Goal: Task Accomplishment & Management: Use online tool/utility

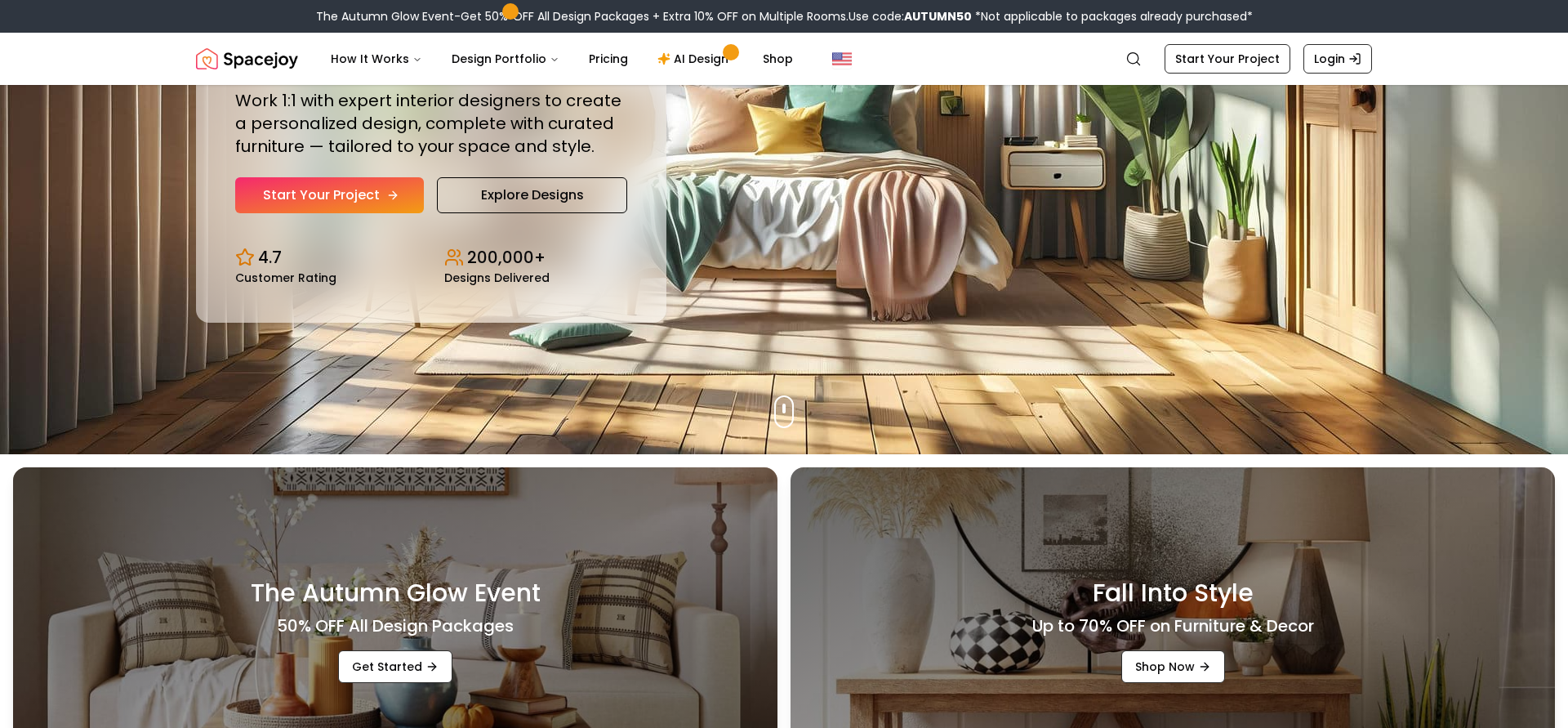
click at [367, 213] on link "Start Your Project" at bounding box center [328, 195] width 188 height 36
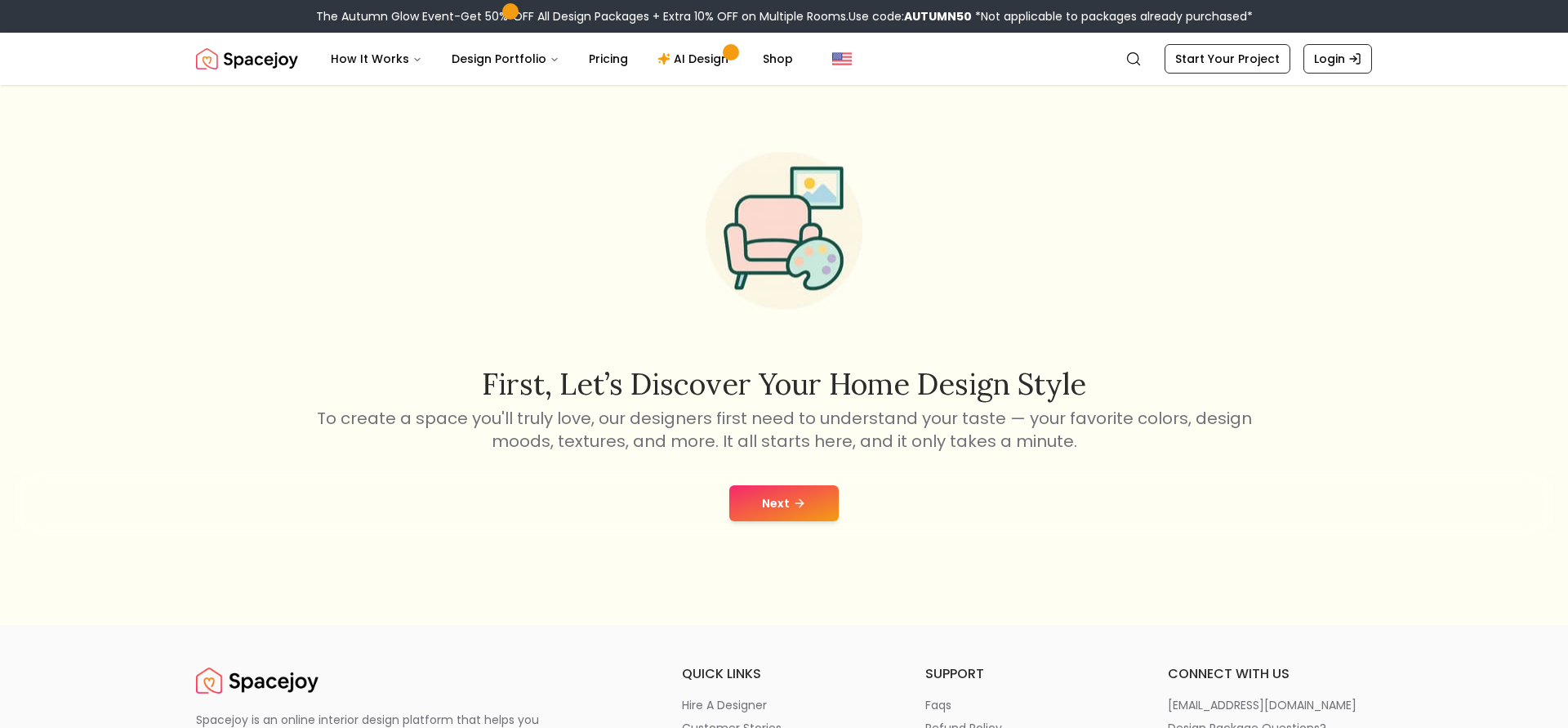
scroll to position [52, 0]
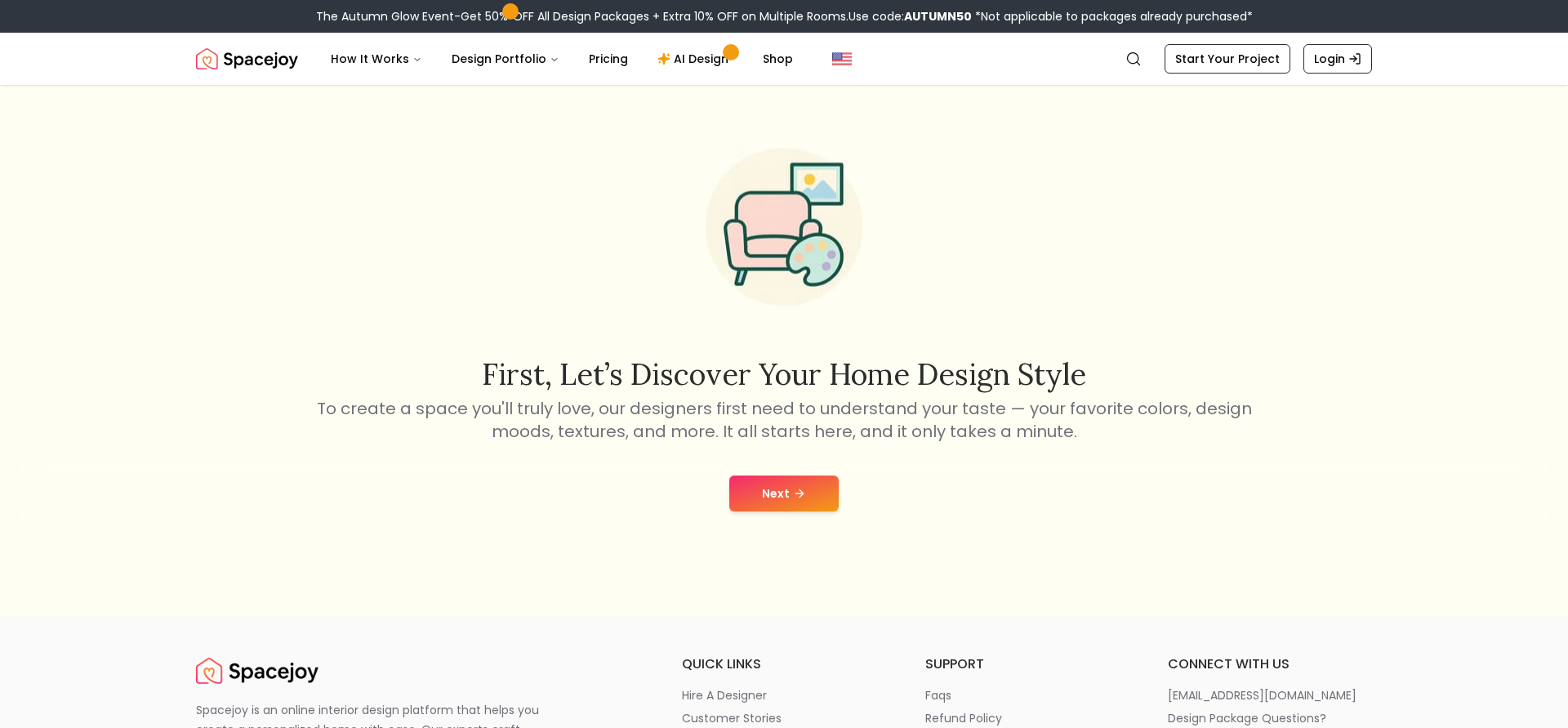
click at [802, 500] on icon at bounding box center [800, 493] width 13 height 13
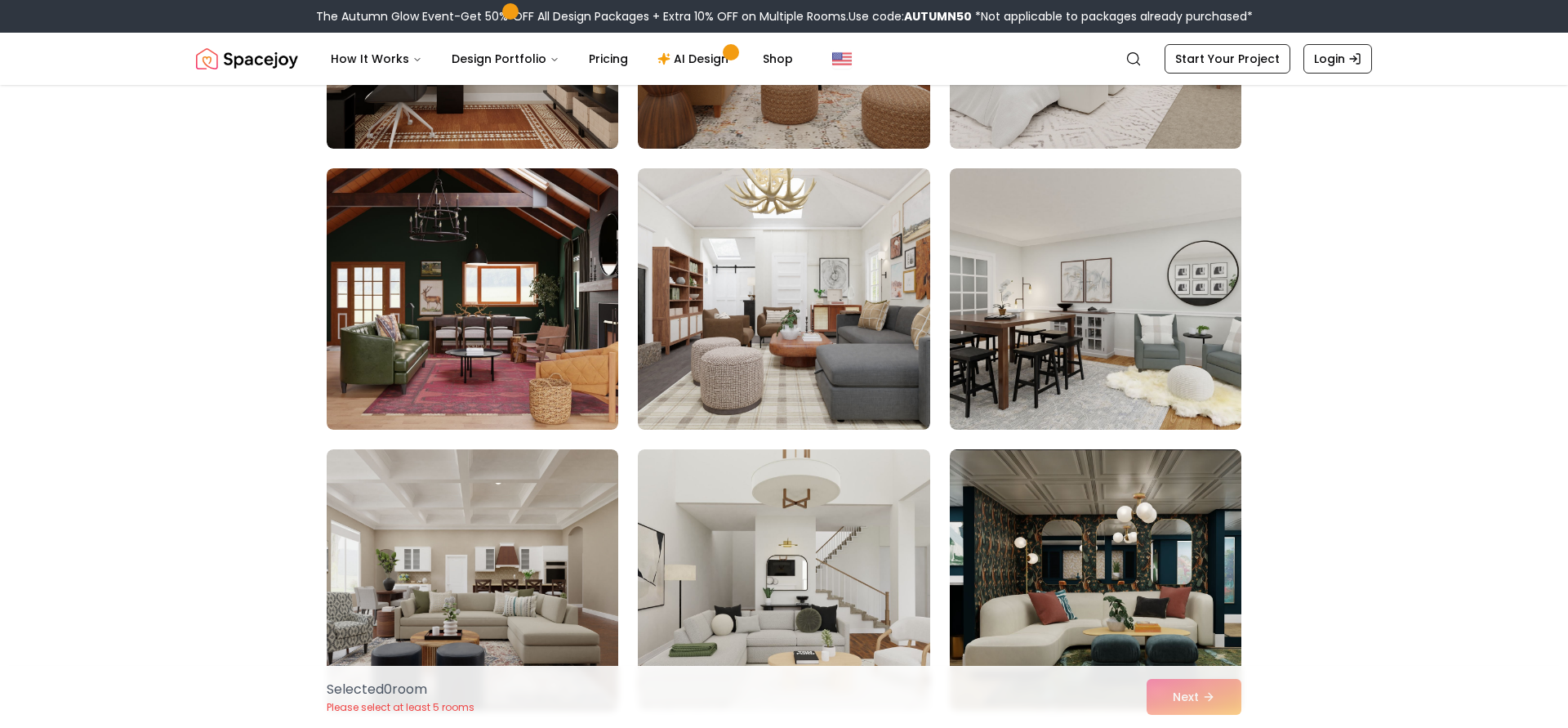
scroll to position [1300, 0]
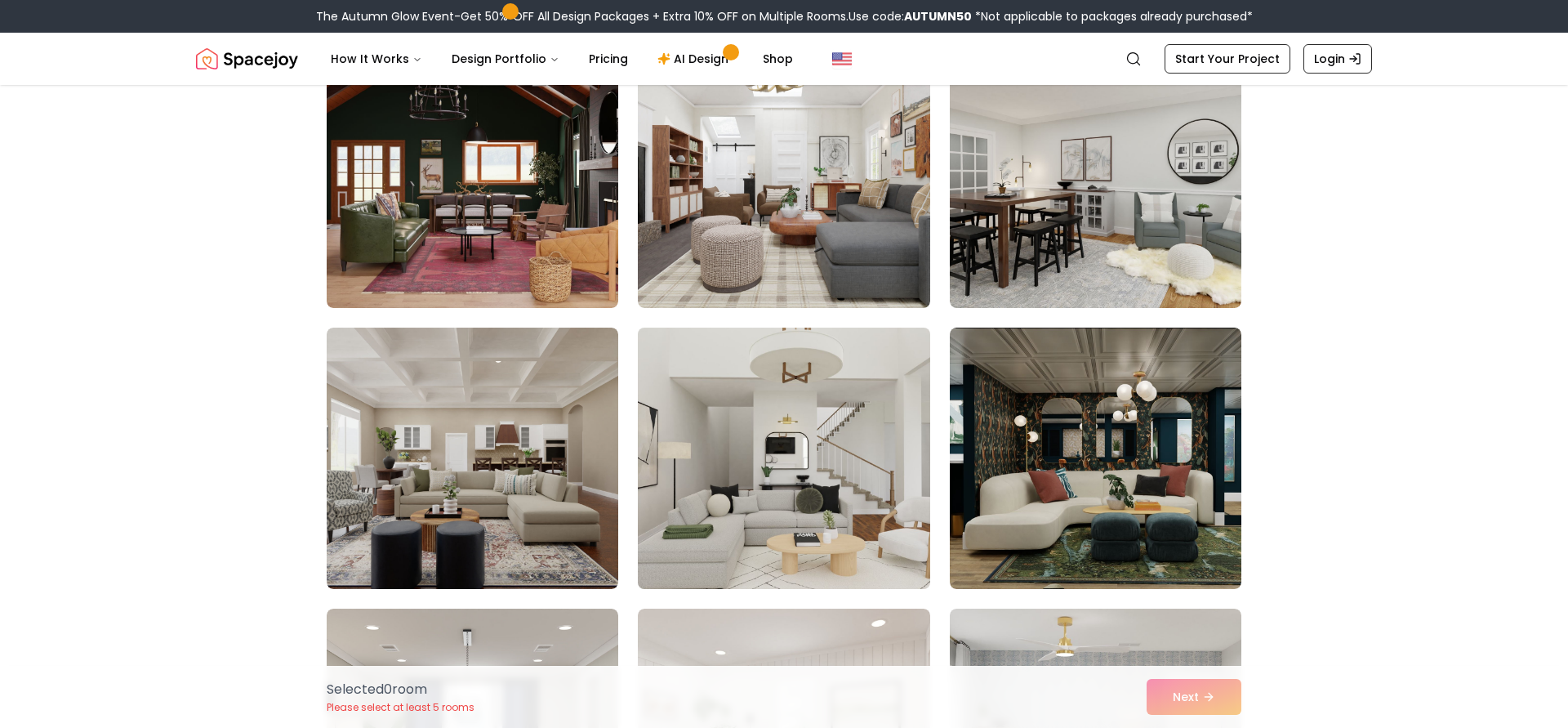
click at [783, 409] on img at bounding box center [784, 458] width 307 height 275
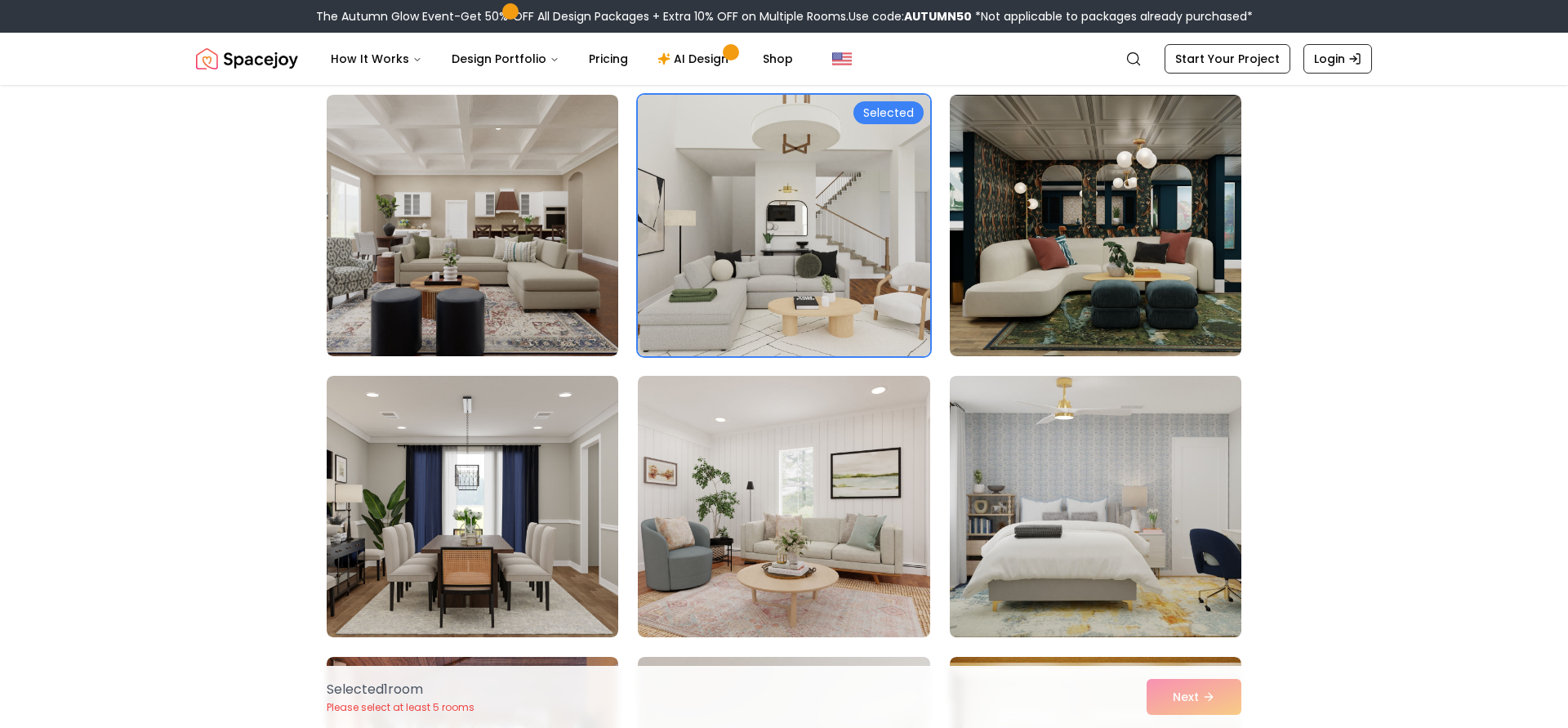
scroll to position [1687, 0]
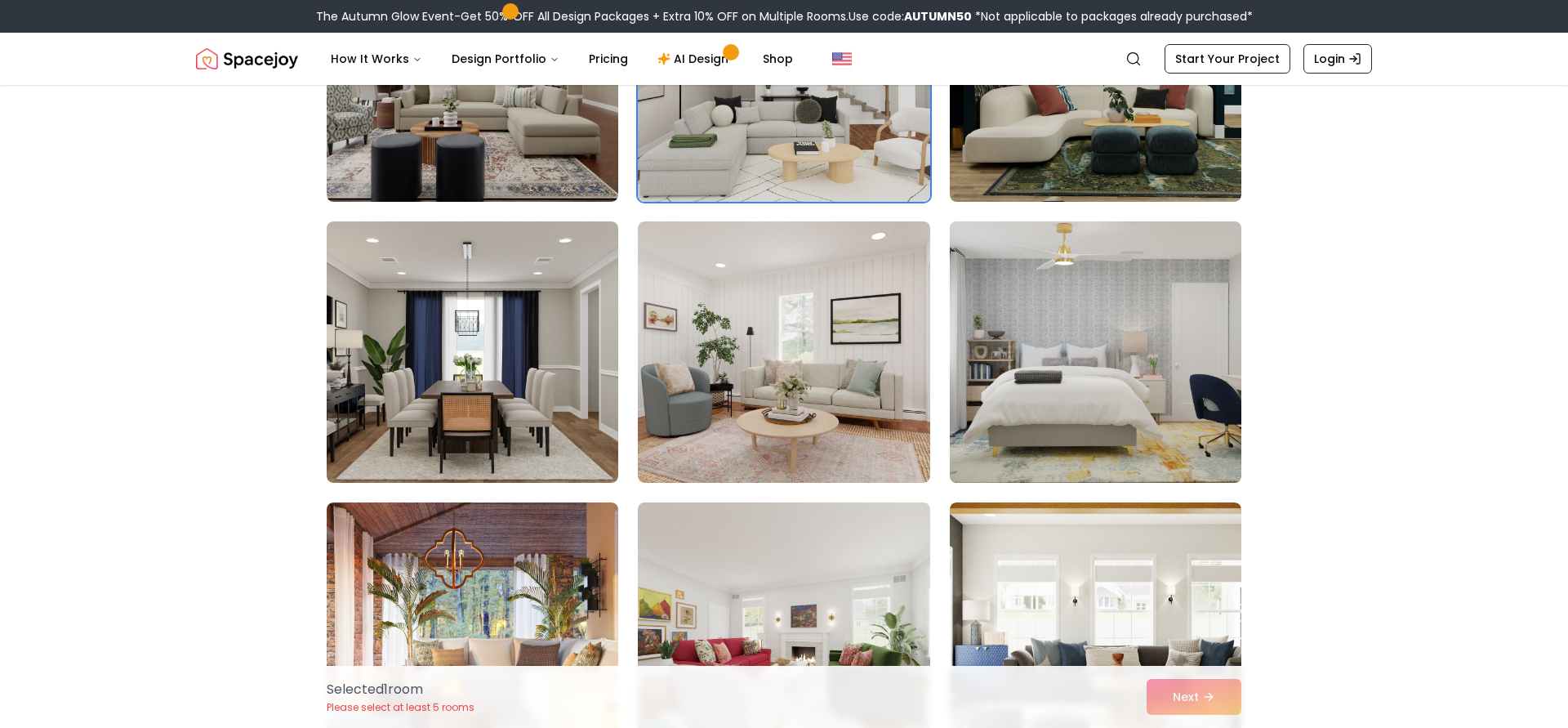
click at [1129, 361] on img at bounding box center [1096, 352] width 307 height 275
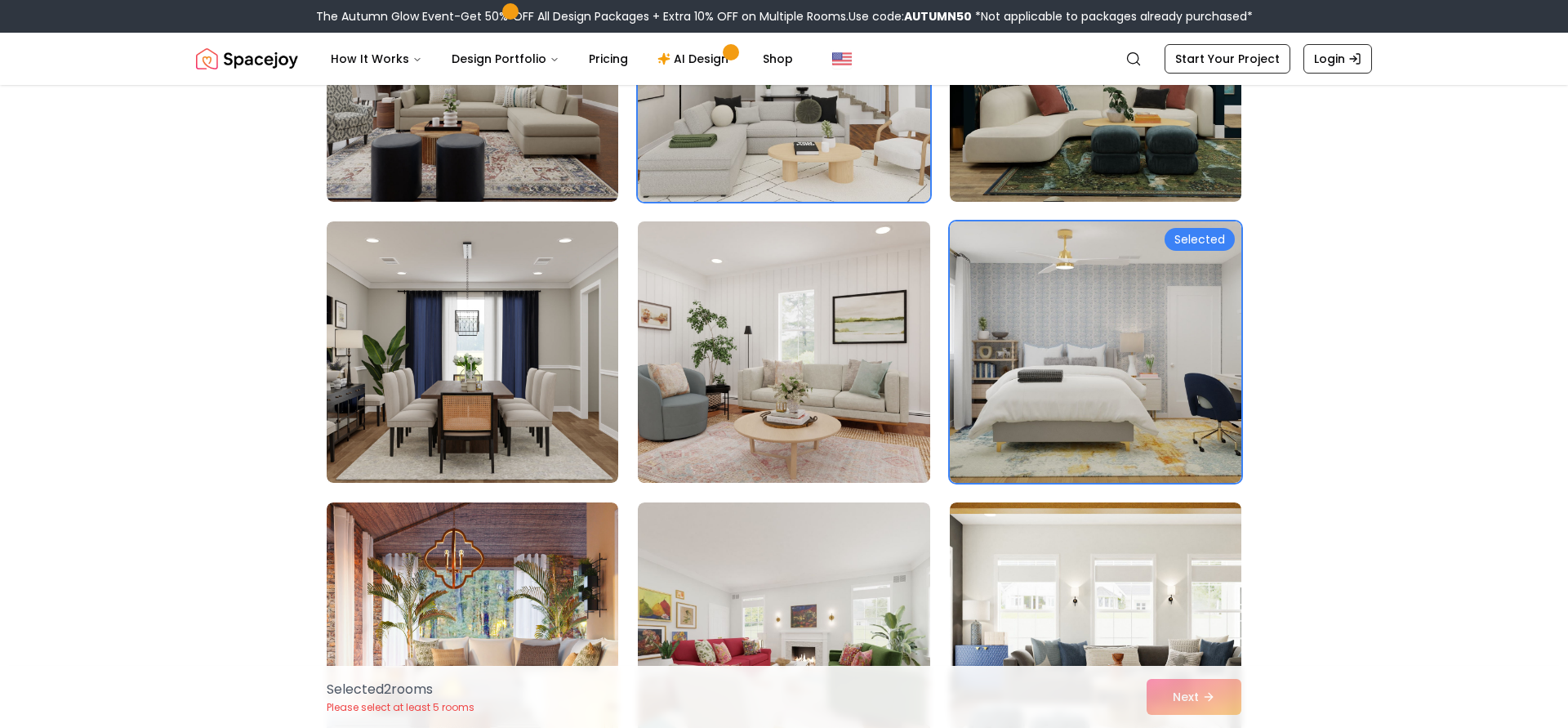
click at [678, 325] on img at bounding box center [784, 352] width 307 height 275
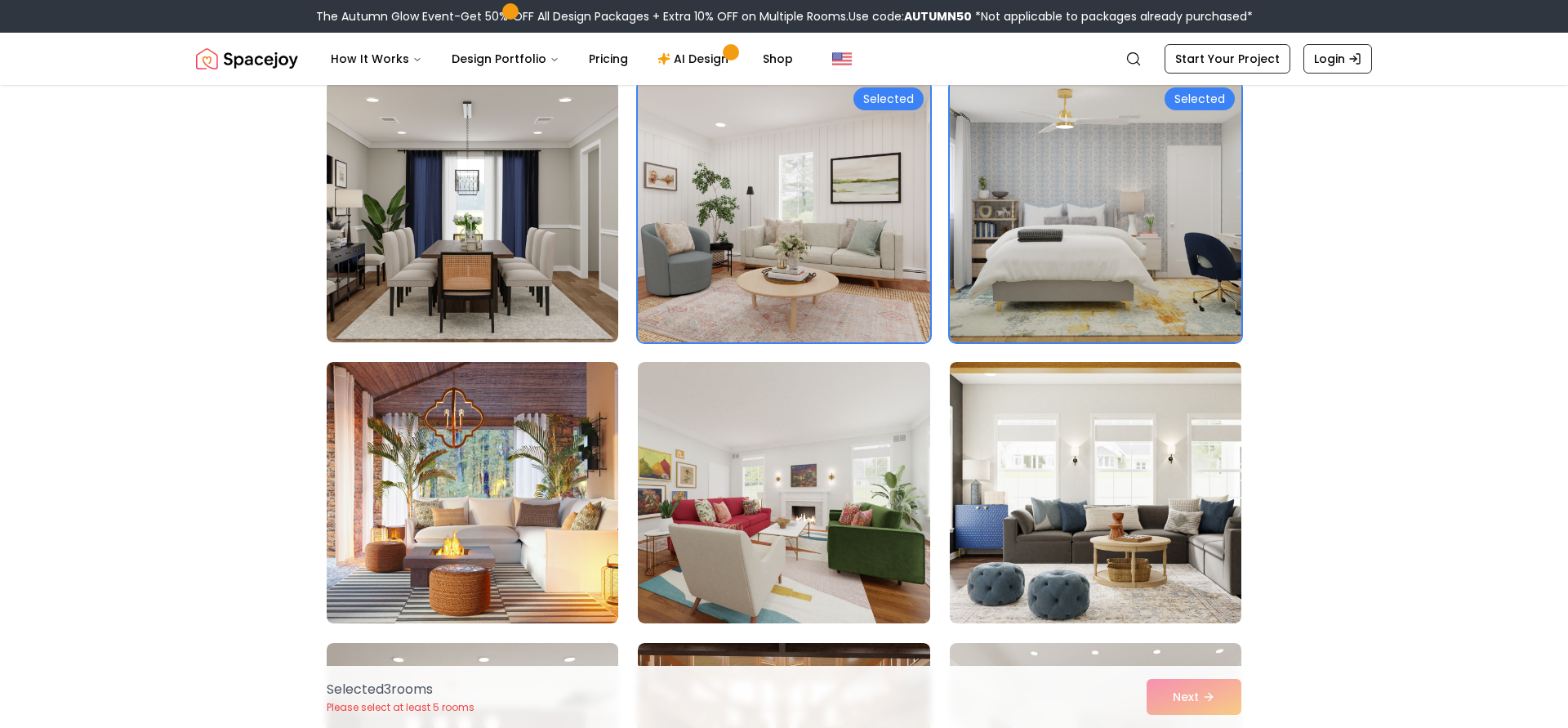
scroll to position [1843, 0]
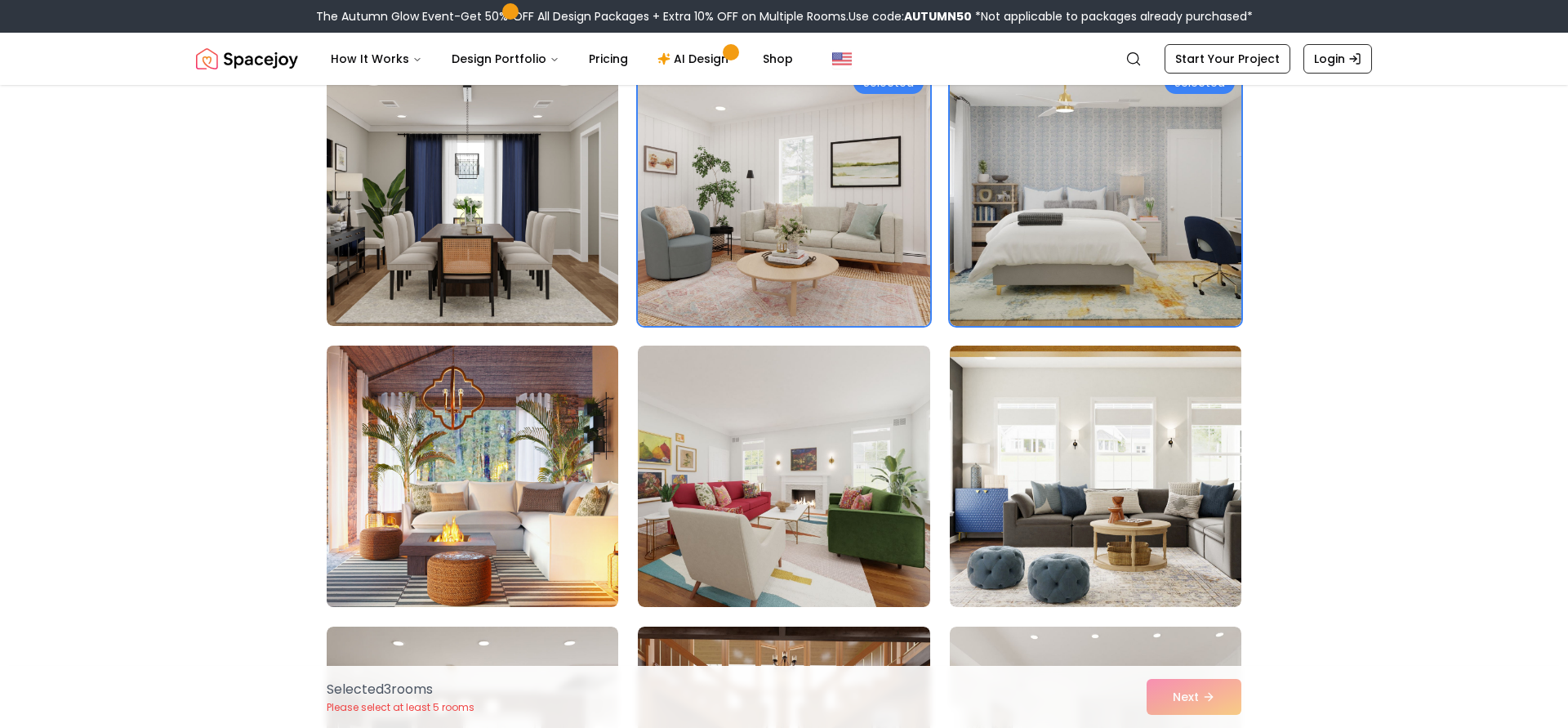
click at [541, 402] on img at bounding box center [472, 476] width 307 height 275
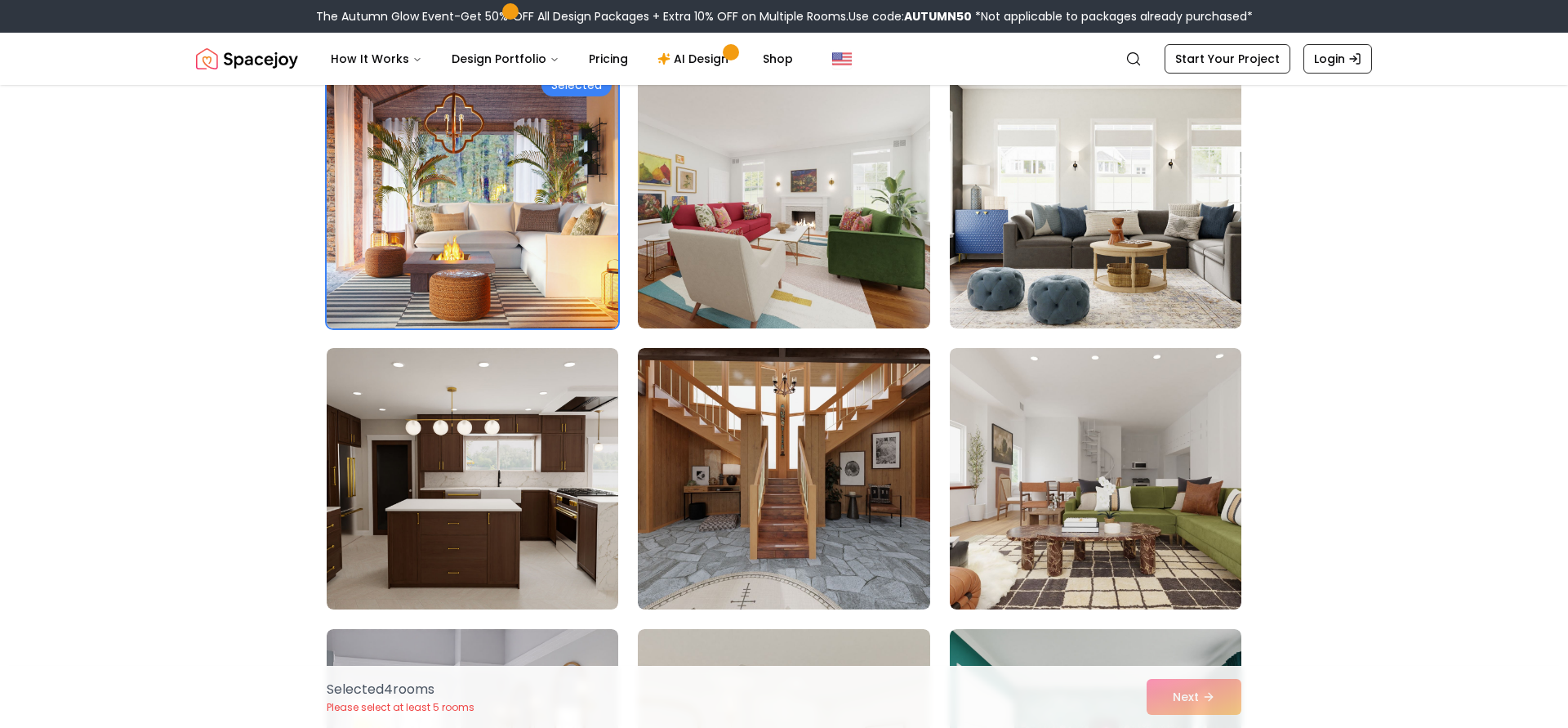
scroll to position [2169, 0]
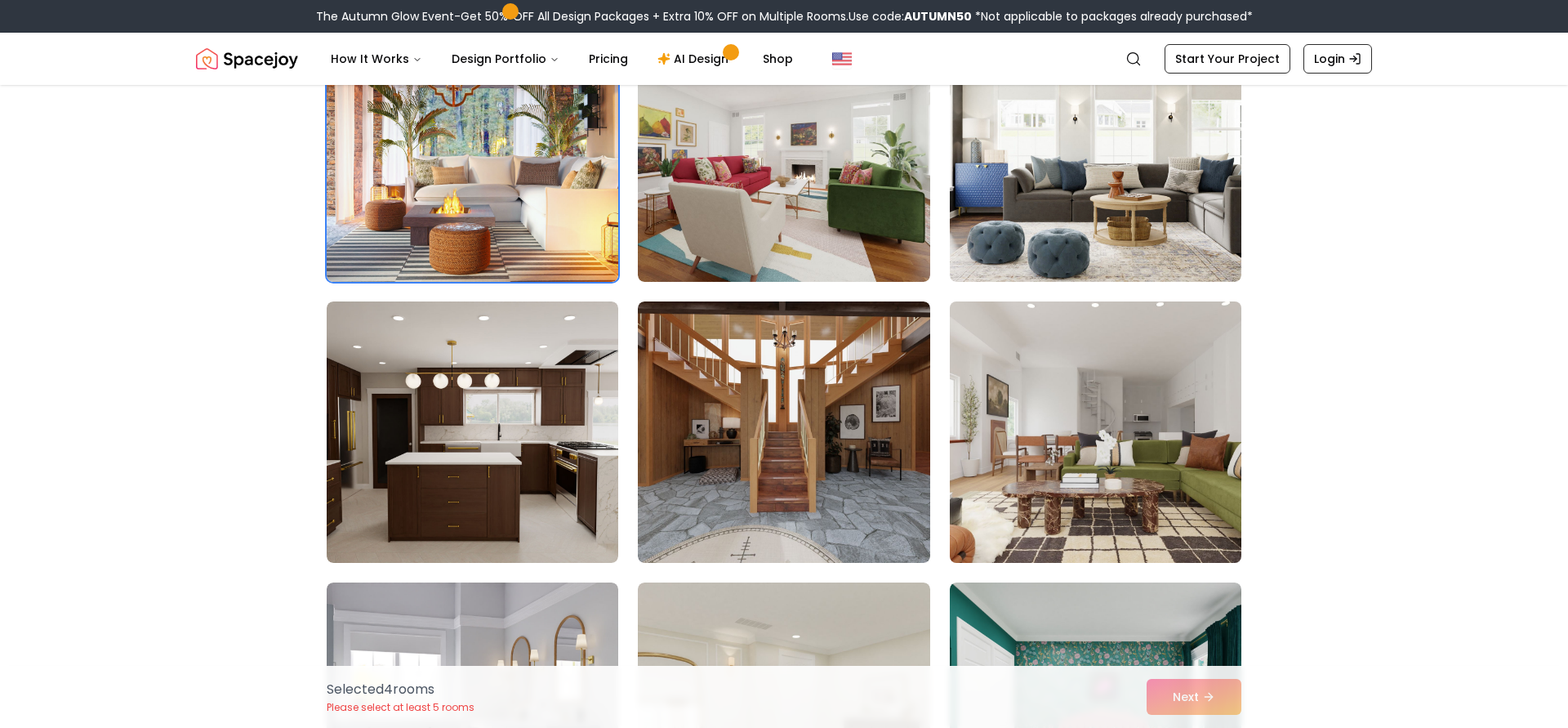
click at [1206, 394] on img at bounding box center [1096, 432] width 307 height 275
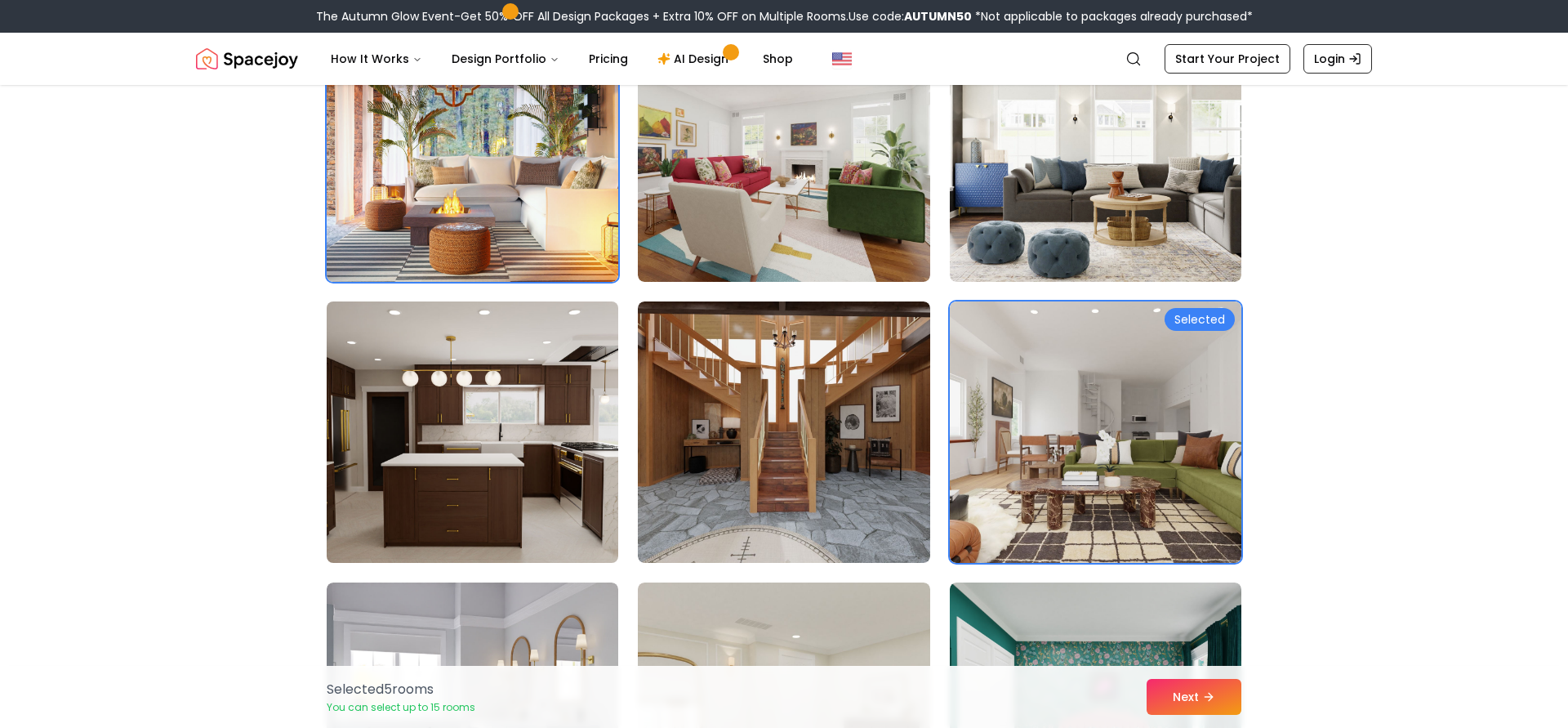
click at [398, 348] on img at bounding box center [472, 432] width 307 height 275
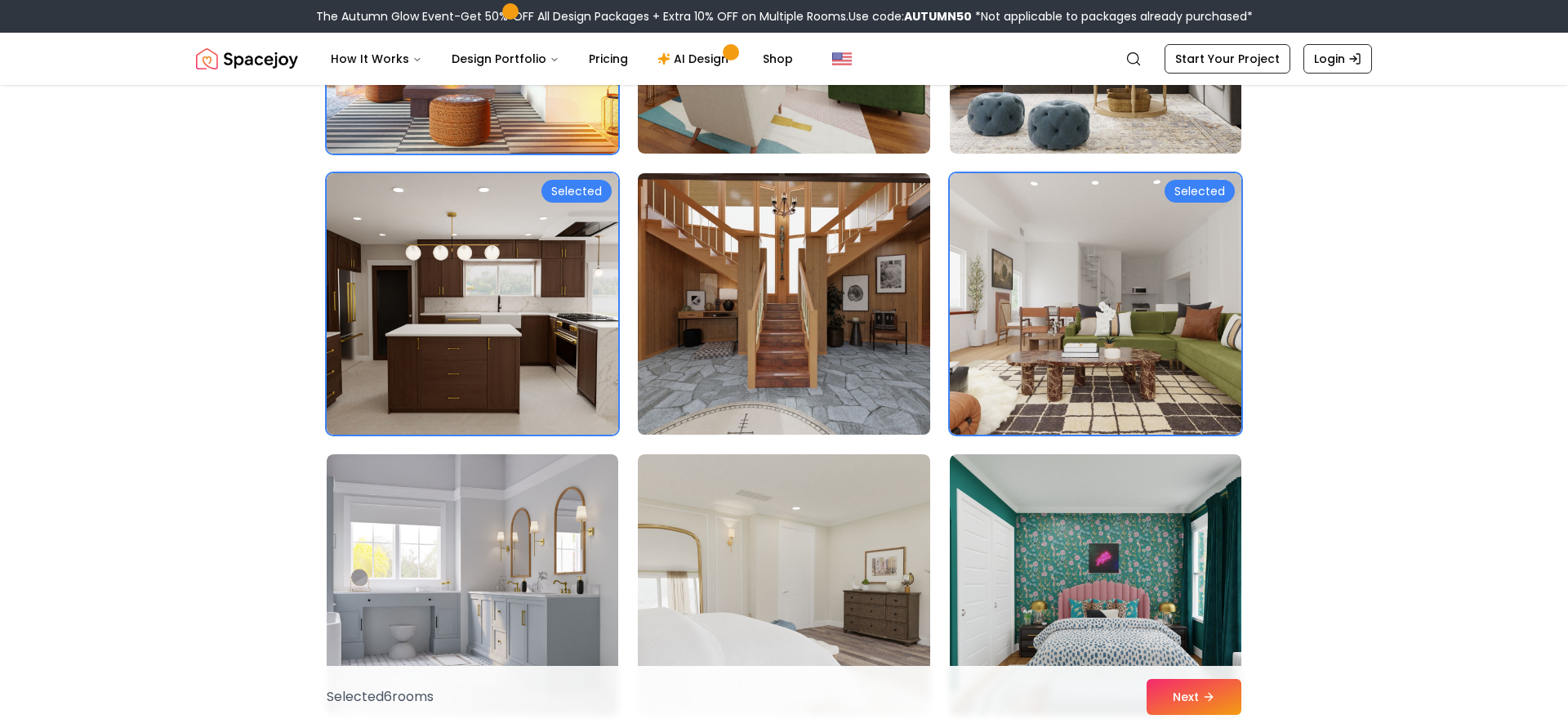
scroll to position [2378, 0]
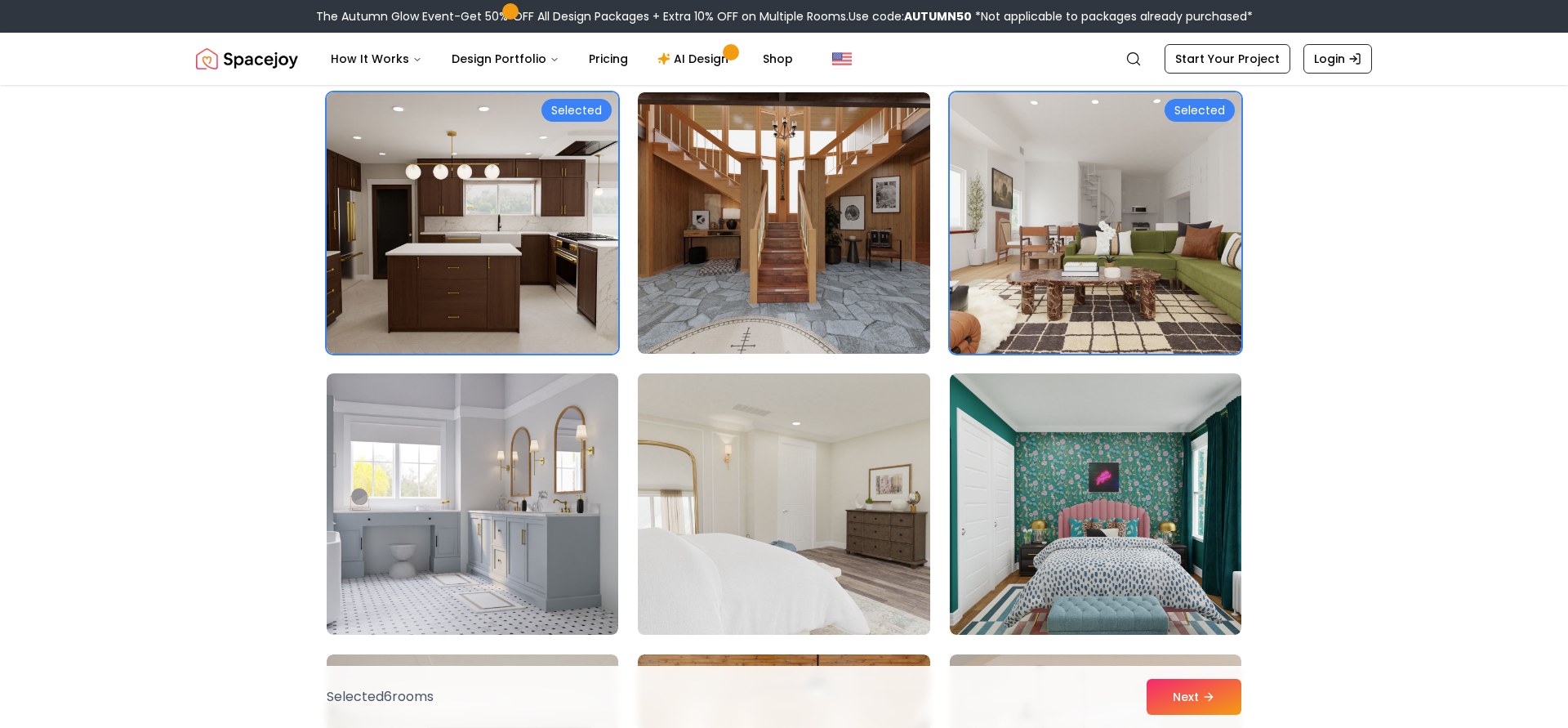
click at [819, 463] on img at bounding box center [784, 504] width 307 height 275
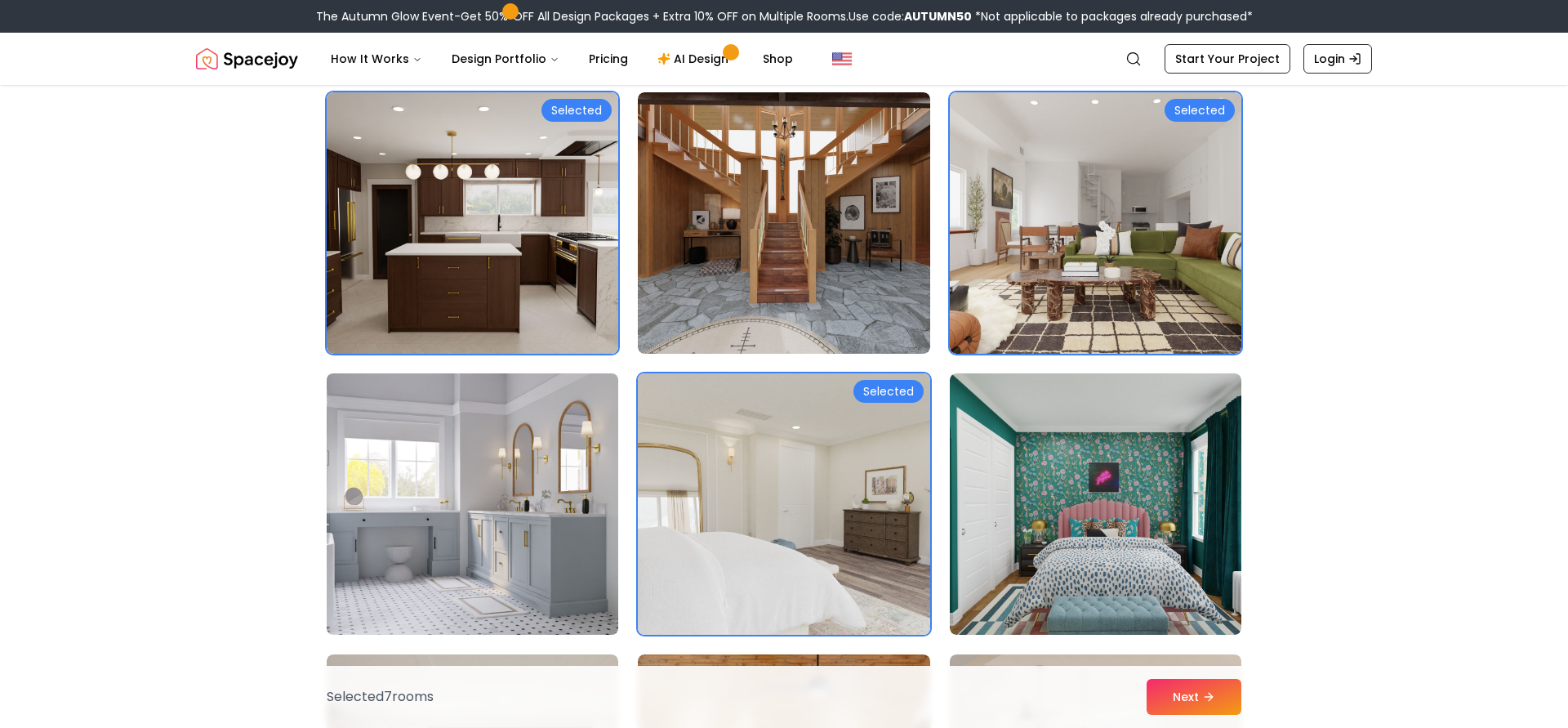
click at [542, 476] on img at bounding box center [472, 504] width 307 height 275
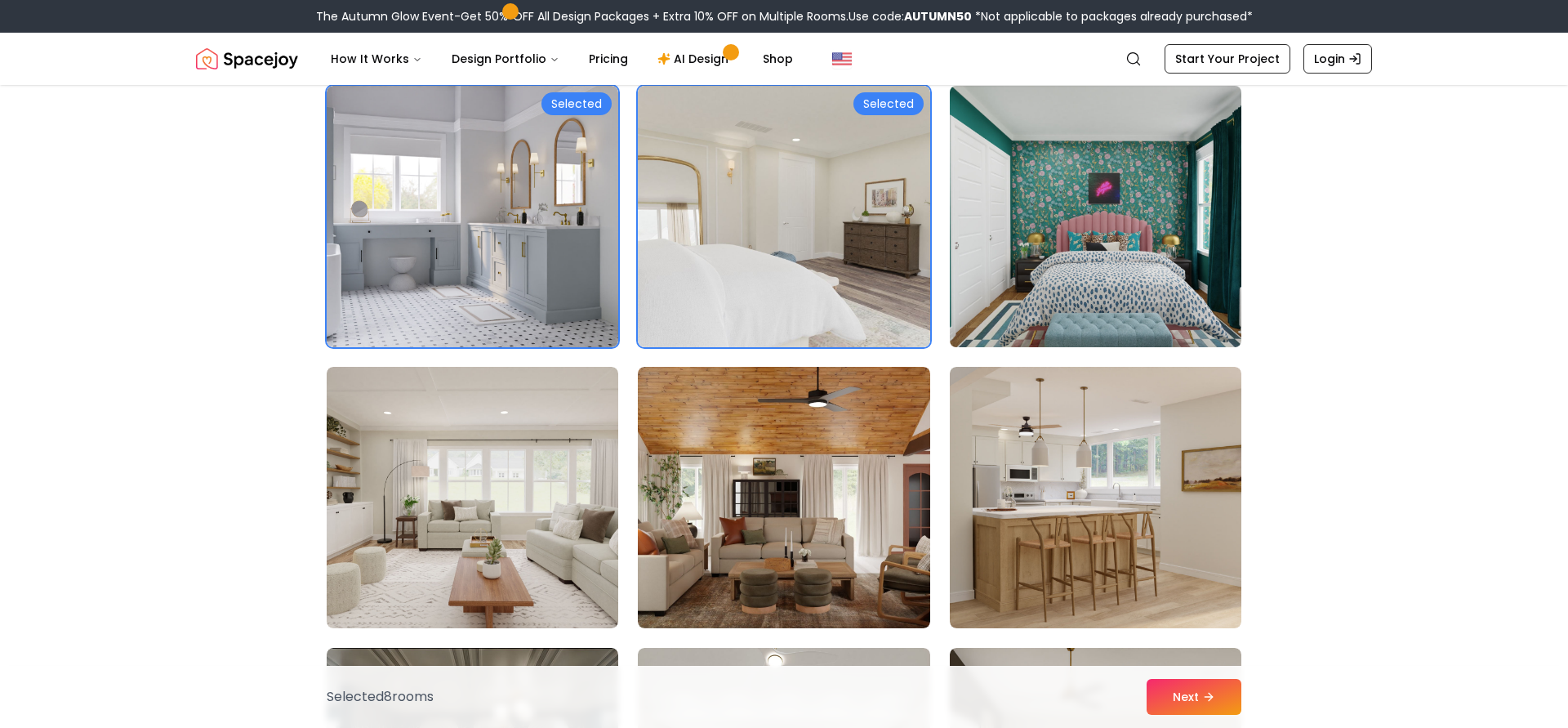
scroll to position [2722, 0]
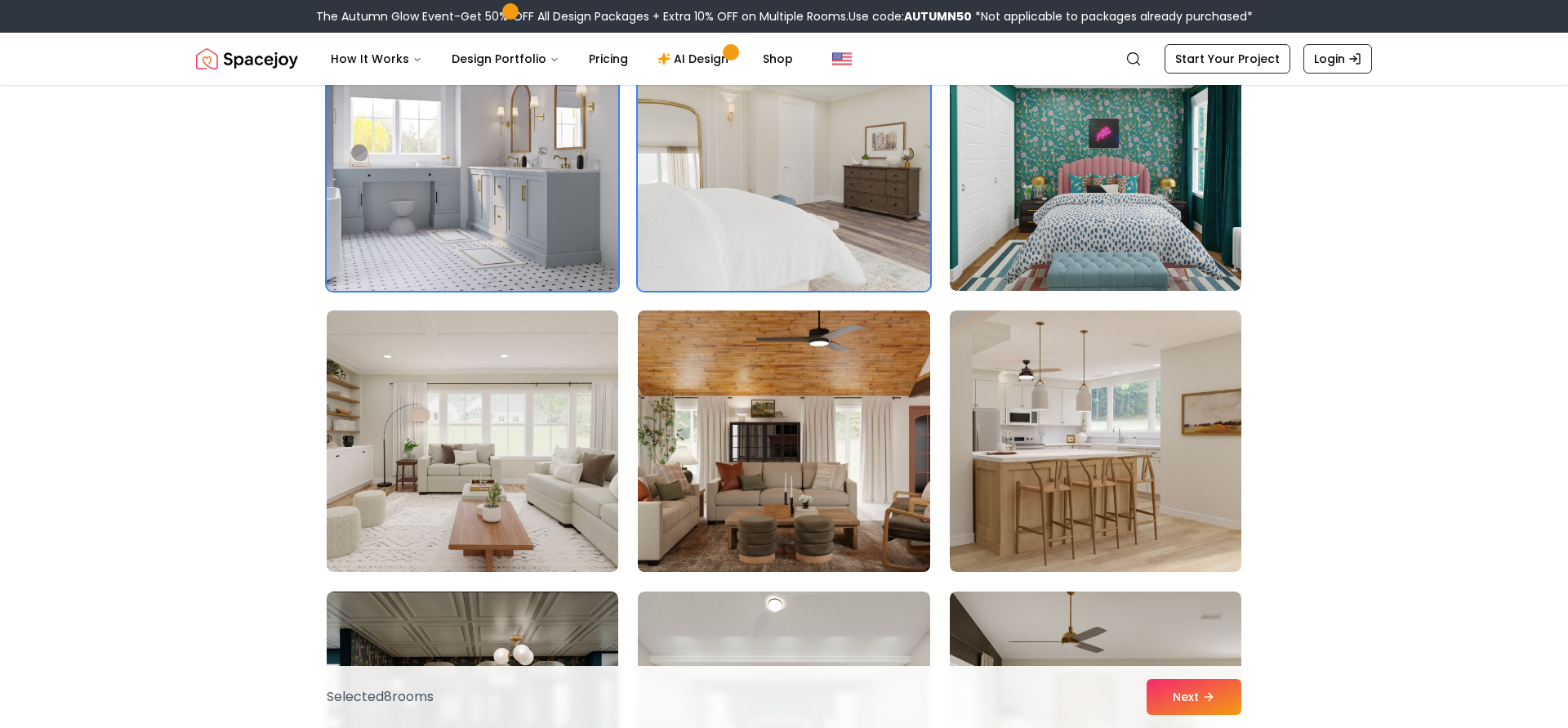
click at [880, 489] on img at bounding box center [784, 441] width 307 height 275
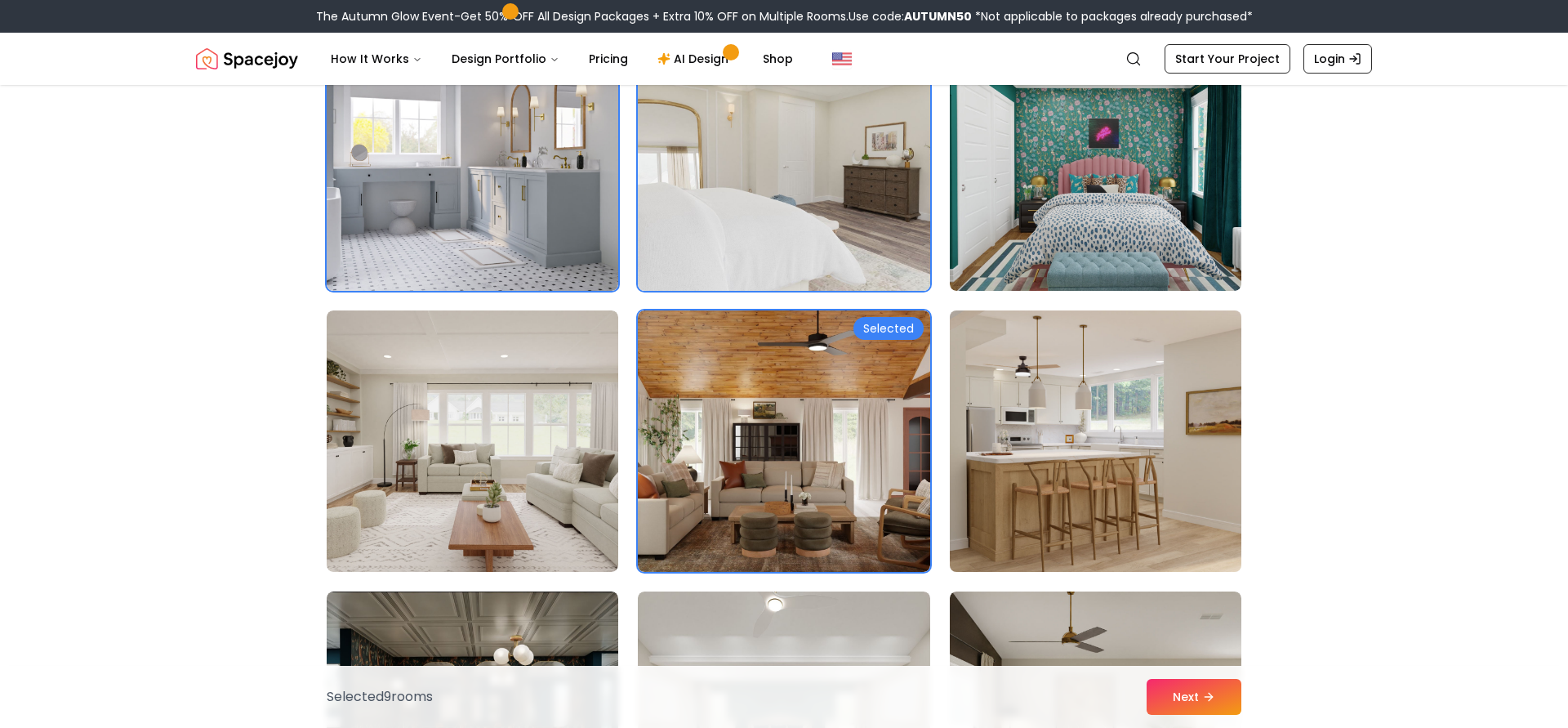
click at [1016, 472] on img at bounding box center [1096, 441] width 307 height 275
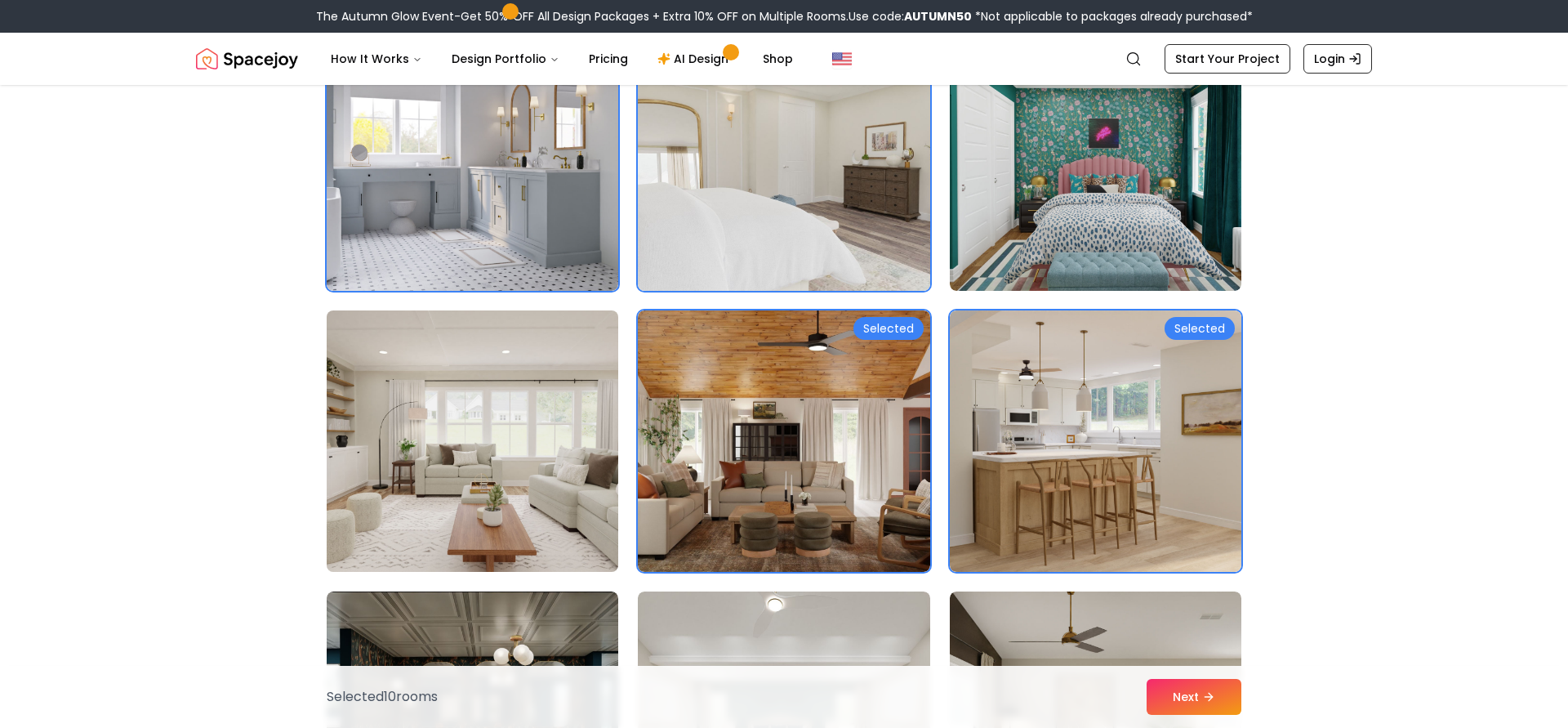
click at [432, 506] on img at bounding box center [472, 441] width 307 height 275
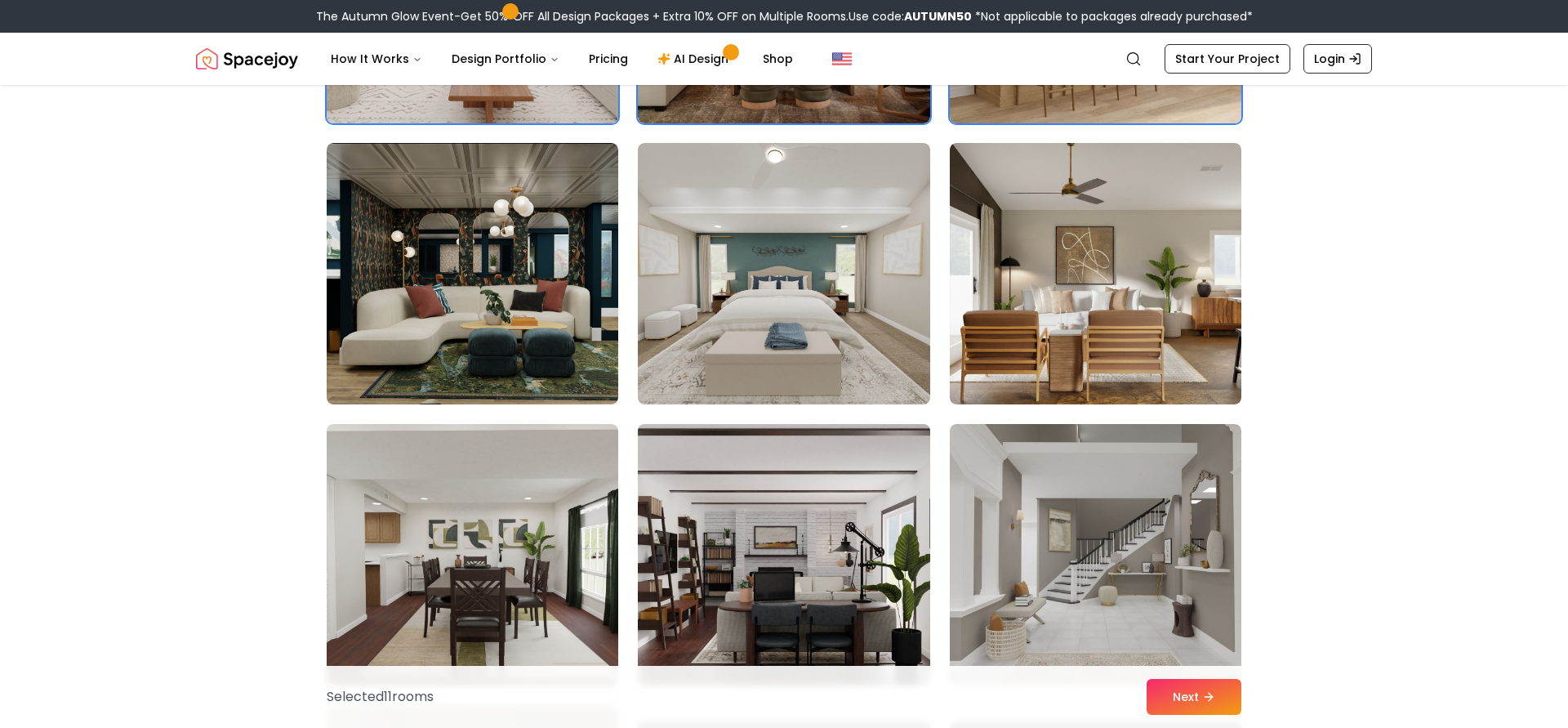
scroll to position [3253, 0]
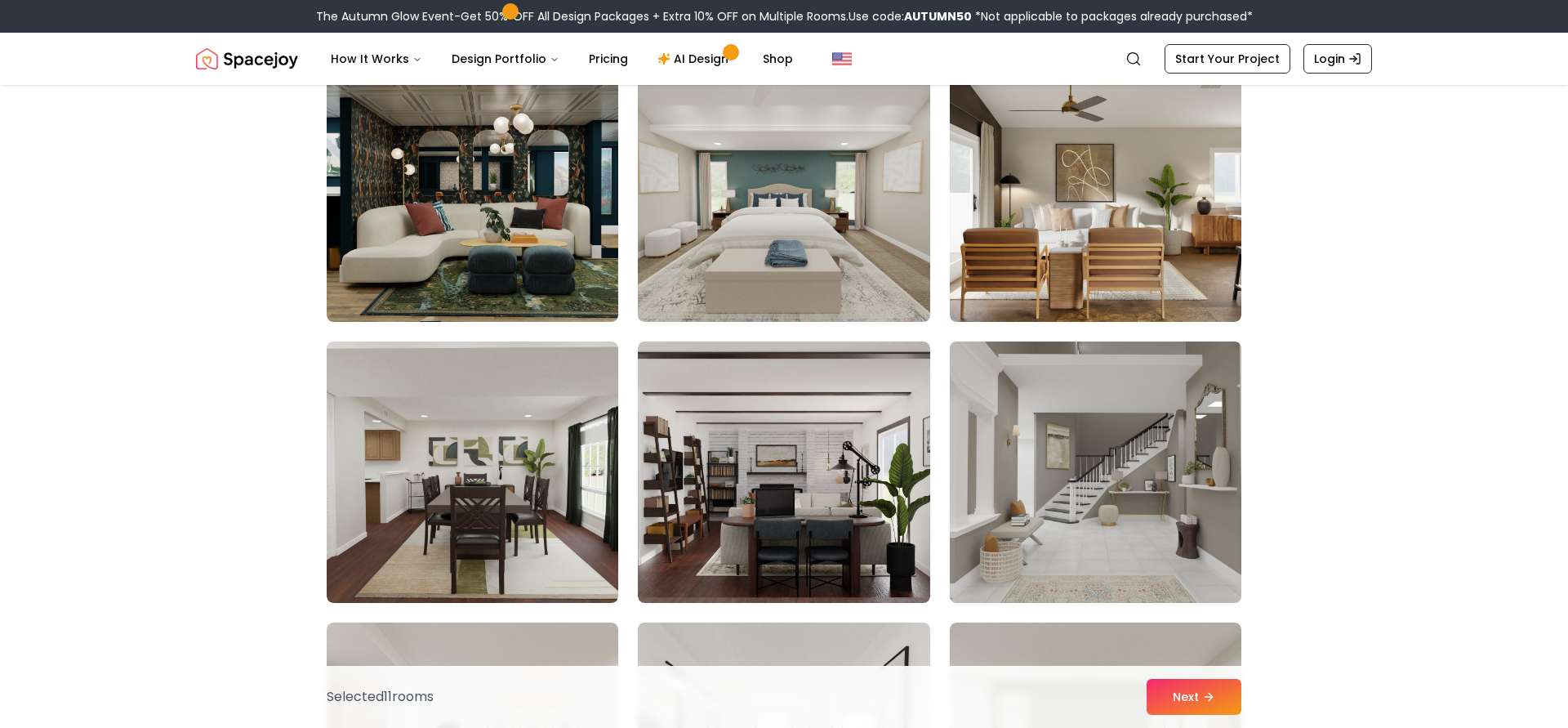
click at [1027, 489] on img at bounding box center [1096, 472] width 307 height 275
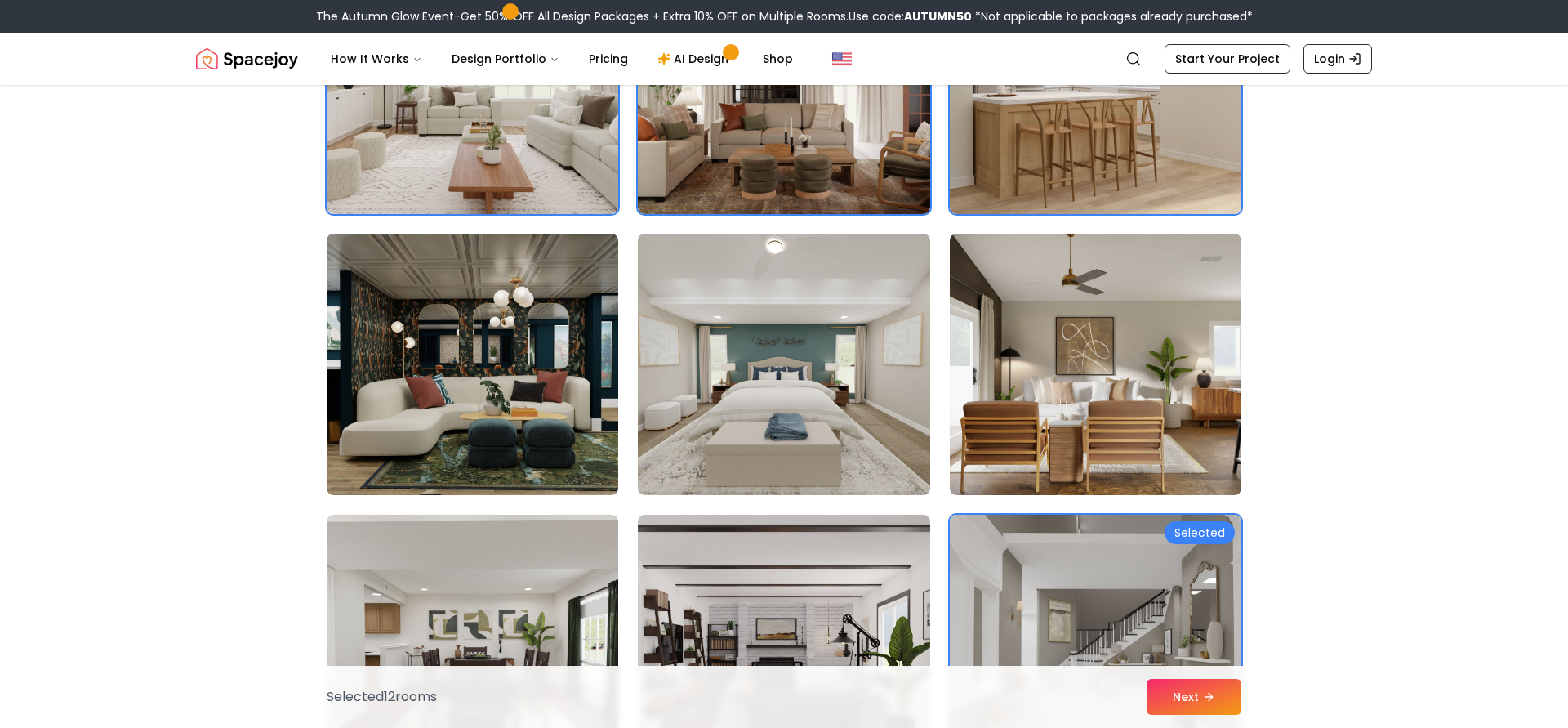
scroll to position [2998, 0]
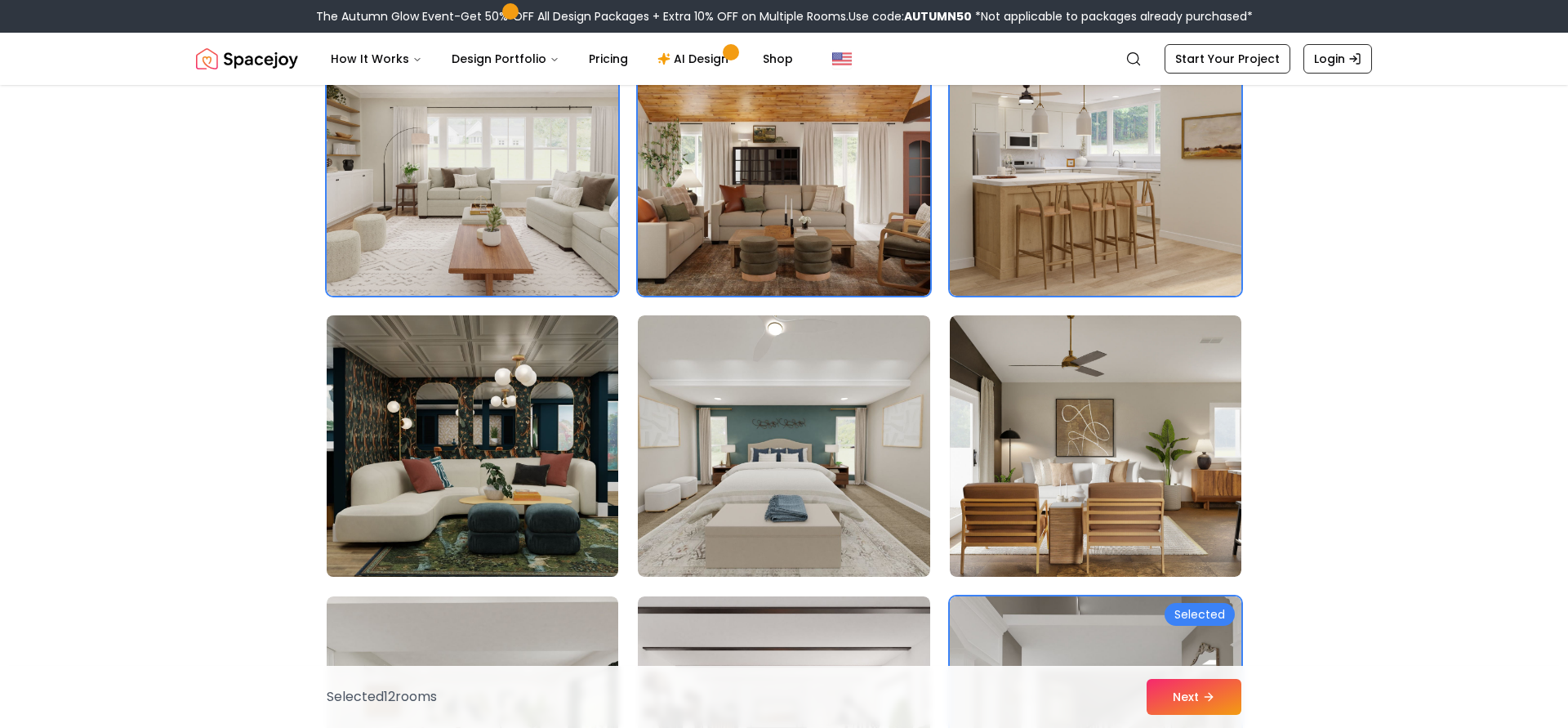
click at [595, 470] on img at bounding box center [472, 446] width 307 height 275
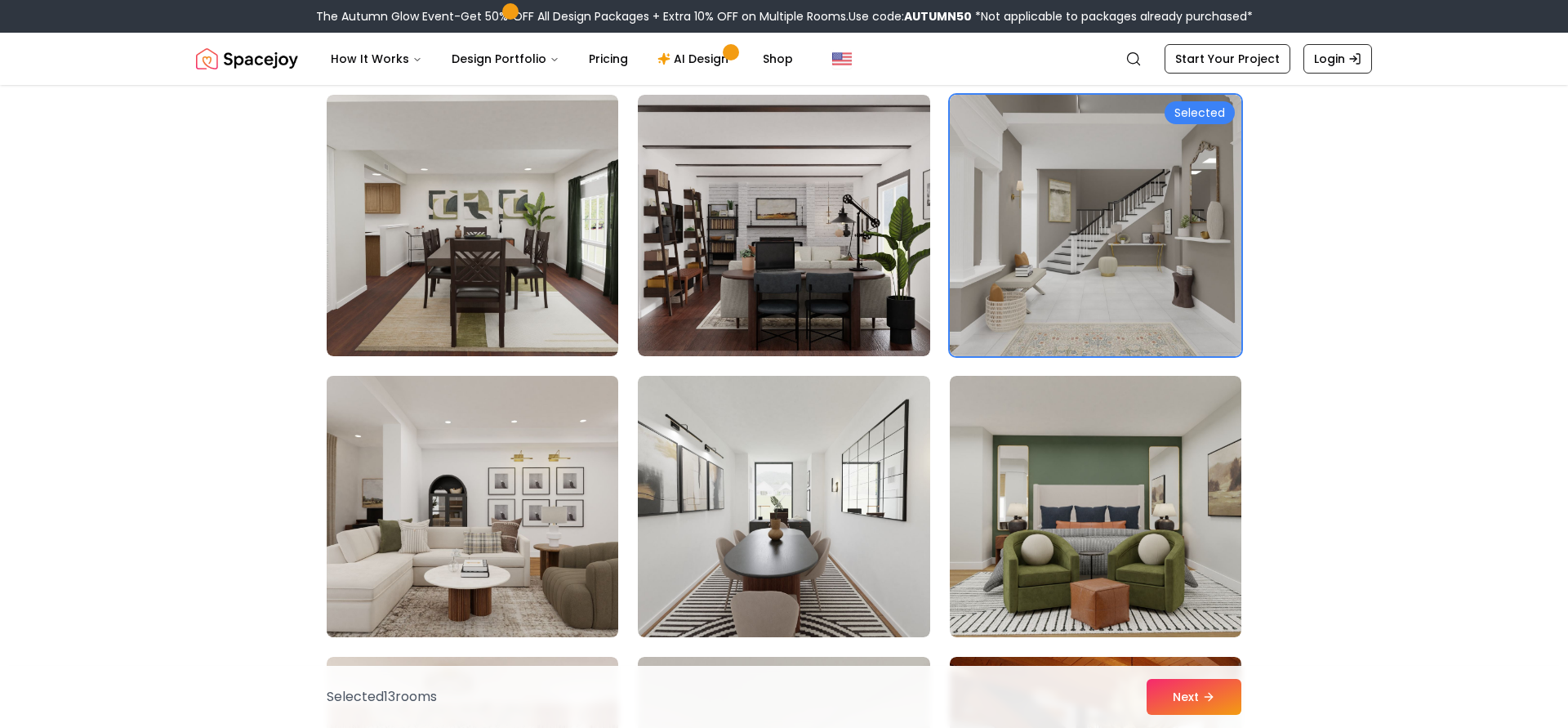
scroll to position [3534, 0]
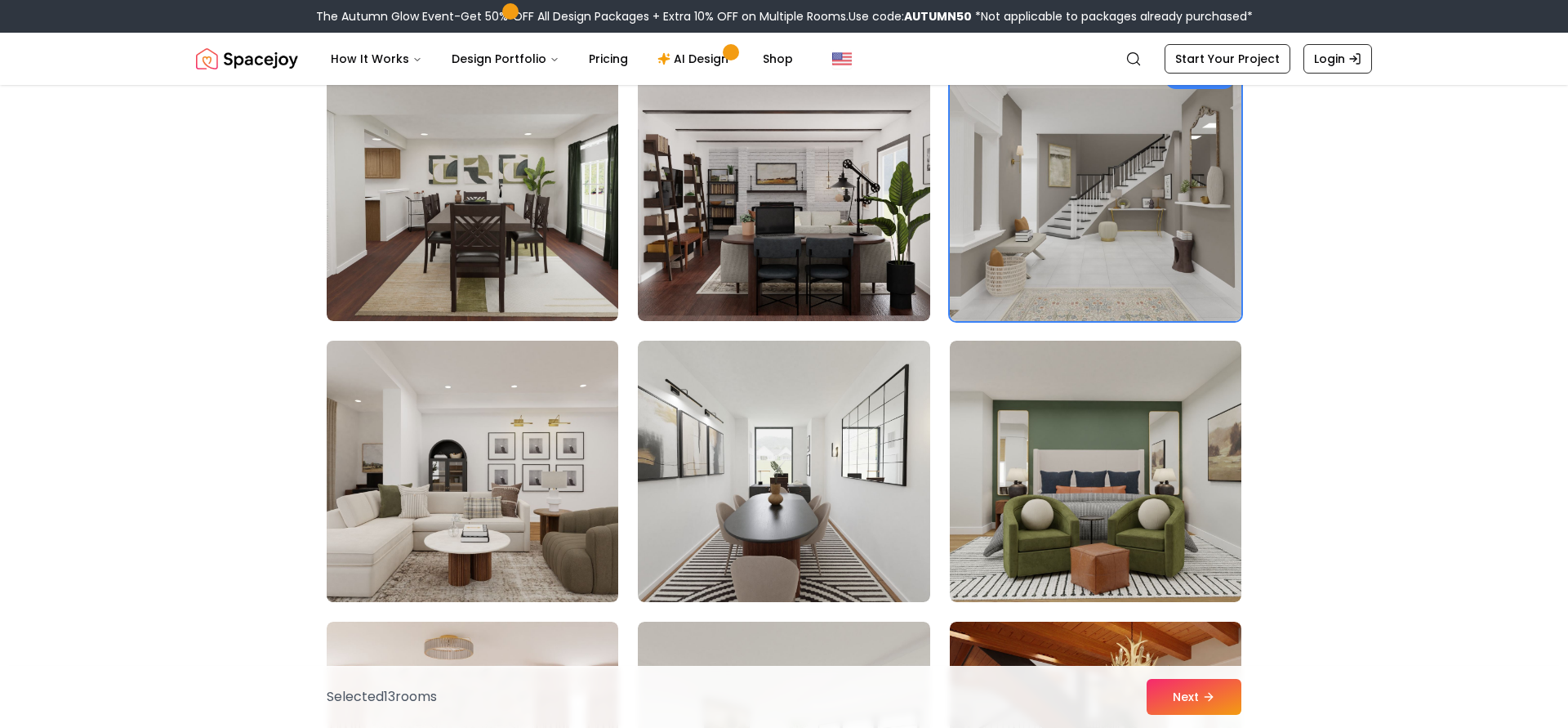
click at [576, 473] on img at bounding box center [472, 471] width 307 height 275
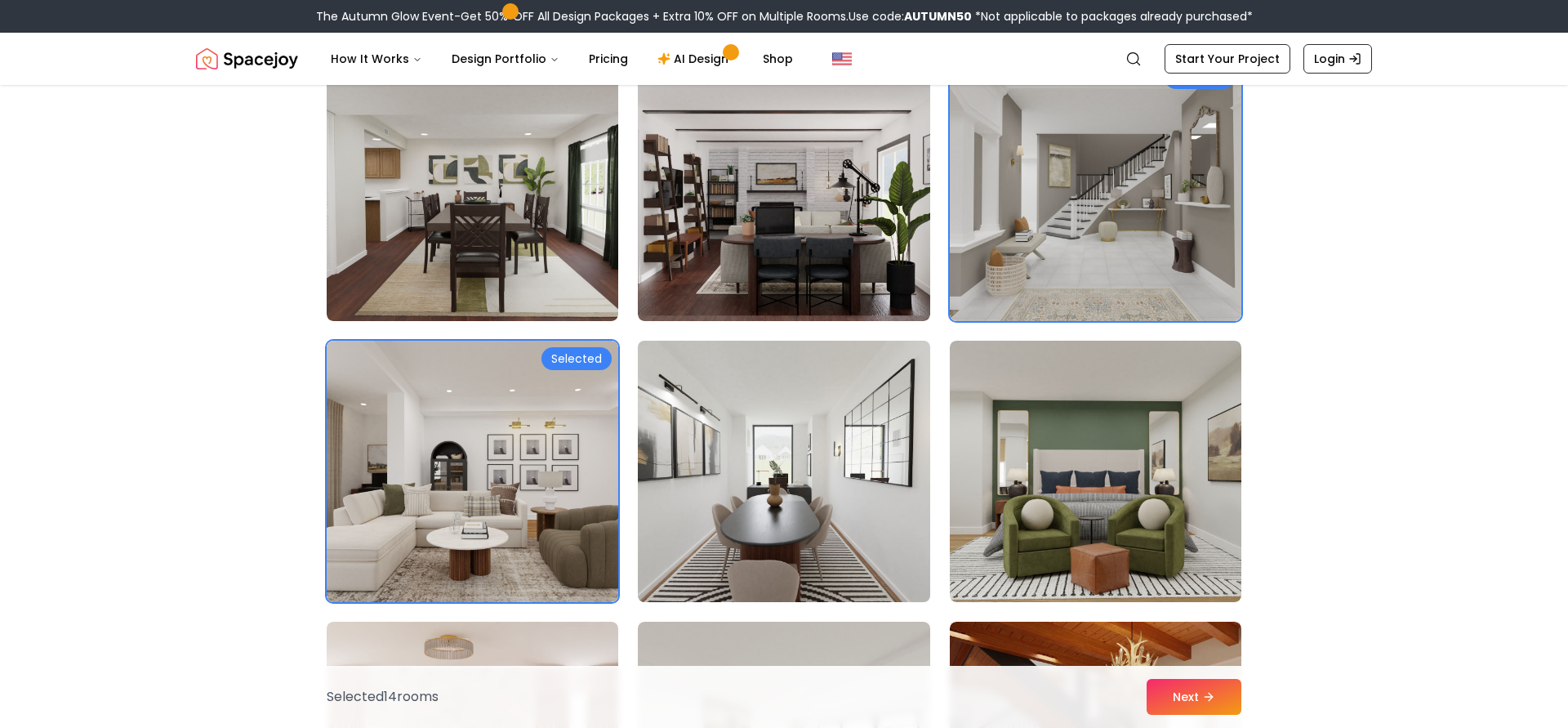
click at [743, 443] on img at bounding box center [784, 471] width 307 height 275
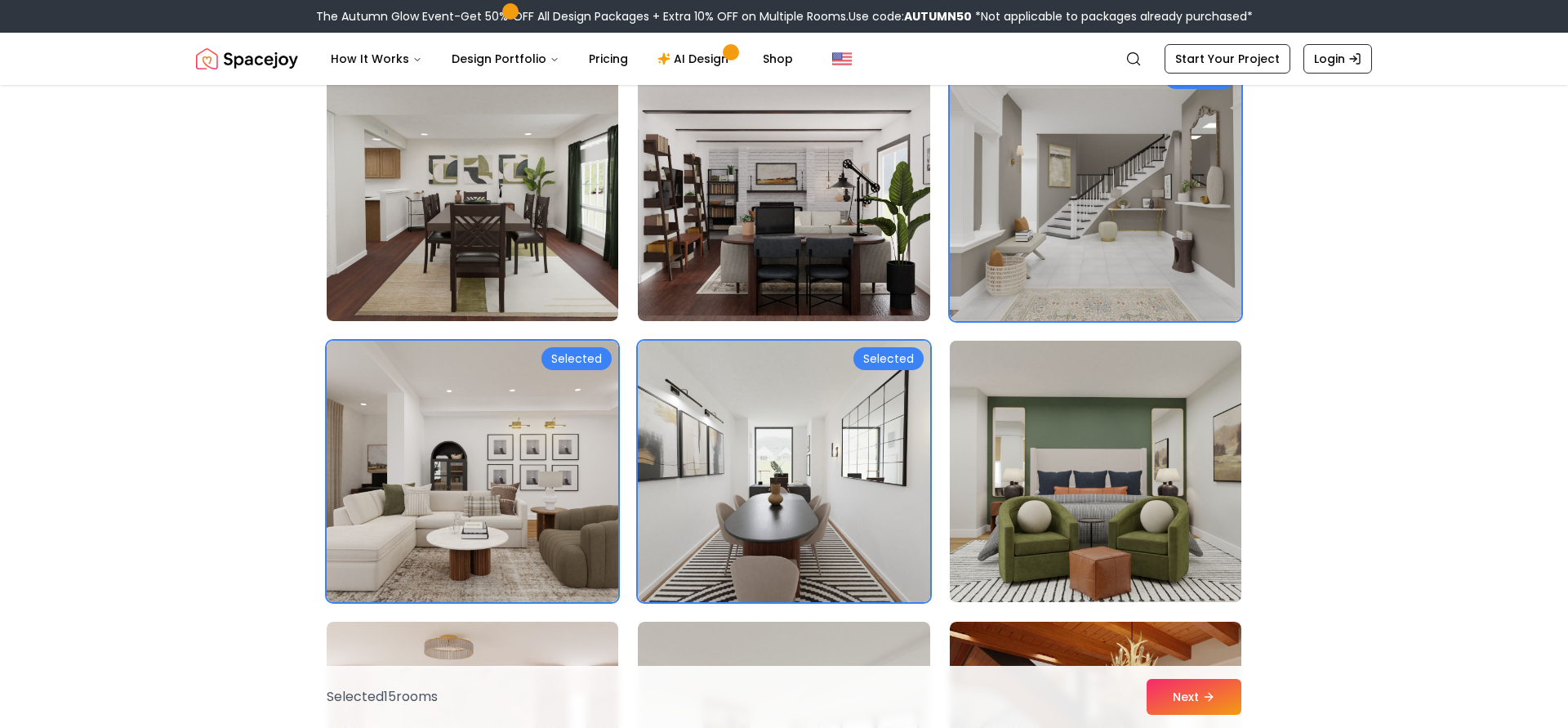
click at [1033, 437] on img at bounding box center [1096, 471] width 307 height 275
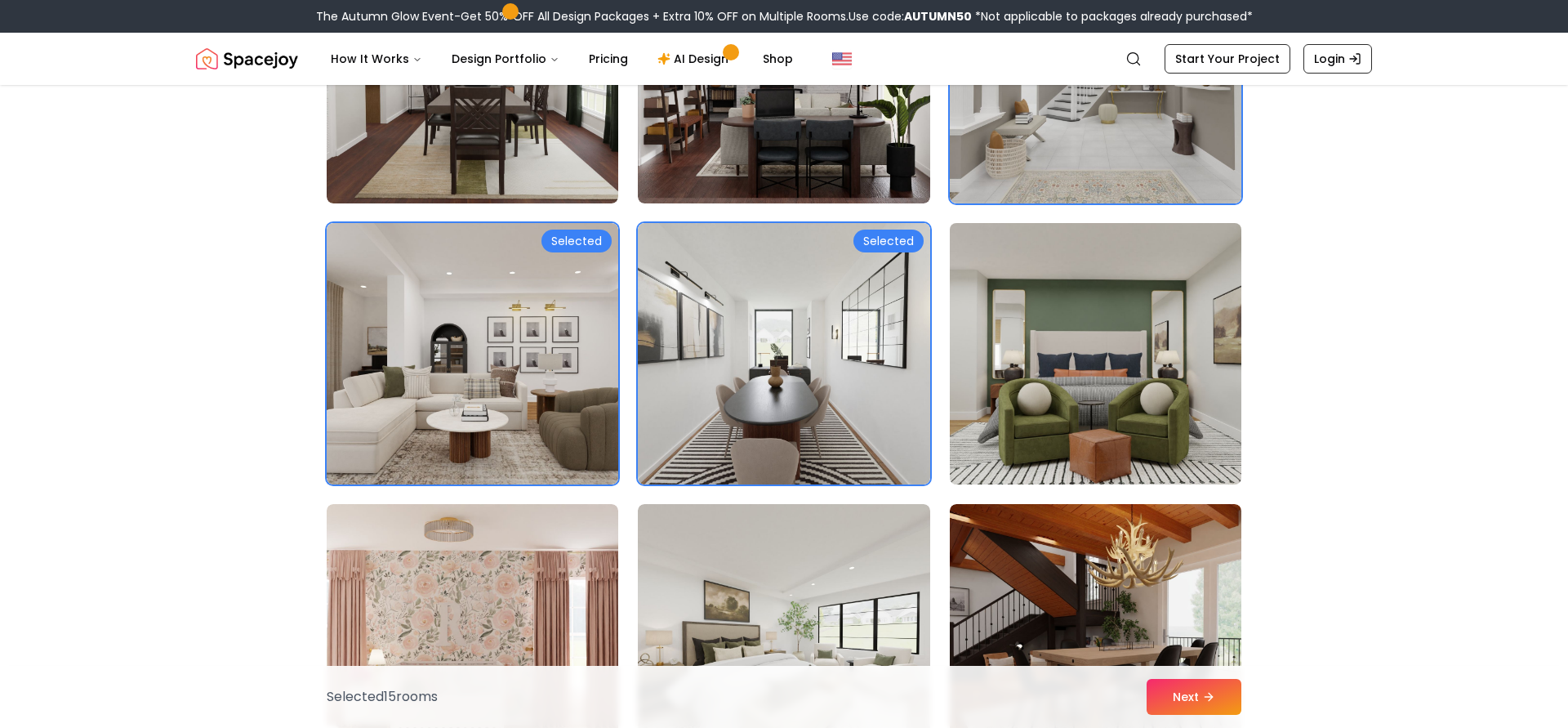
scroll to position [3755, 0]
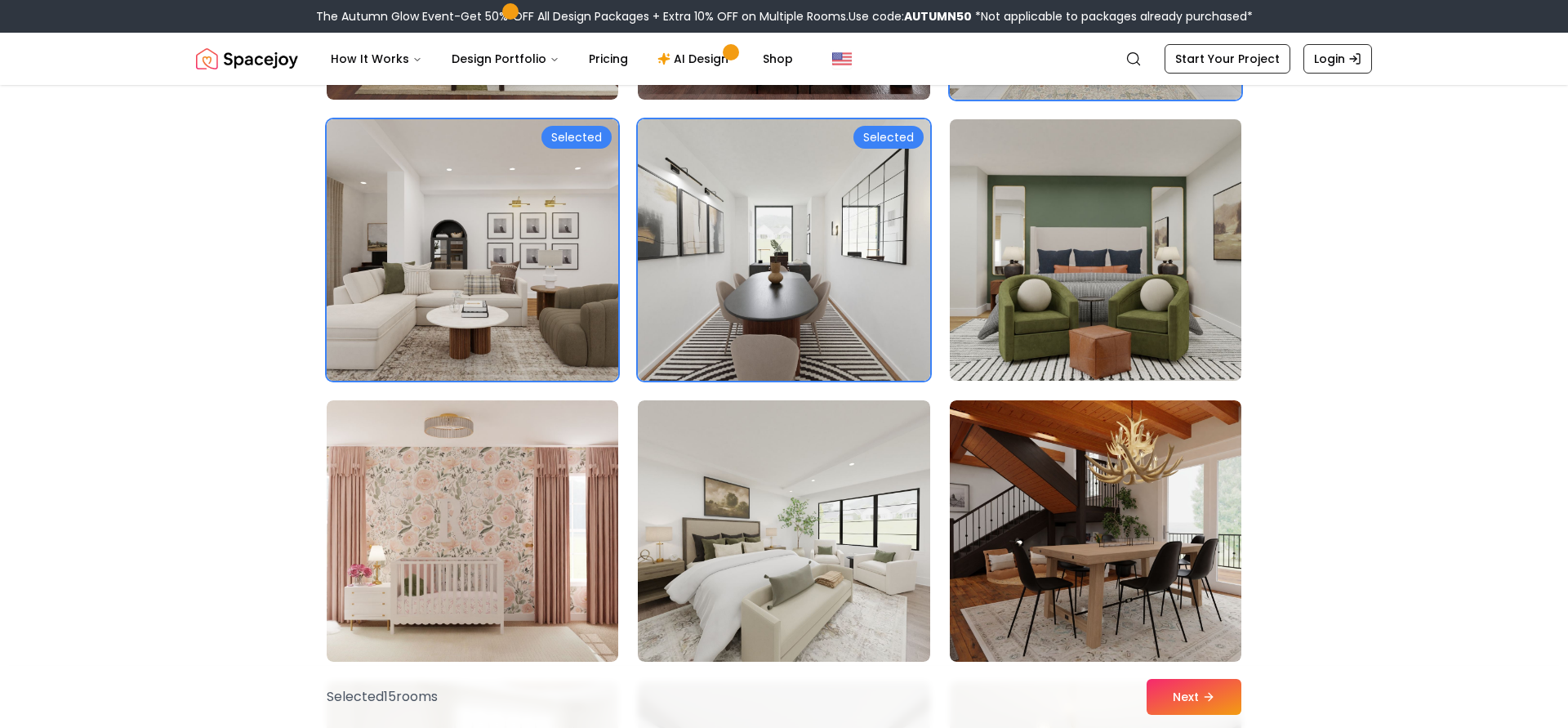
click at [1033, 437] on img at bounding box center [1095, 531] width 291 height 261
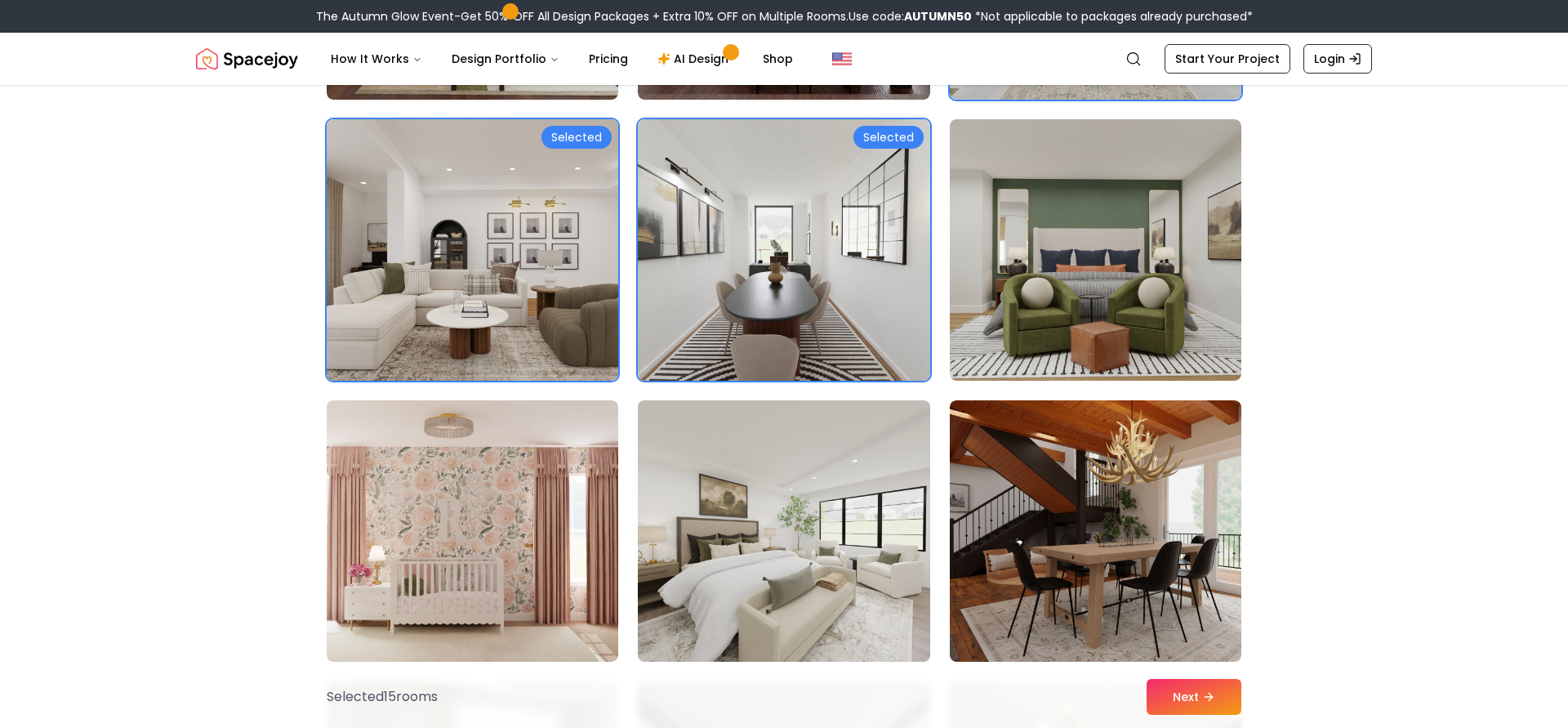
click at [784, 518] on img at bounding box center [784, 531] width 307 height 275
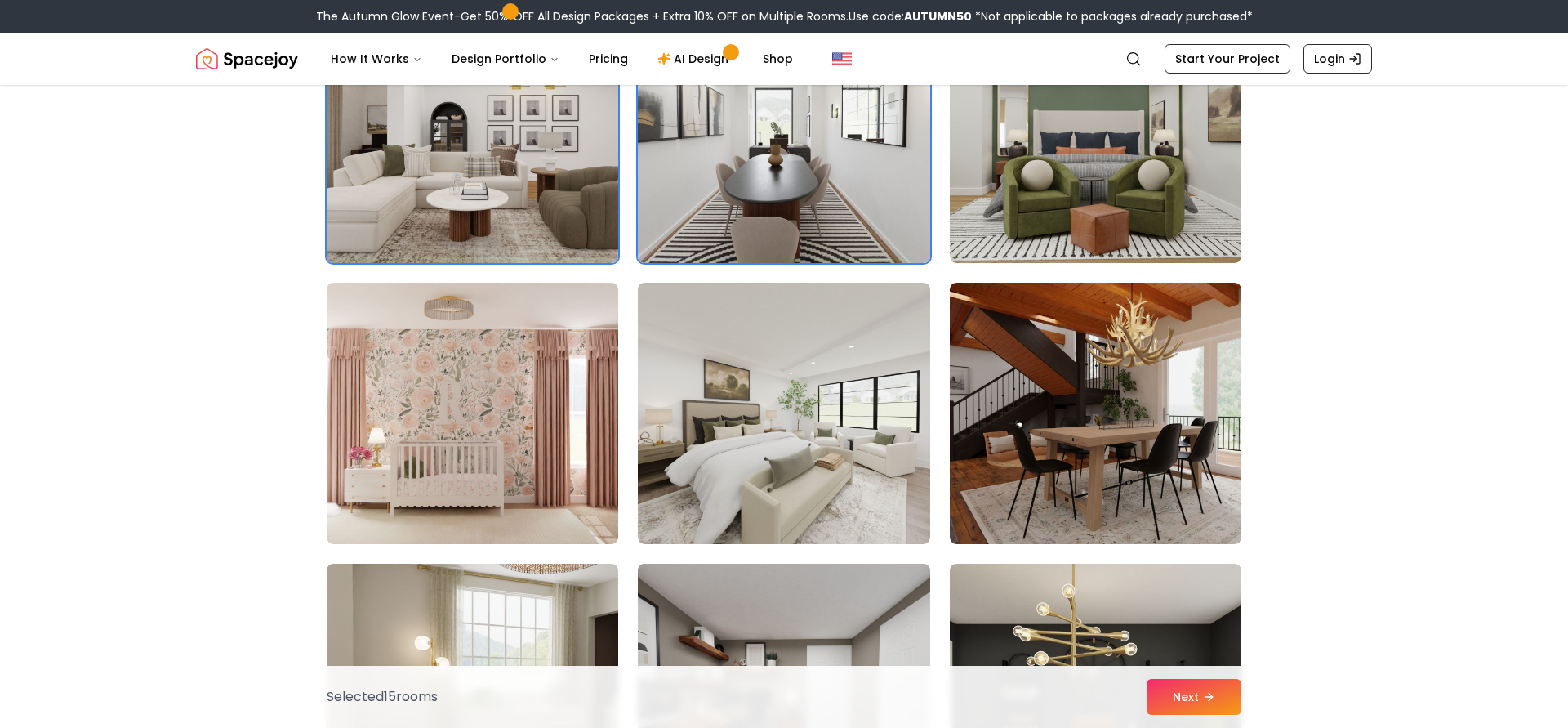
scroll to position [3913, 0]
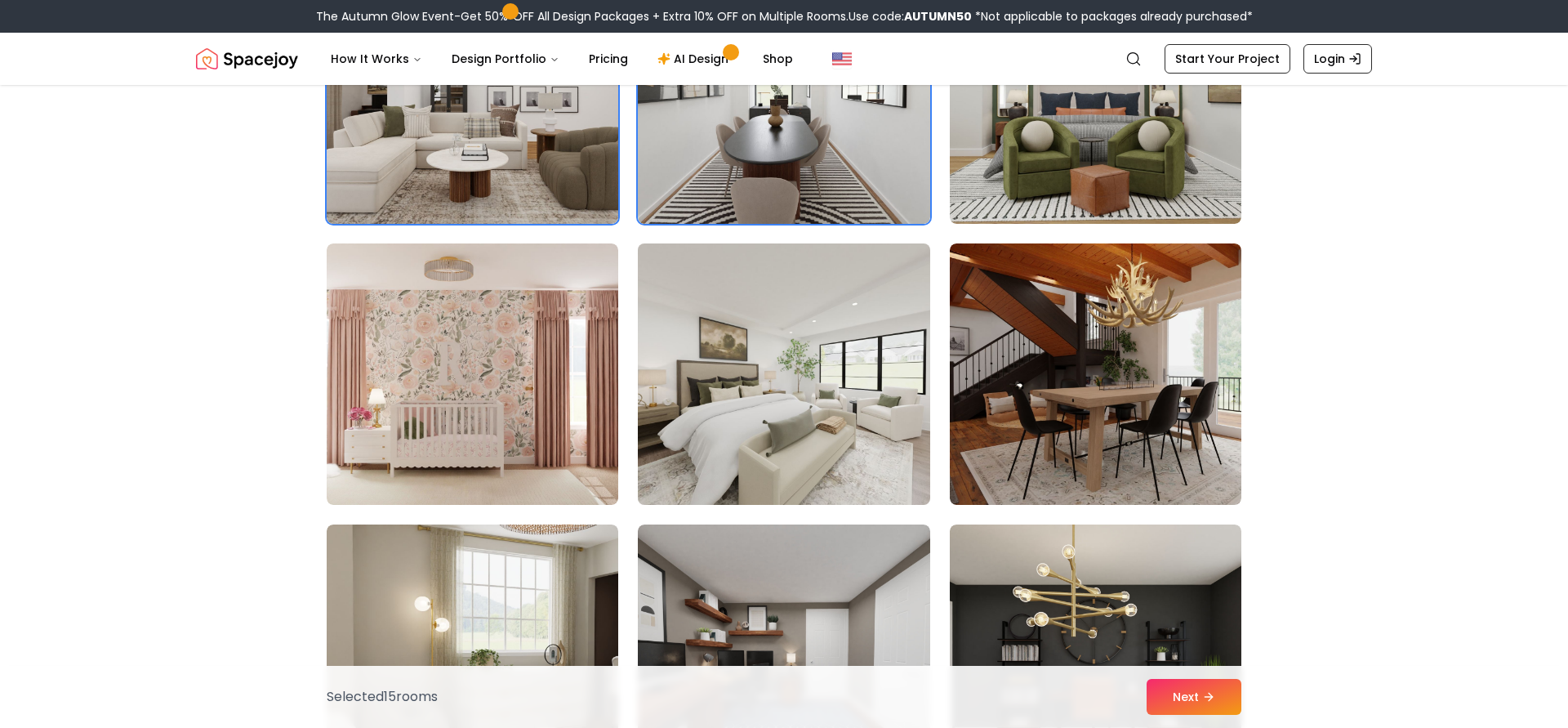
click at [756, 433] on img at bounding box center [784, 374] width 307 height 275
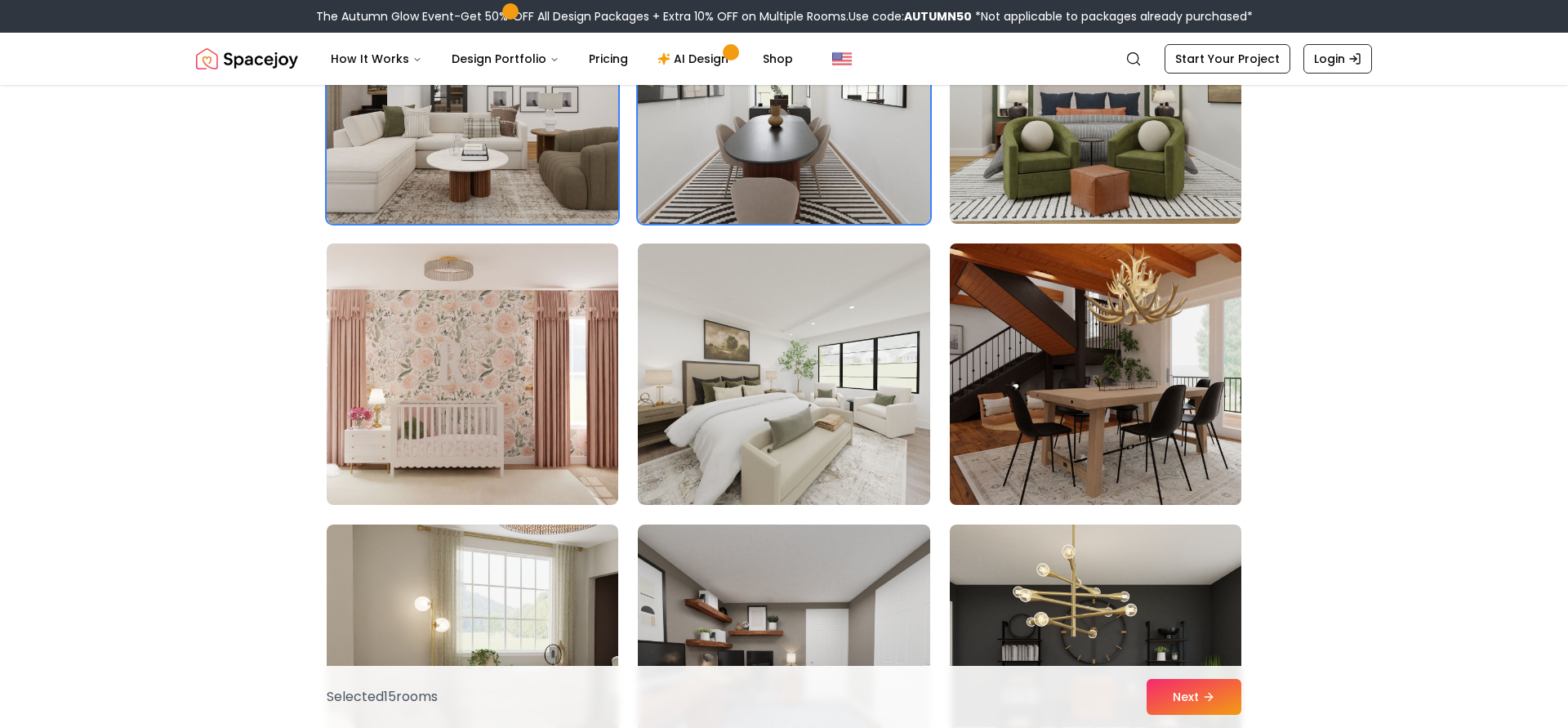
click at [1206, 391] on img at bounding box center [1096, 374] width 307 height 275
click at [1165, 396] on img at bounding box center [1096, 374] width 307 height 275
click at [1164, 401] on img at bounding box center [1096, 374] width 307 height 275
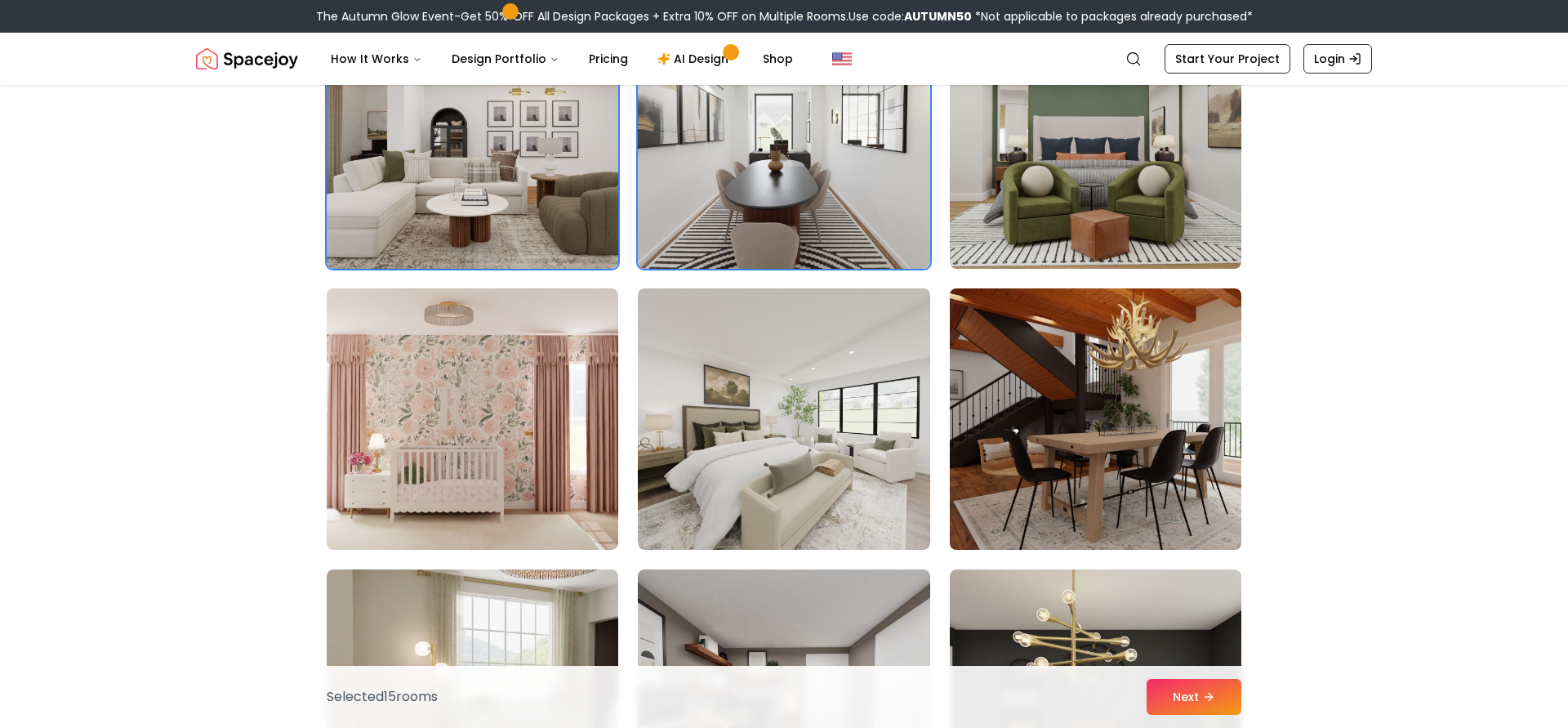
scroll to position [3808, 0]
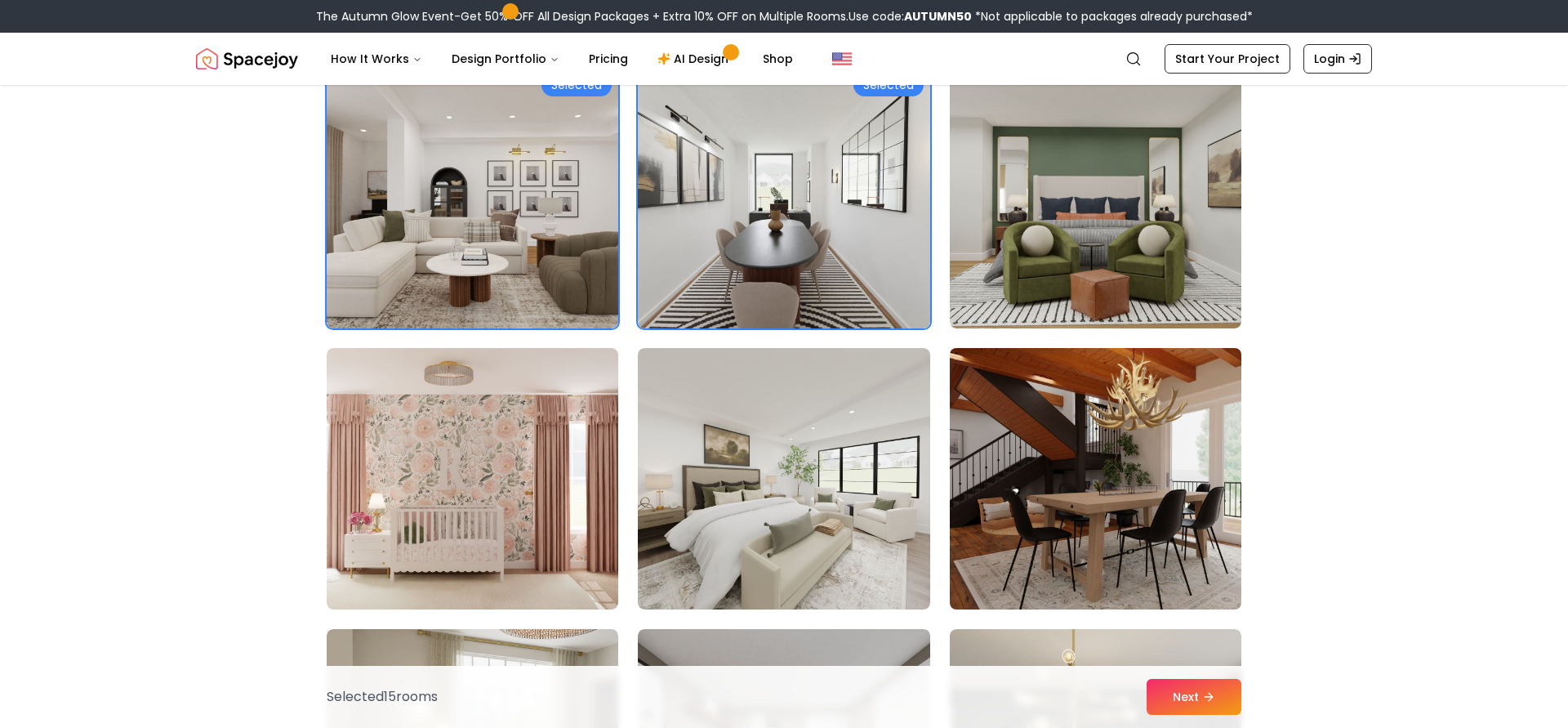
click at [1140, 393] on img at bounding box center [1096, 479] width 307 height 275
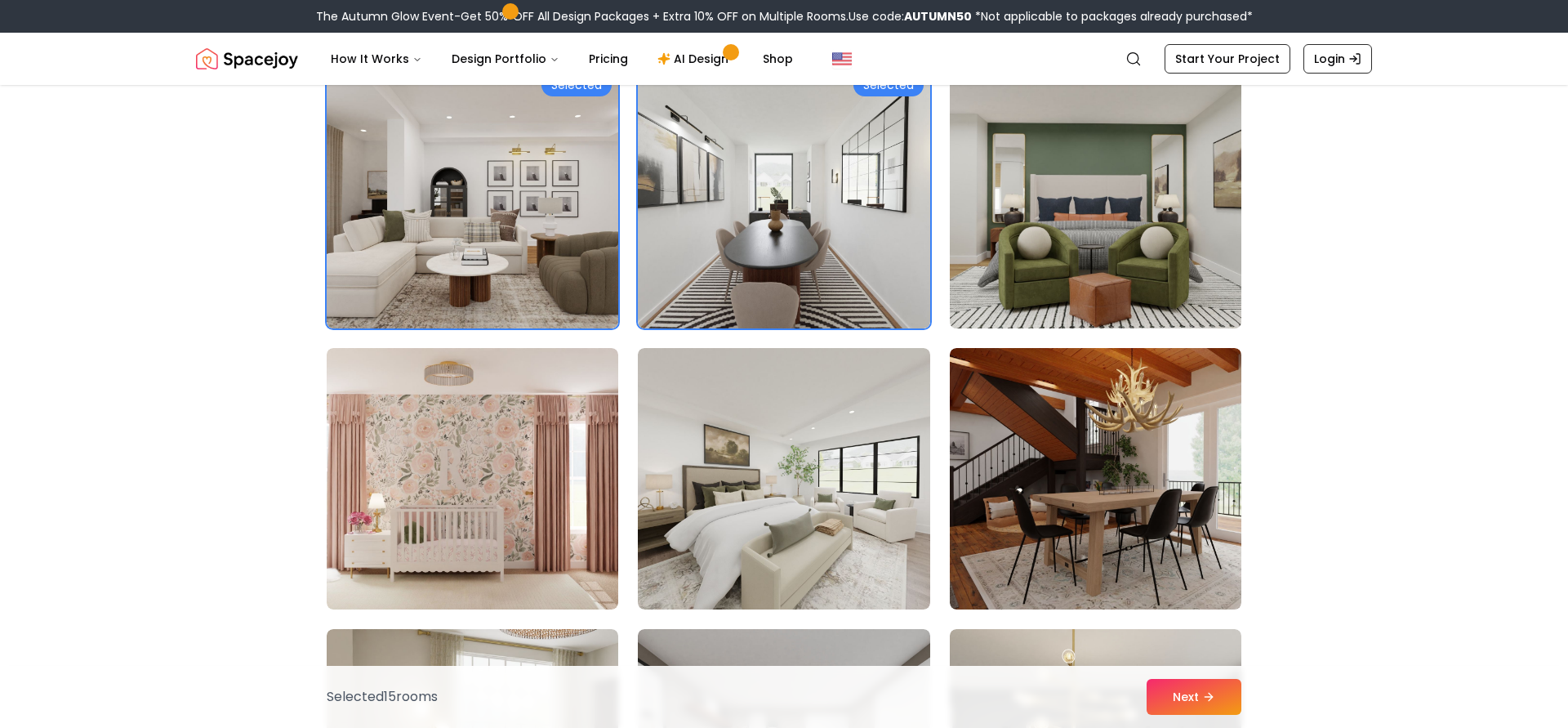
click at [1143, 325] on img at bounding box center [1096, 198] width 307 height 275
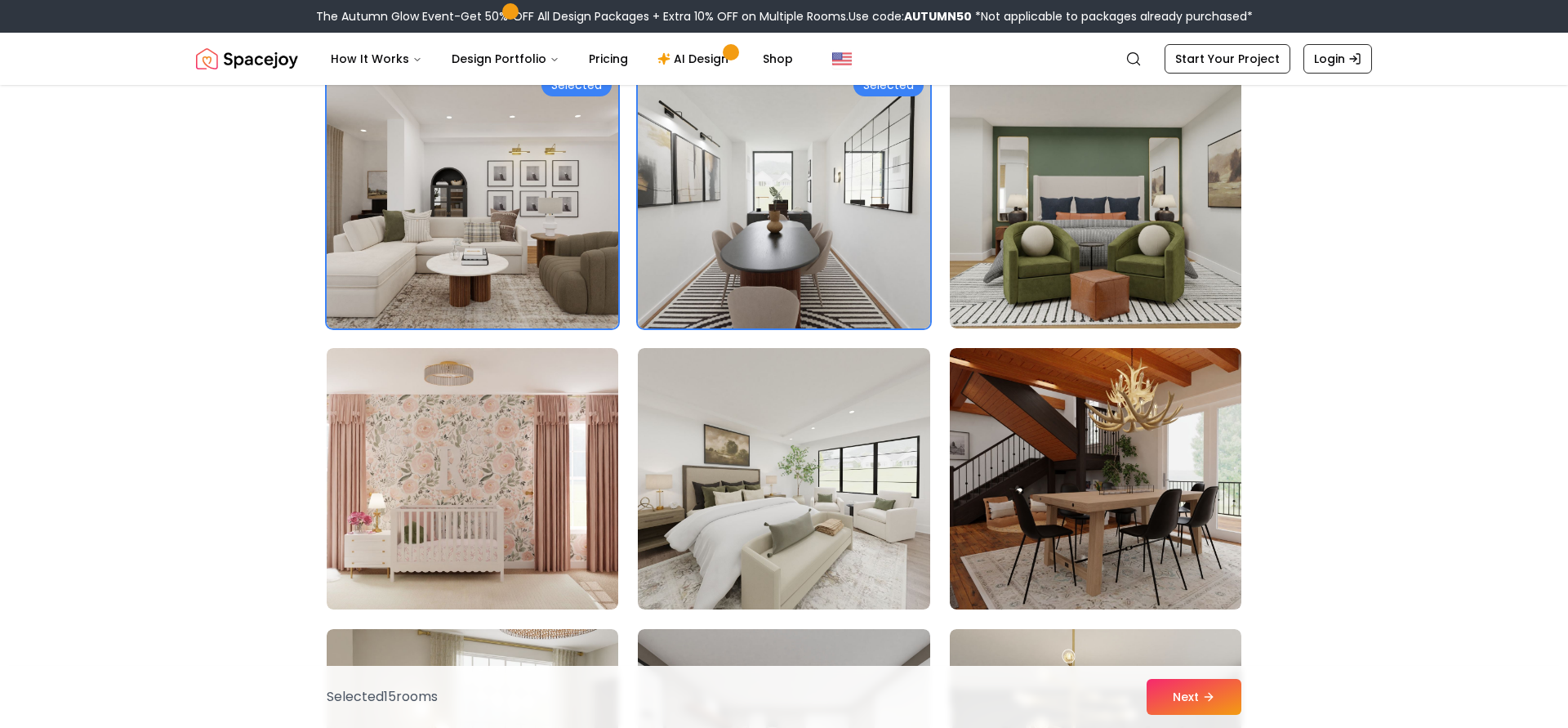
drag, startPoint x: 850, startPoint y: 292, endPoint x: 907, endPoint y: 306, distance: 58.7
click at [850, 292] on img at bounding box center [784, 198] width 307 height 275
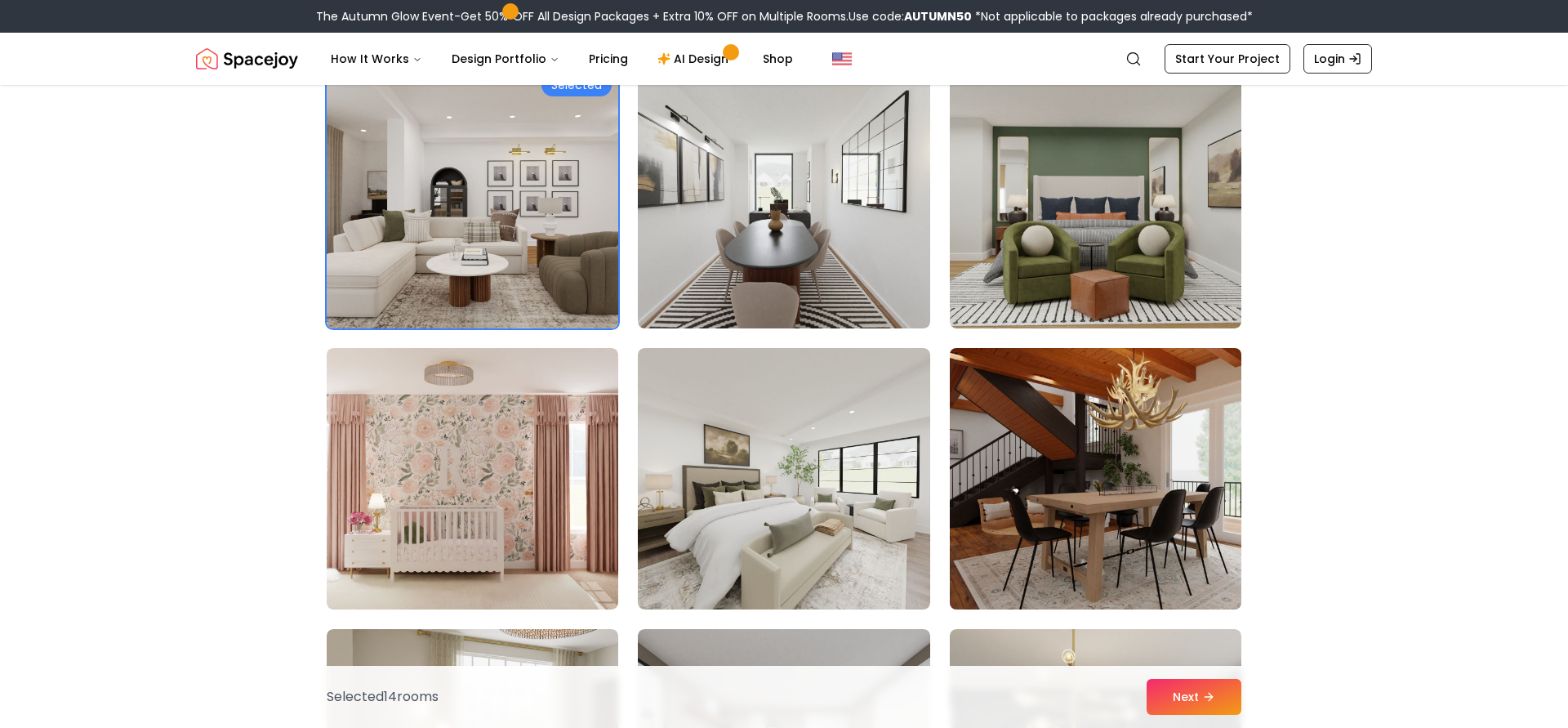
click at [1018, 380] on img at bounding box center [1096, 479] width 307 height 275
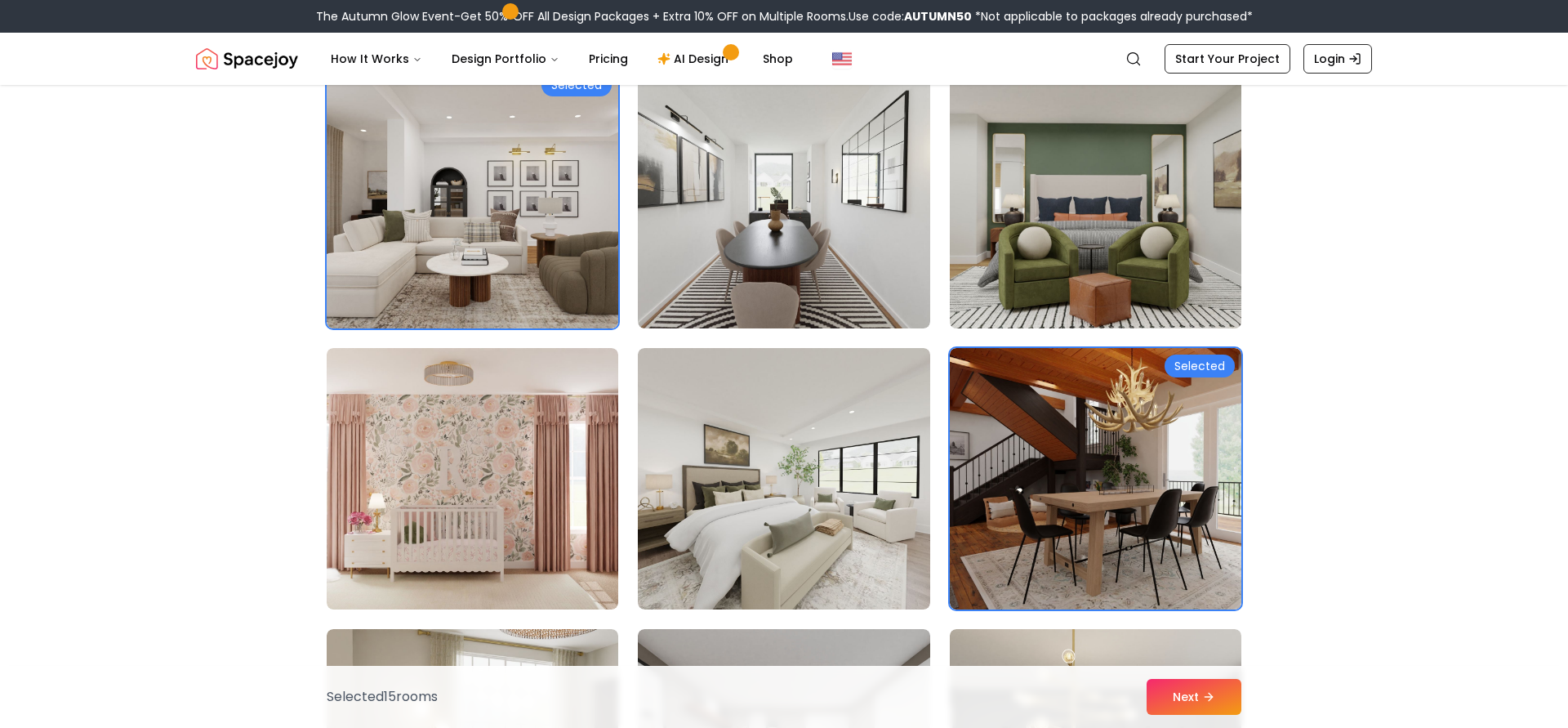
click at [1010, 190] on img at bounding box center [1096, 198] width 307 height 275
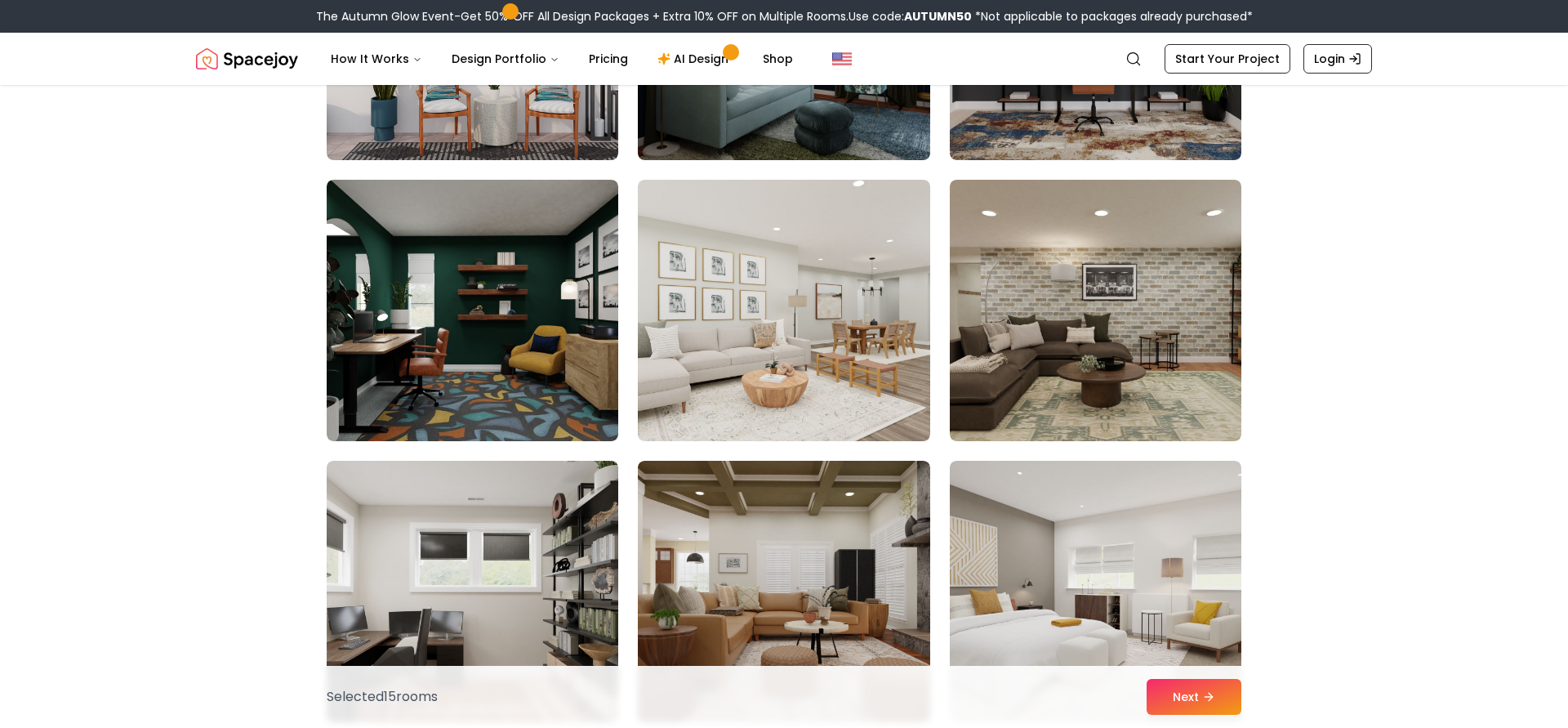
scroll to position [0, 0]
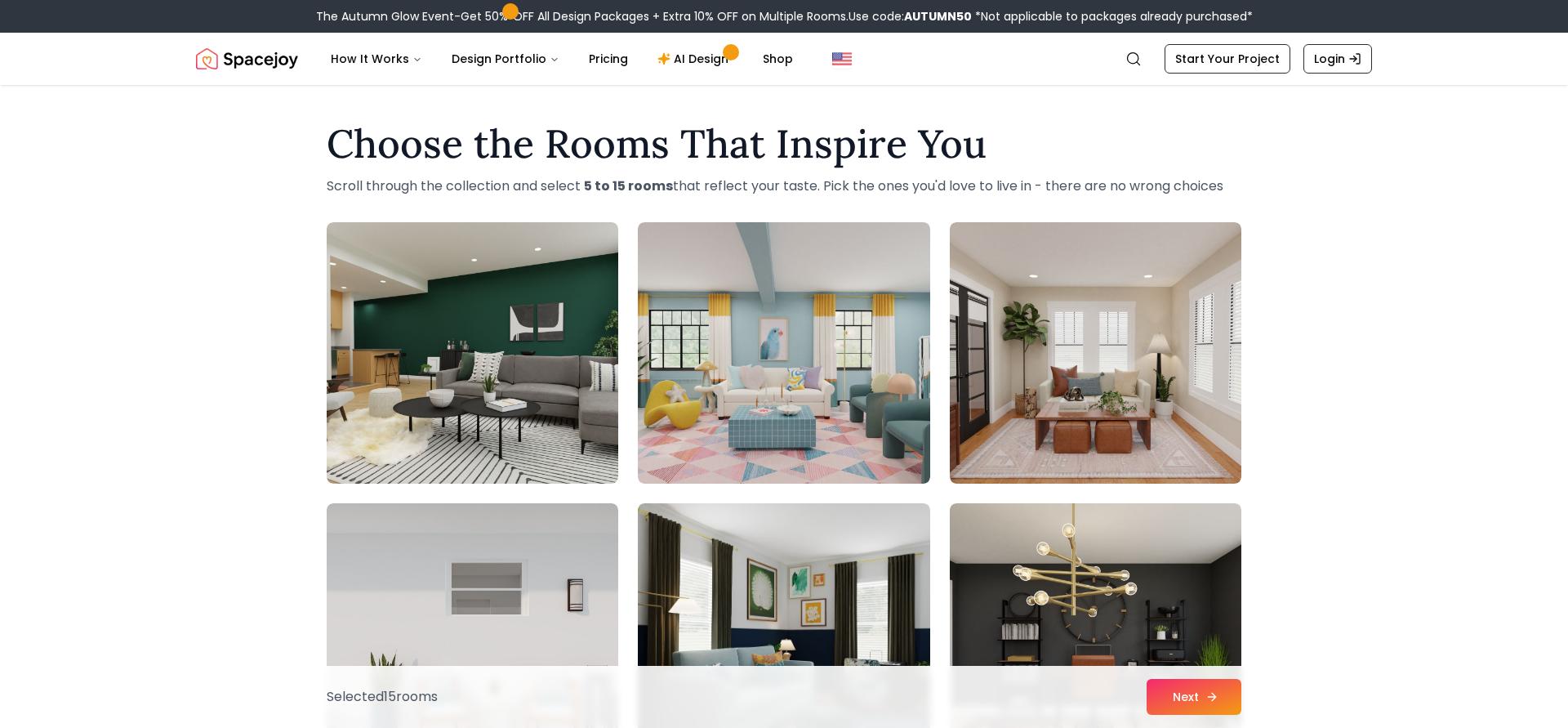
click at [1207, 713] on button "Next" at bounding box center [1193, 697] width 95 height 36
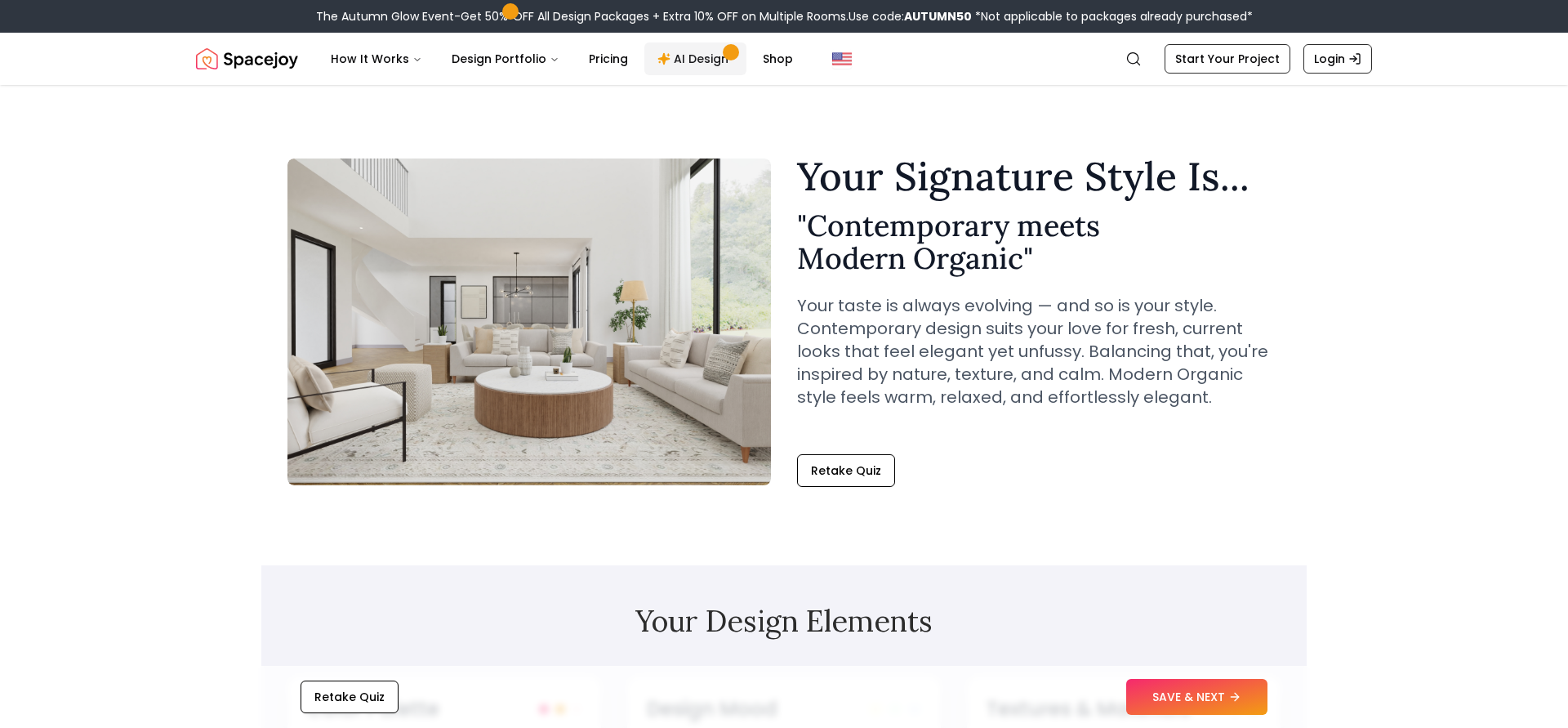
click at [682, 65] on link "AI Design" at bounding box center [696, 59] width 102 height 33
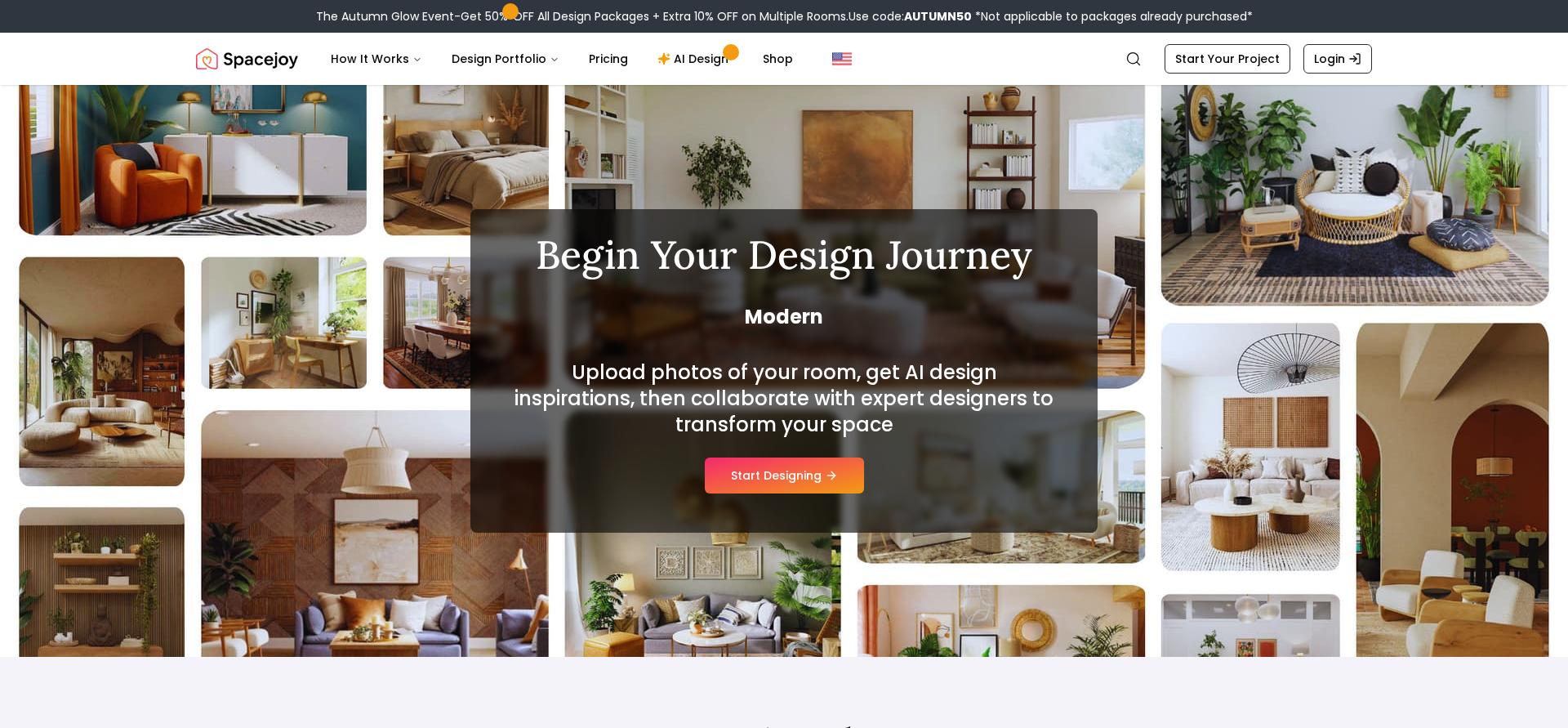
click at [808, 452] on div "Upload photos of your room, get AI design inspirations, then collaborate with e…" at bounding box center [784, 427] width 549 height 134
click at [824, 462] on button "Start Designing" at bounding box center [784, 475] width 159 height 36
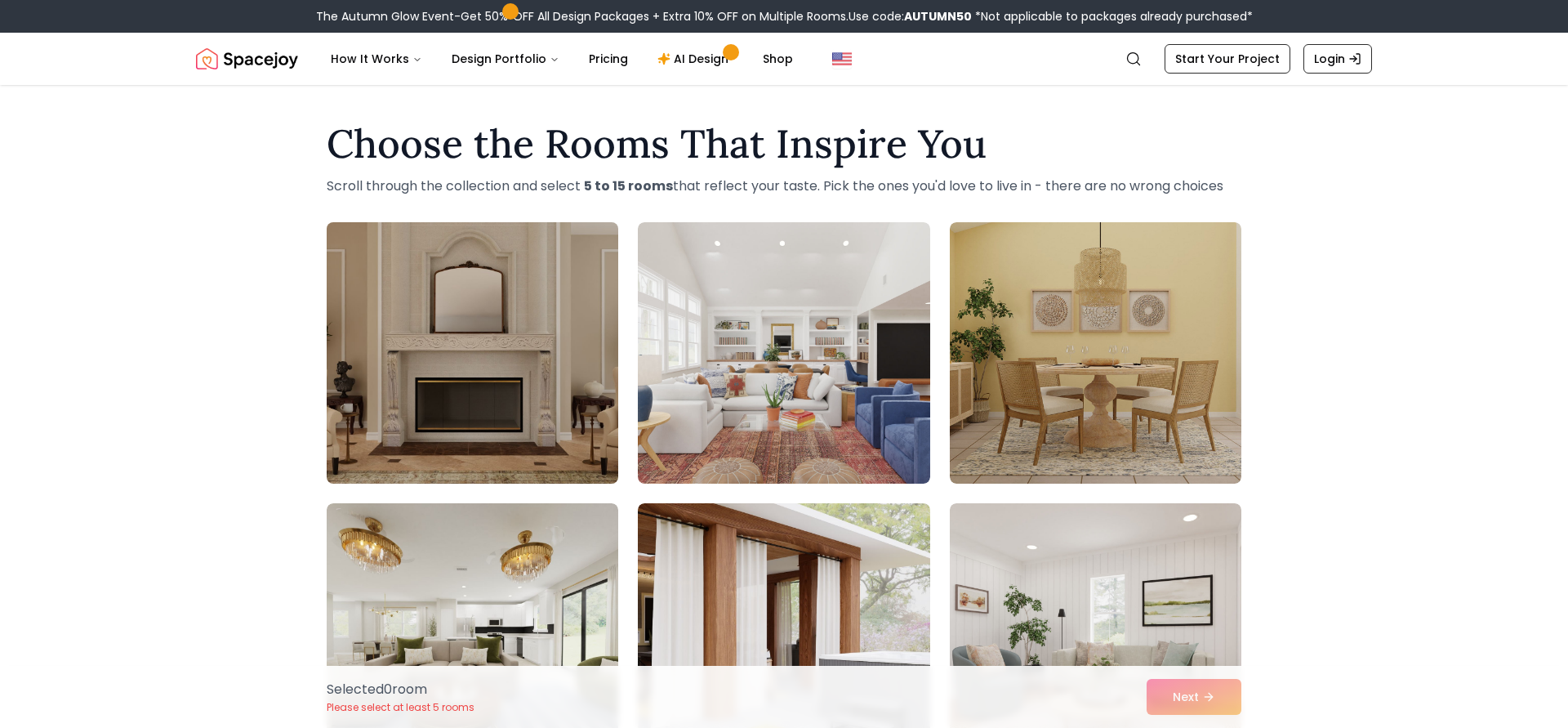
click at [567, 316] on img at bounding box center [472, 353] width 307 height 275
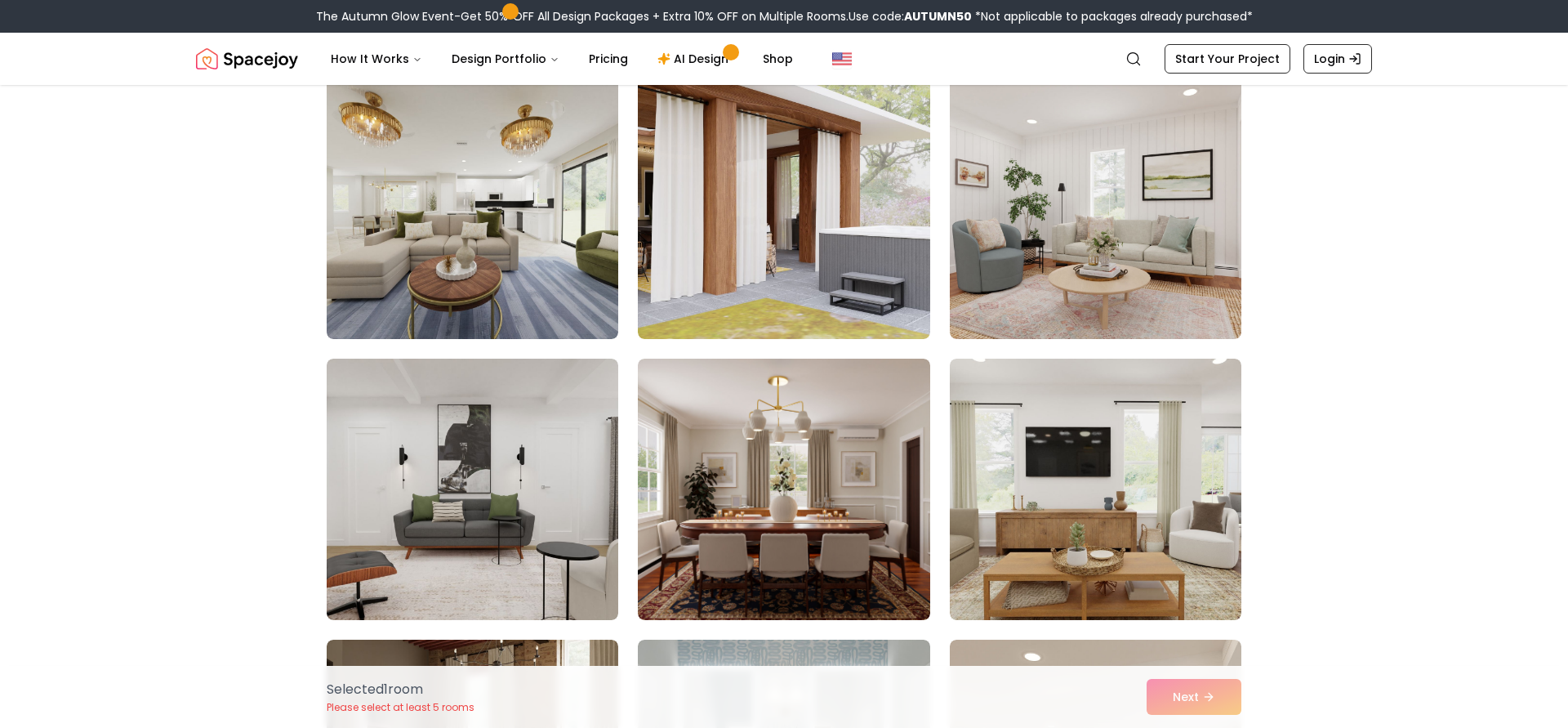
scroll to position [471, 0]
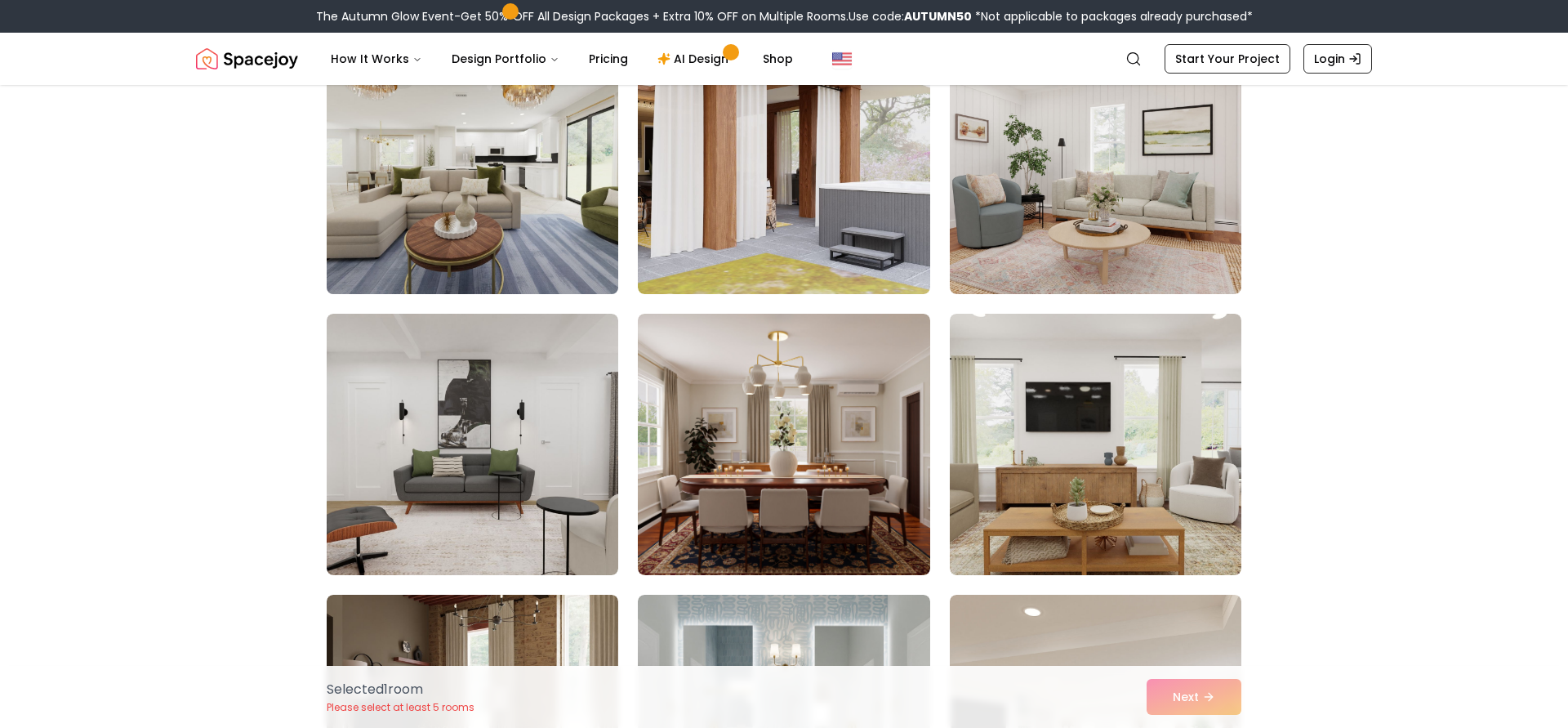
click at [484, 144] on img at bounding box center [472, 164] width 307 height 275
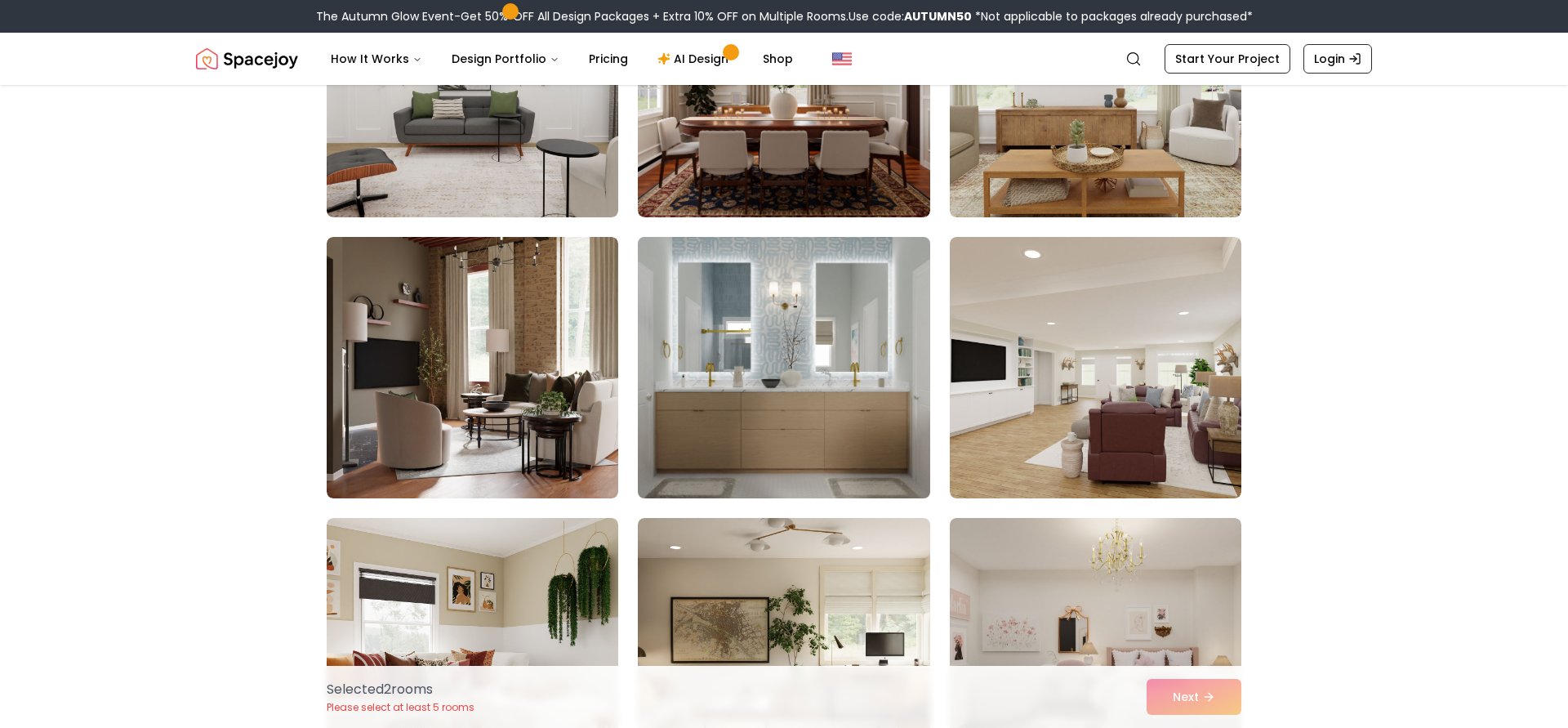
scroll to position [889, 0]
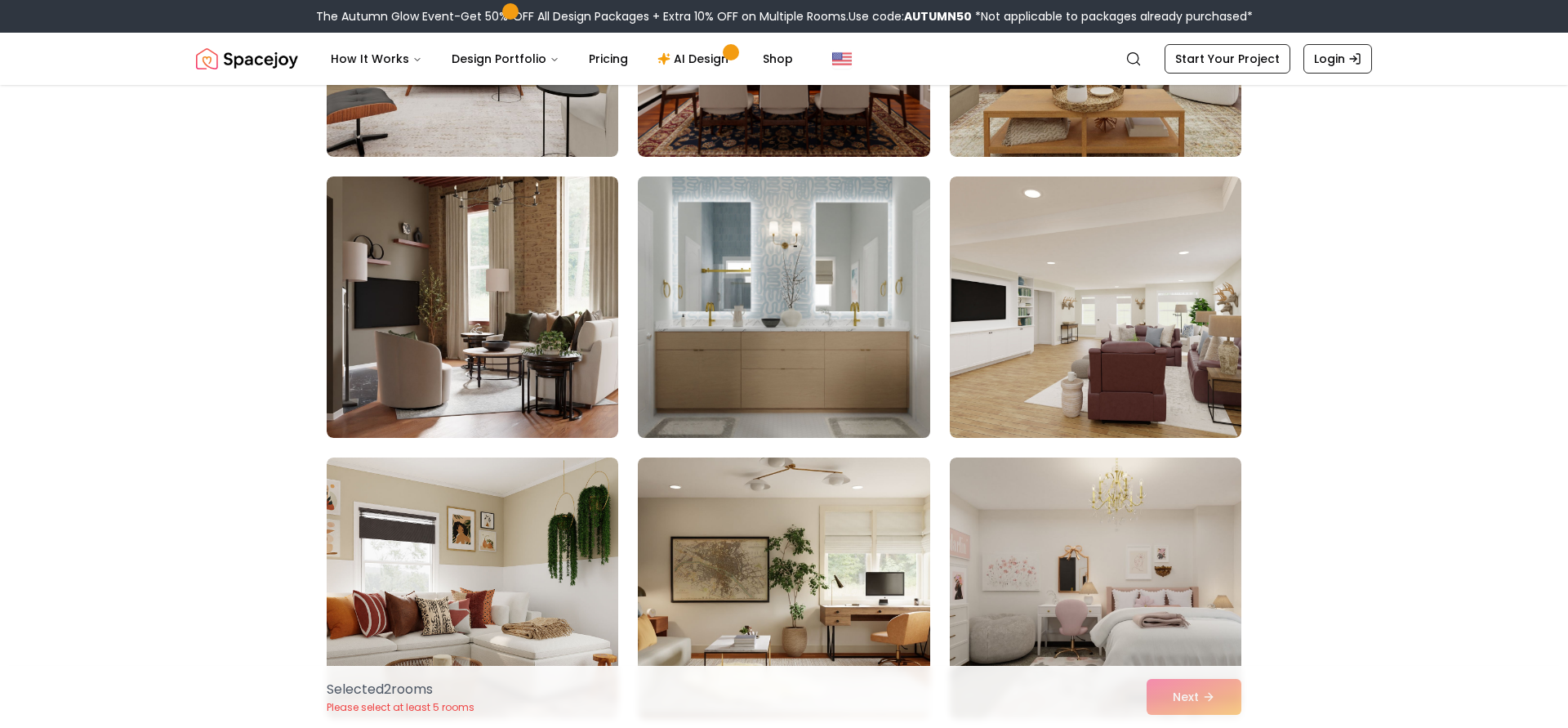
click at [810, 262] on img at bounding box center [784, 307] width 307 height 275
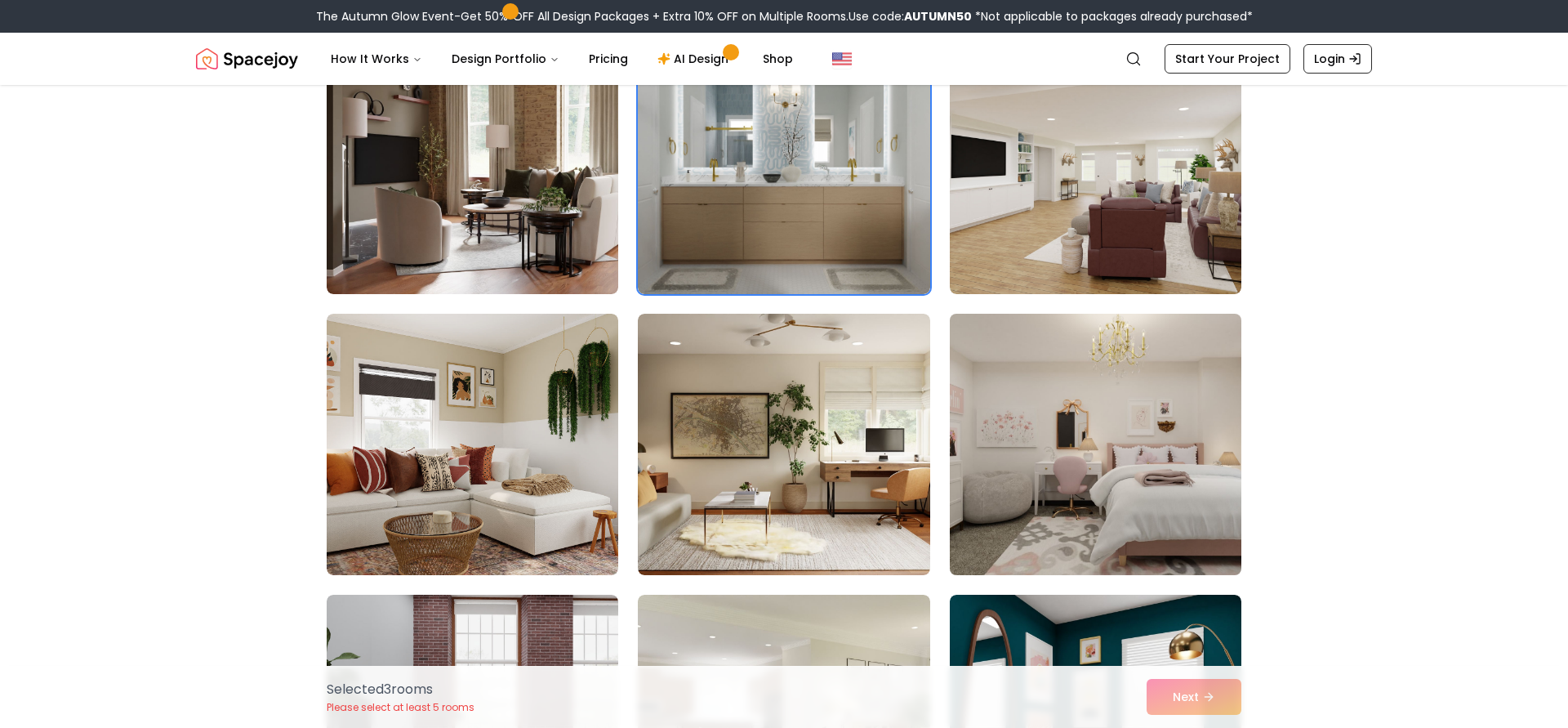
scroll to position [1045, 0]
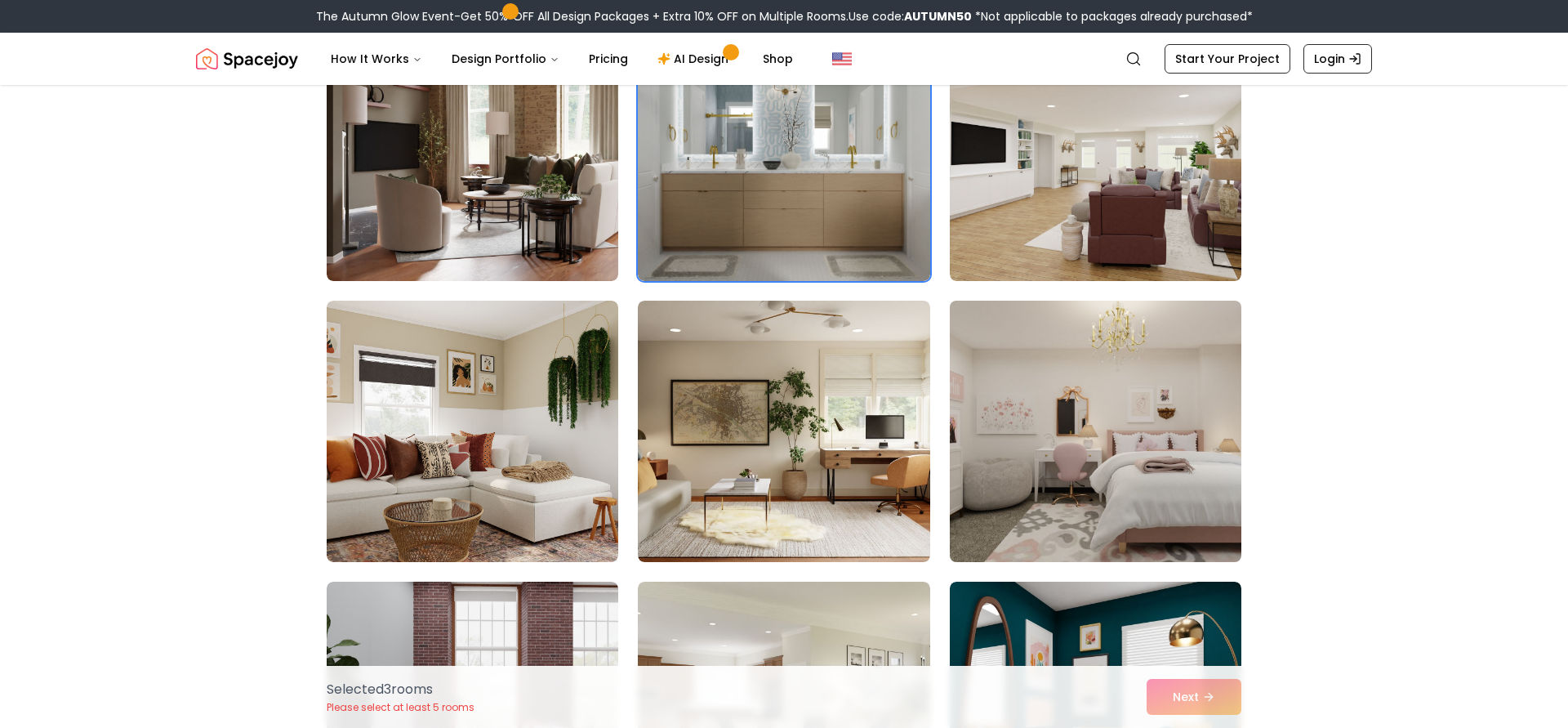
click at [1096, 394] on img at bounding box center [1096, 432] width 307 height 275
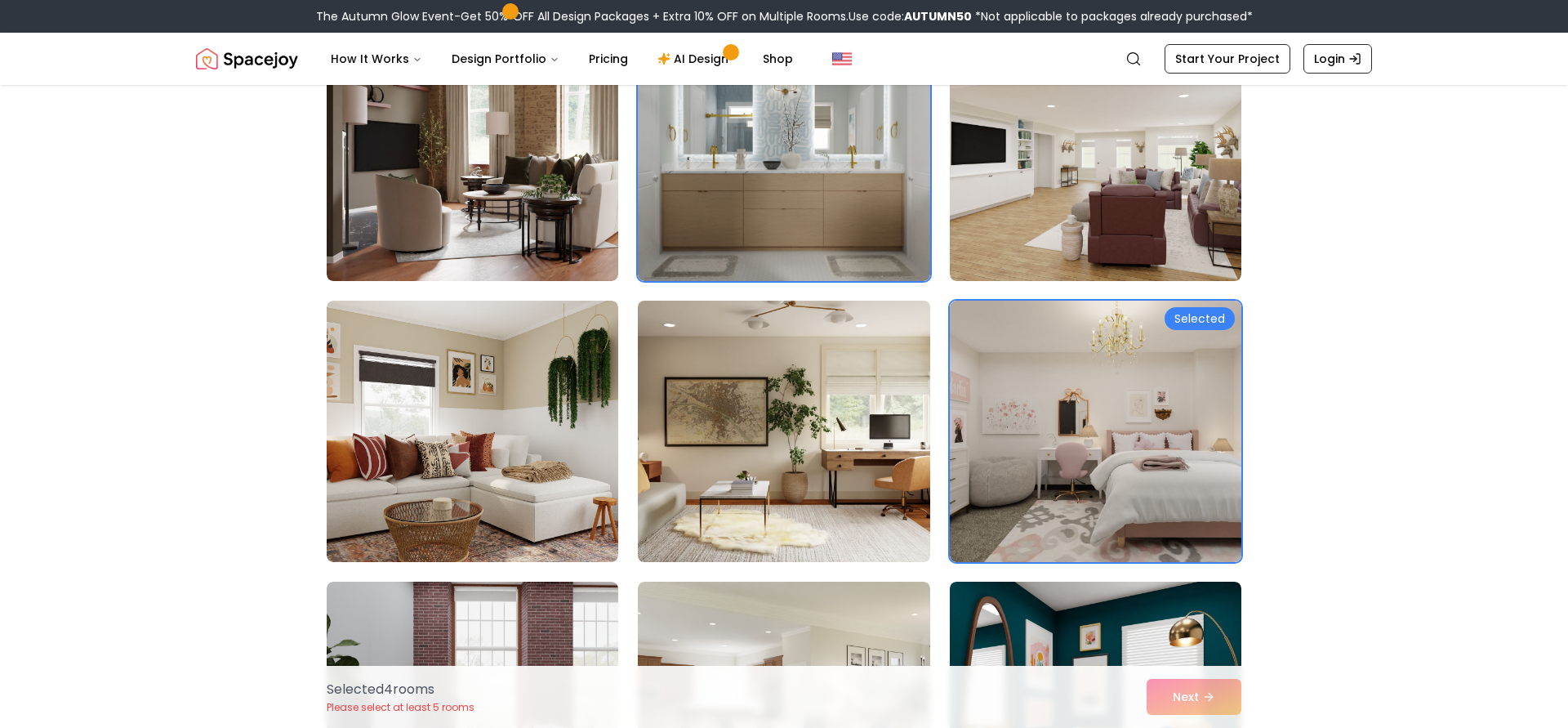
click at [766, 468] on img at bounding box center [784, 432] width 307 height 275
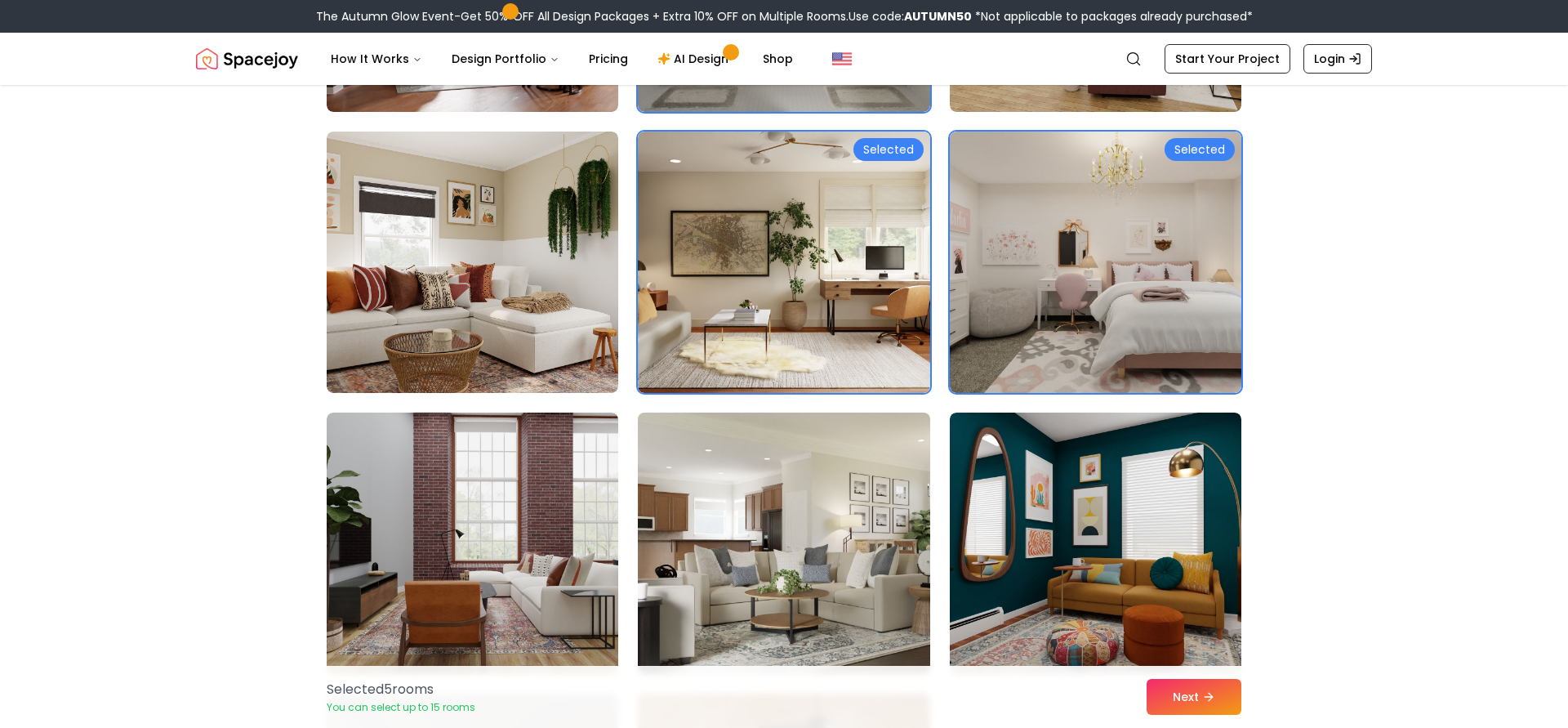
scroll to position [1254, 0]
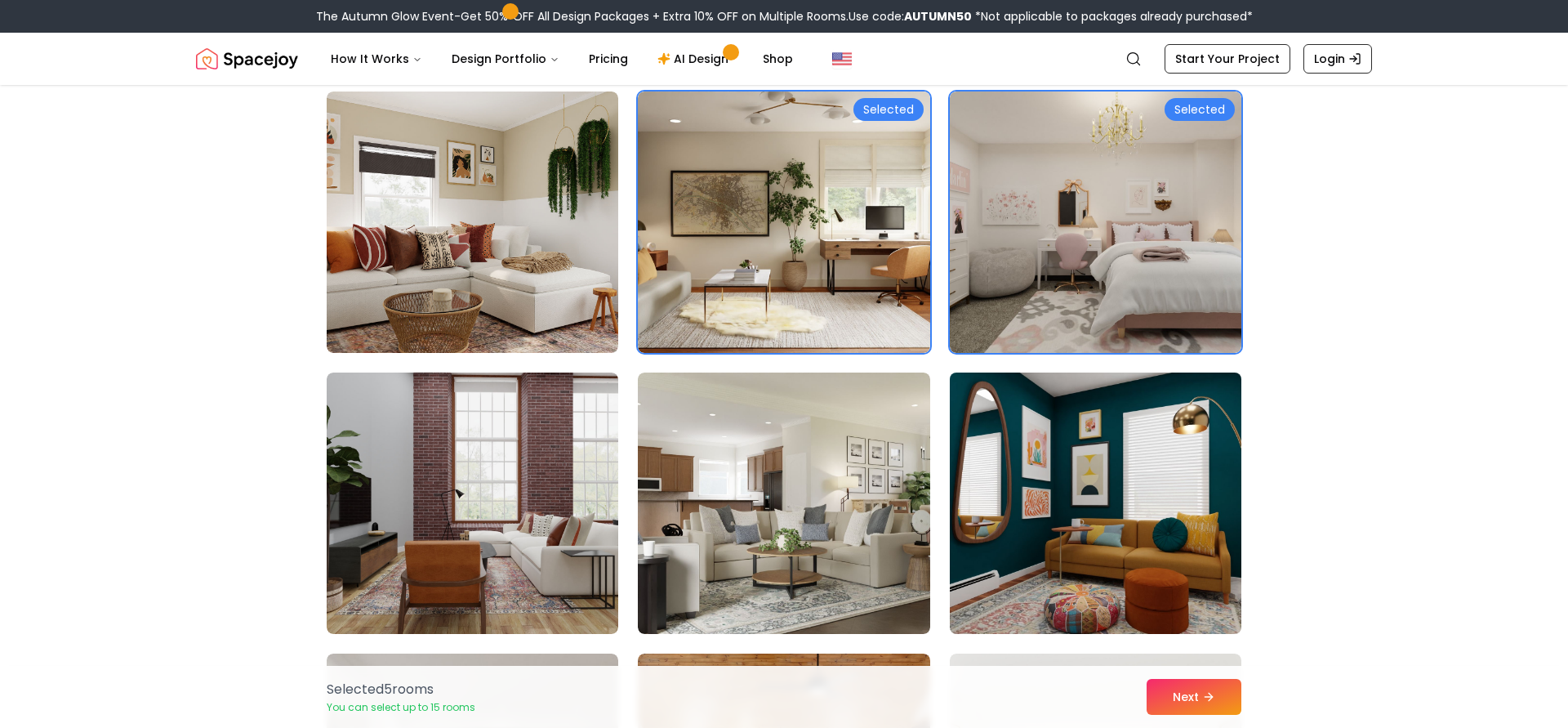
click at [1103, 497] on img at bounding box center [1096, 504] width 307 height 275
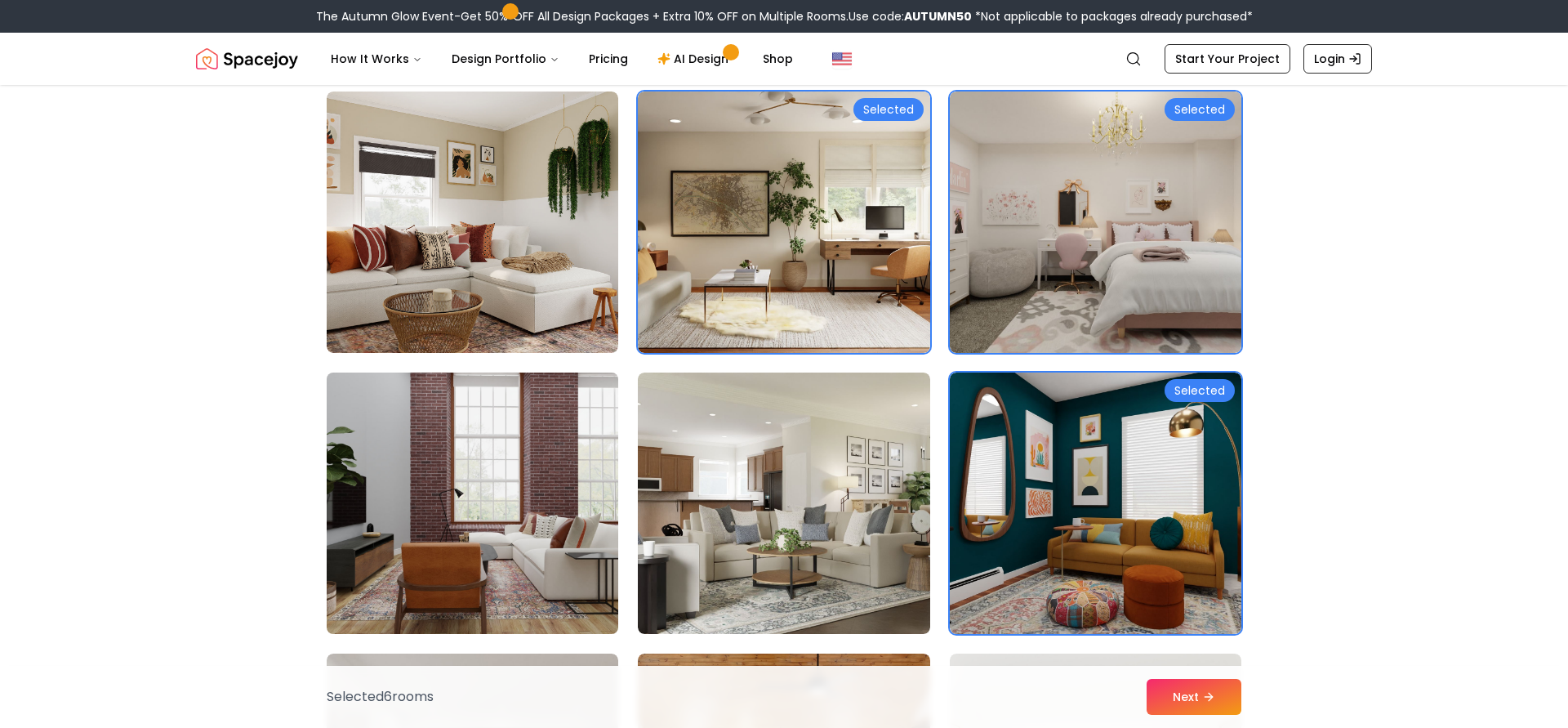
click at [458, 540] on img at bounding box center [472, 504] width 307 height 275
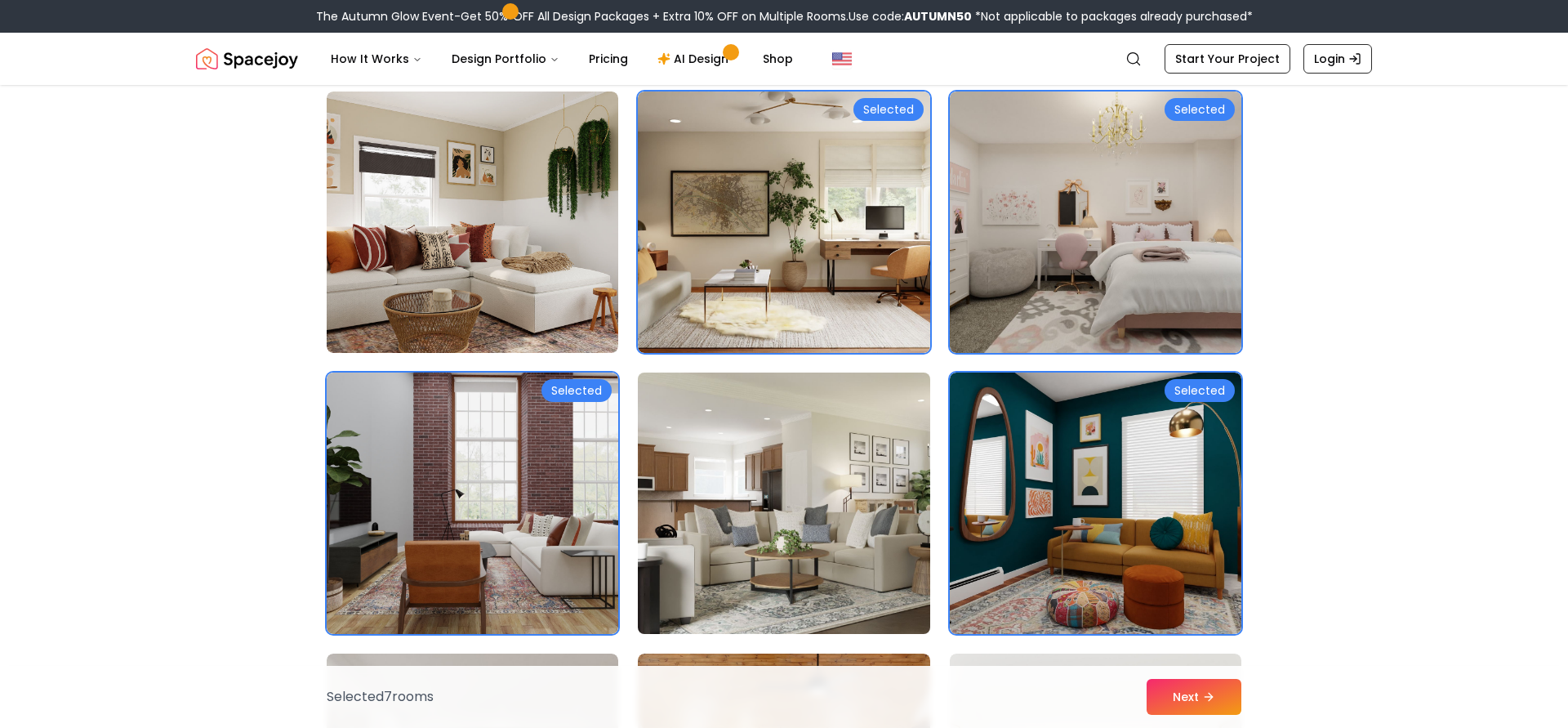
click at [766, 542] on img at bounding box center [784, 504] width 307 height 275
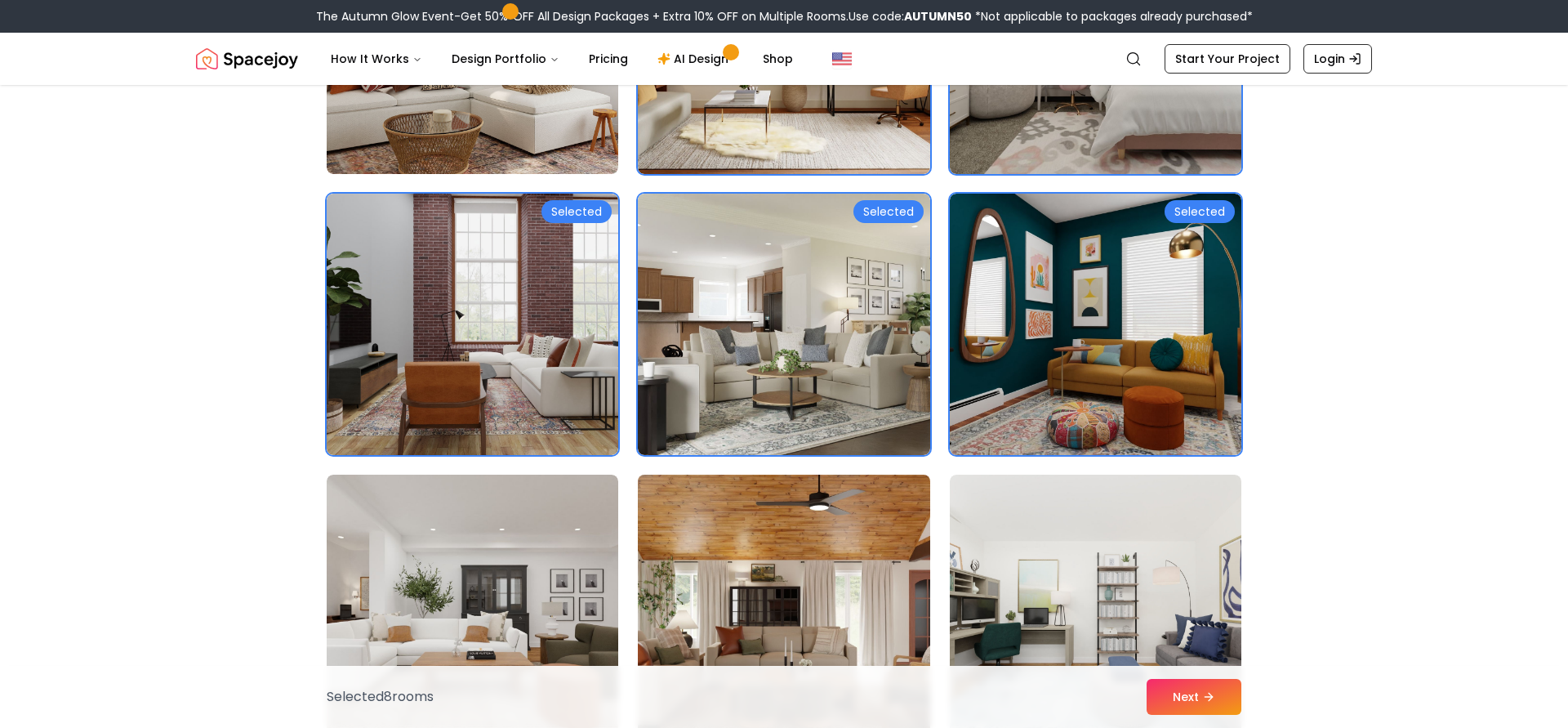
scroll to position [1635, 0]
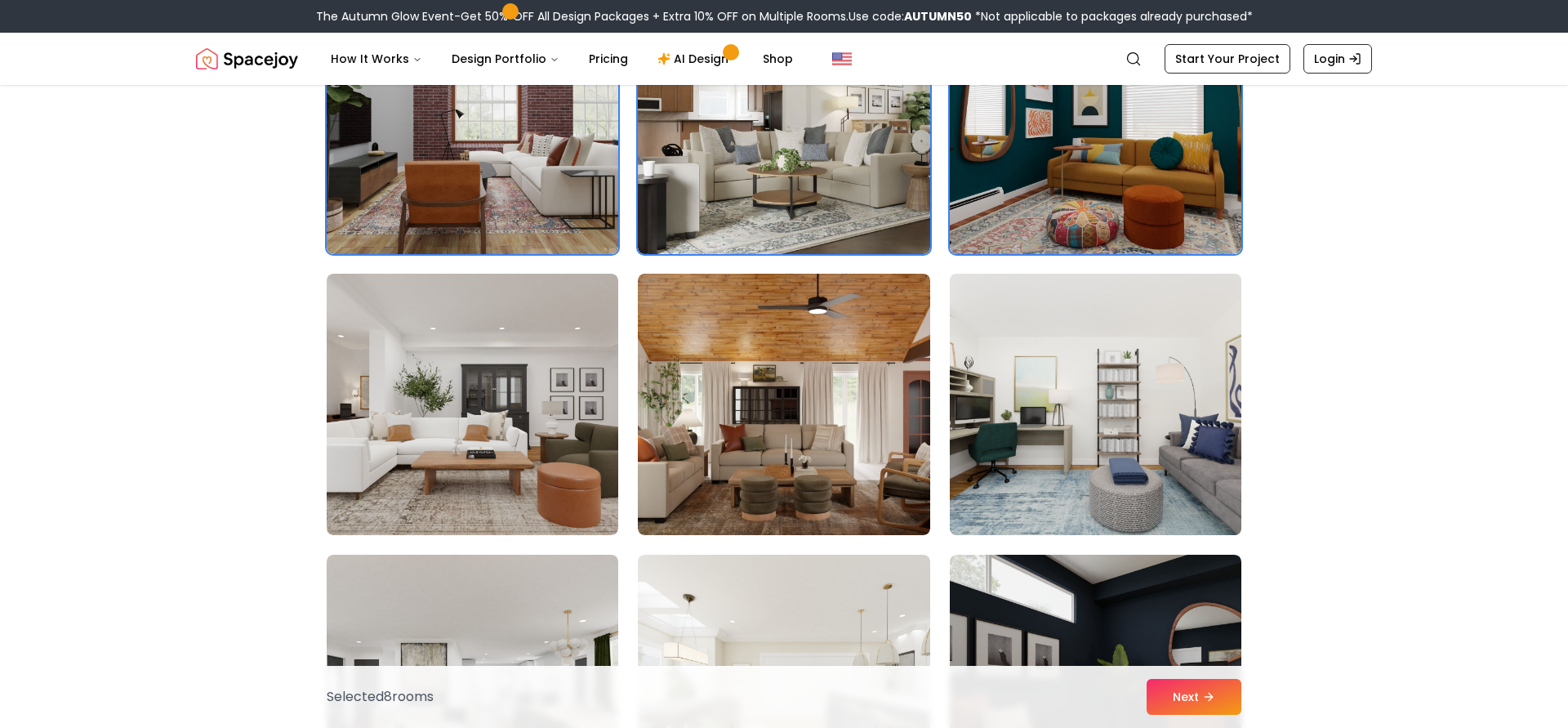
click at [1090, 435] on img at bounding box center [1096, 404] width 307 height 275
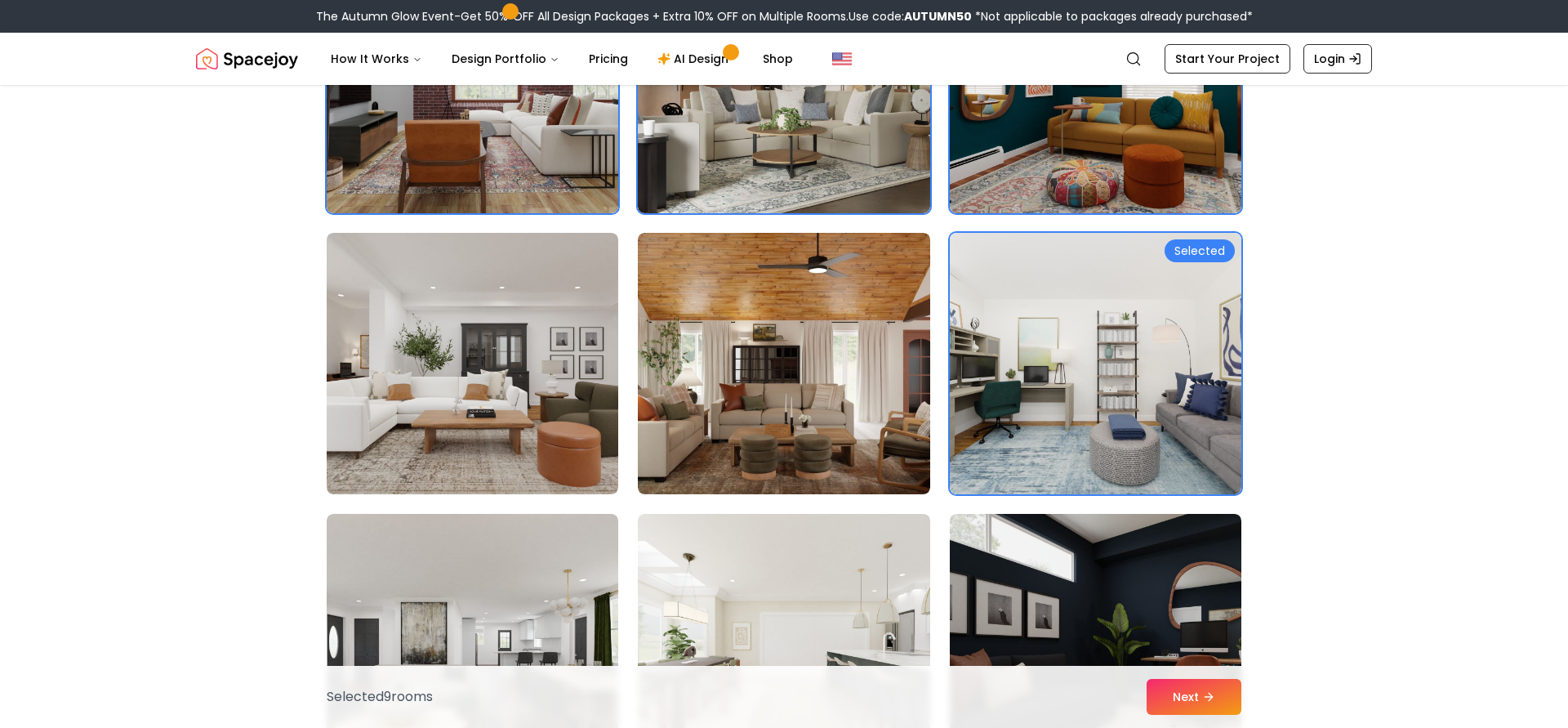
scroll to position [1986, 0]
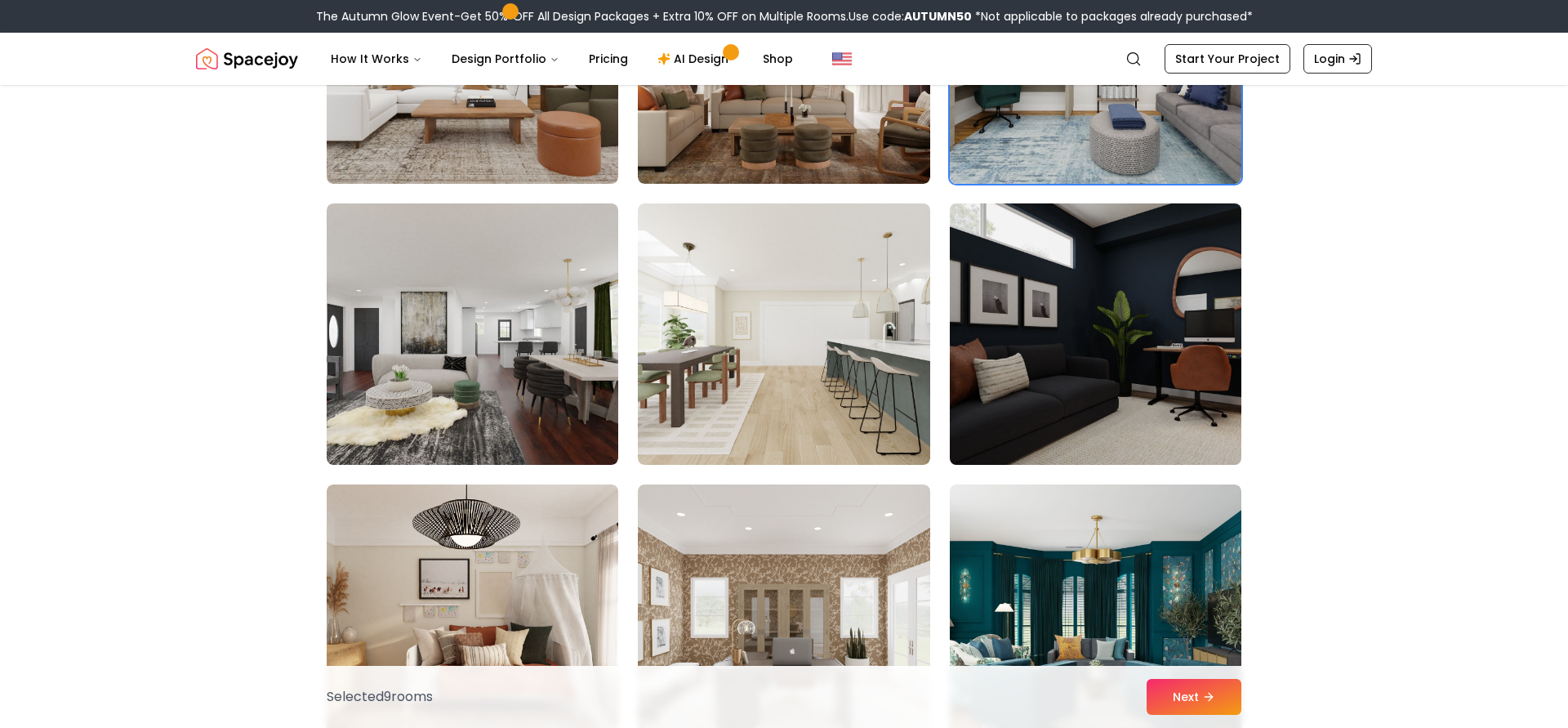
click at [1062, 412] on img at bounding box center [1096, 334] width 307 height 275
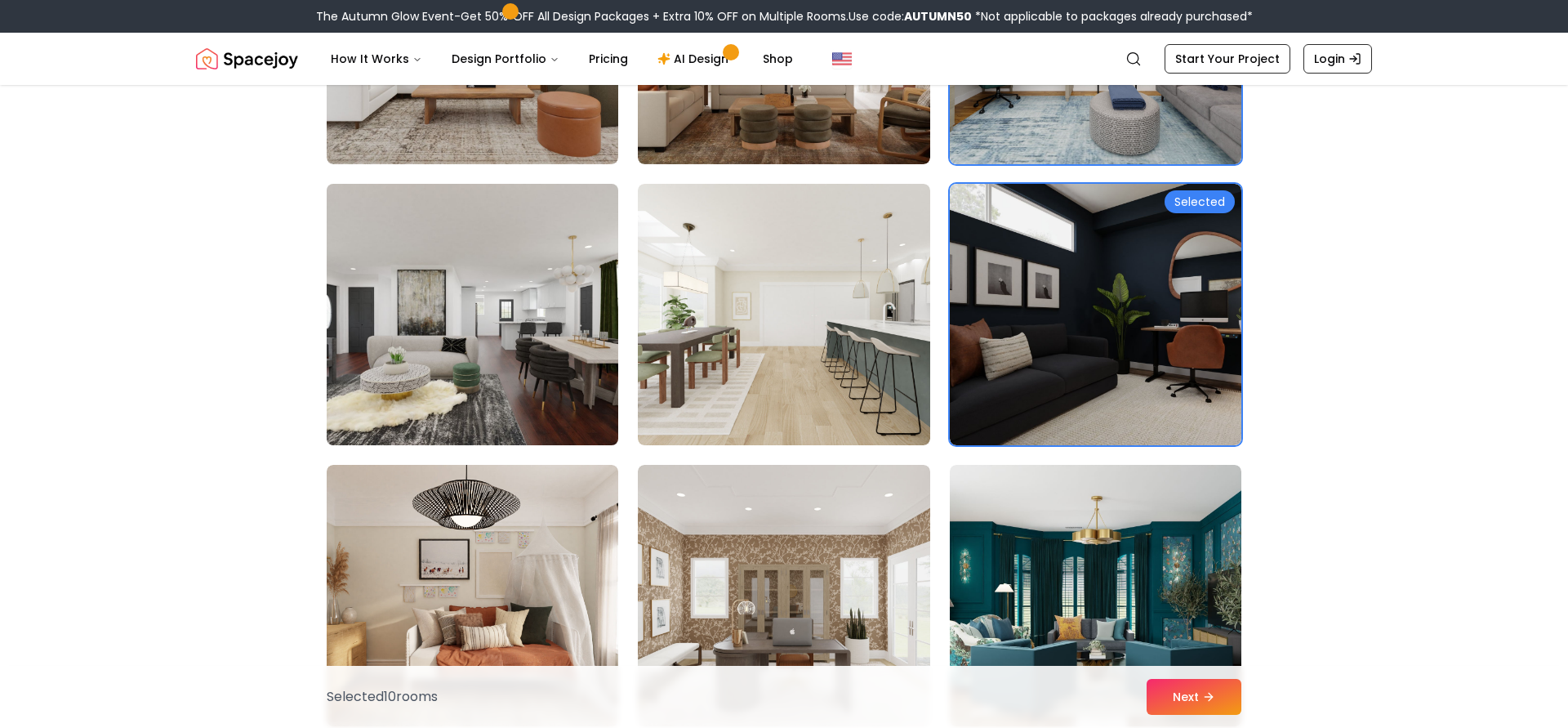
scroll to position [2038, 0]
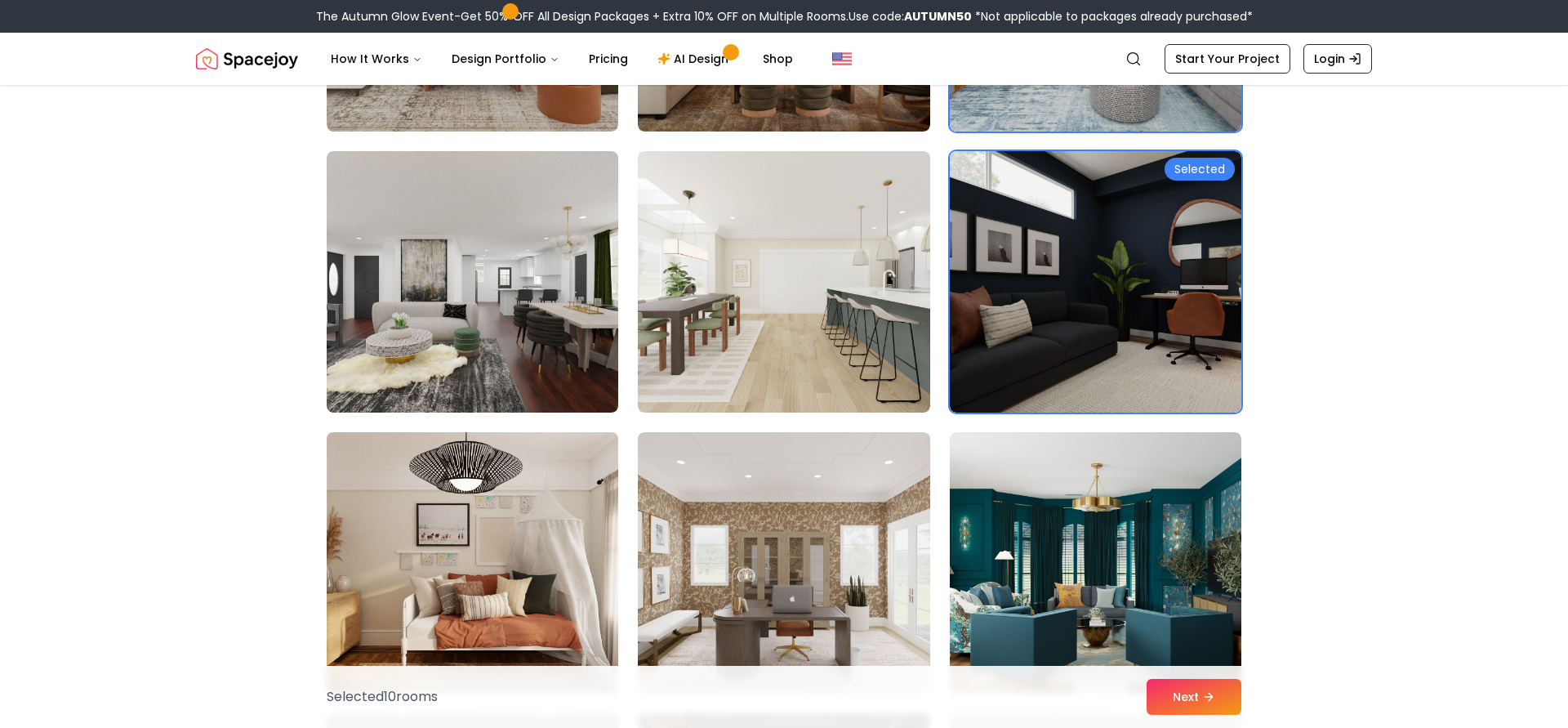
click at [538, 539] on img at bounding box center [472, 563] width 307 height 275
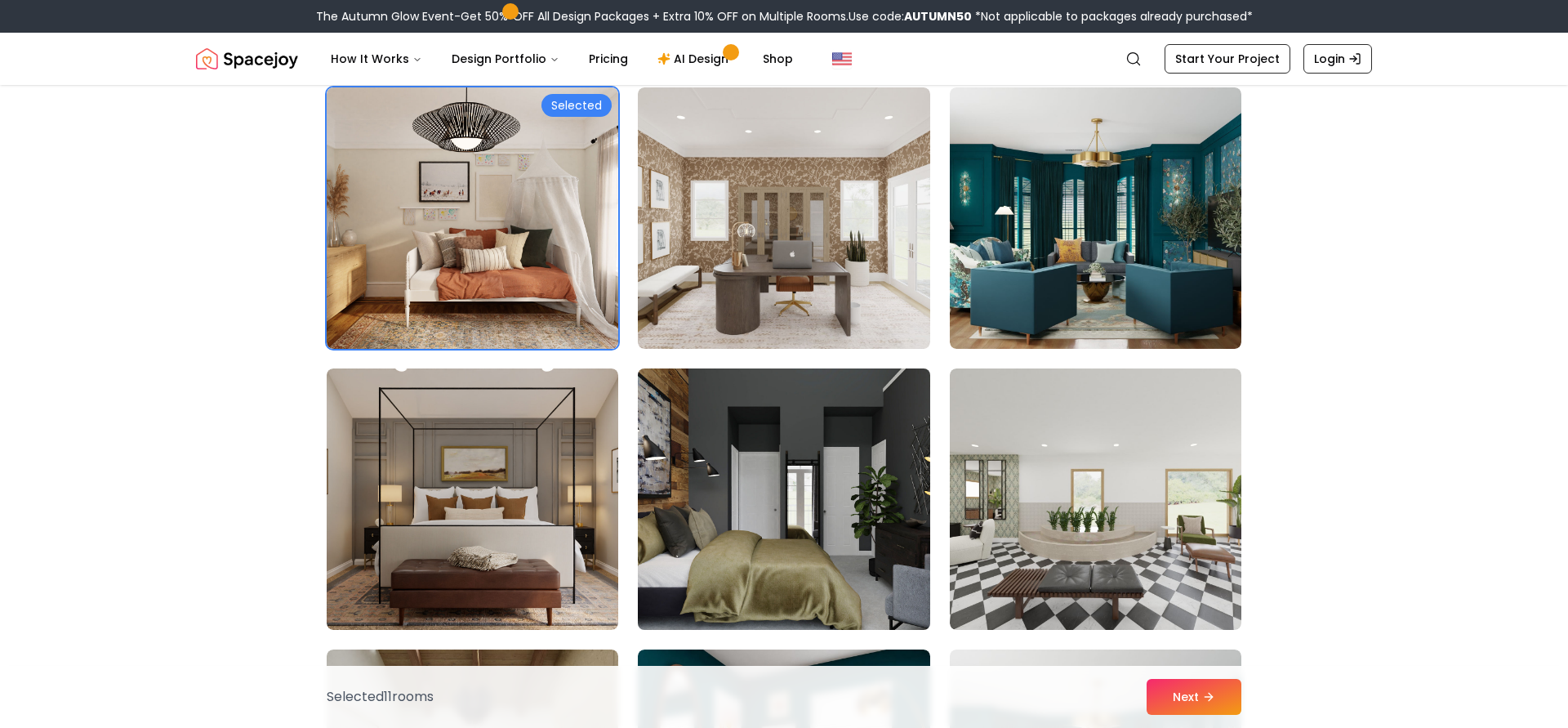
scroll to position [2398, 0]
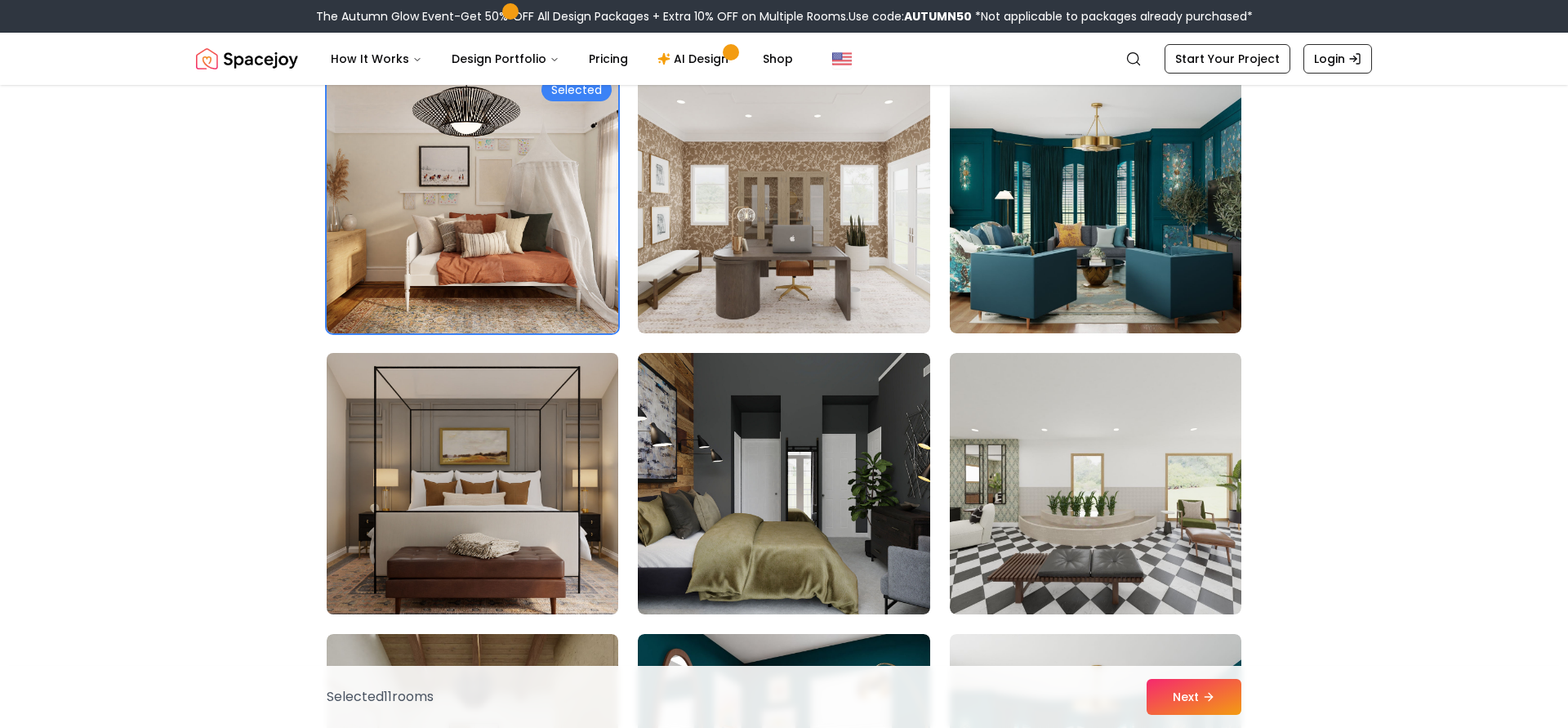
click at [346, 506] on img at bounding box center [472, 484] width 307 height 275
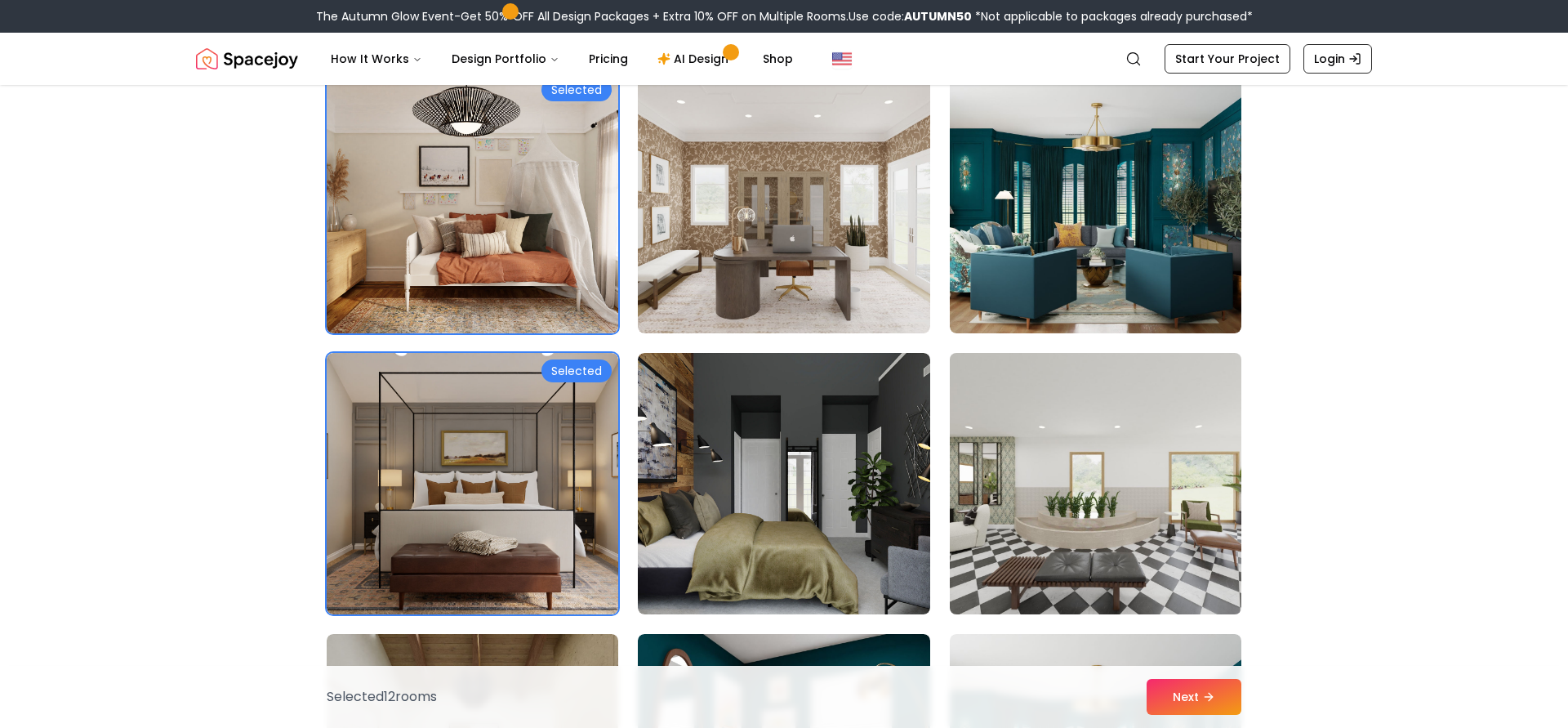
drag, startPoint x: 1077, startPoint y: 471, endPoint x: 1074, endPoint y: 456, distance: 15.3
click at [1077, 471] on img at bounding box center [1096, 484] width 307 height 275
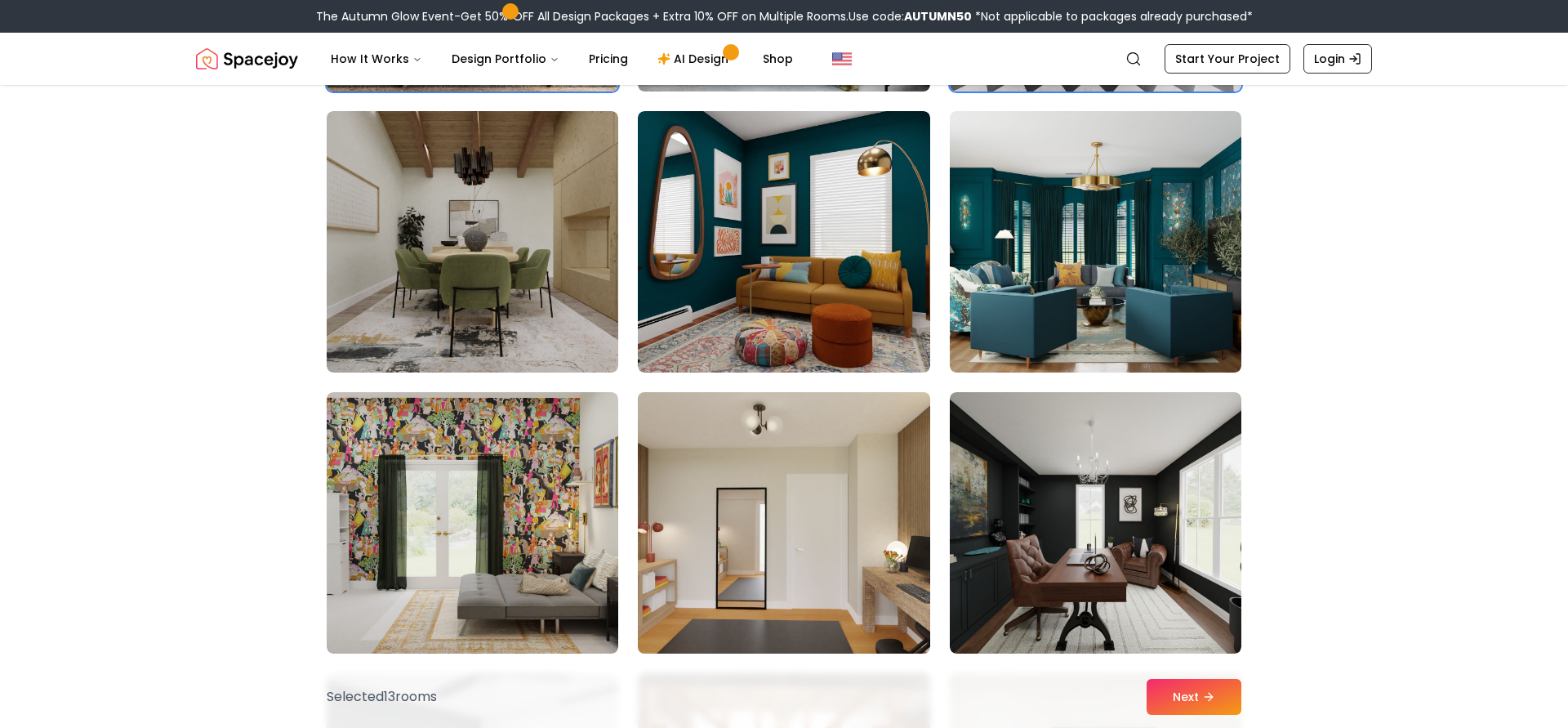
click at [696, 466] on img at bounding box center [784, 523] width 307 height 275
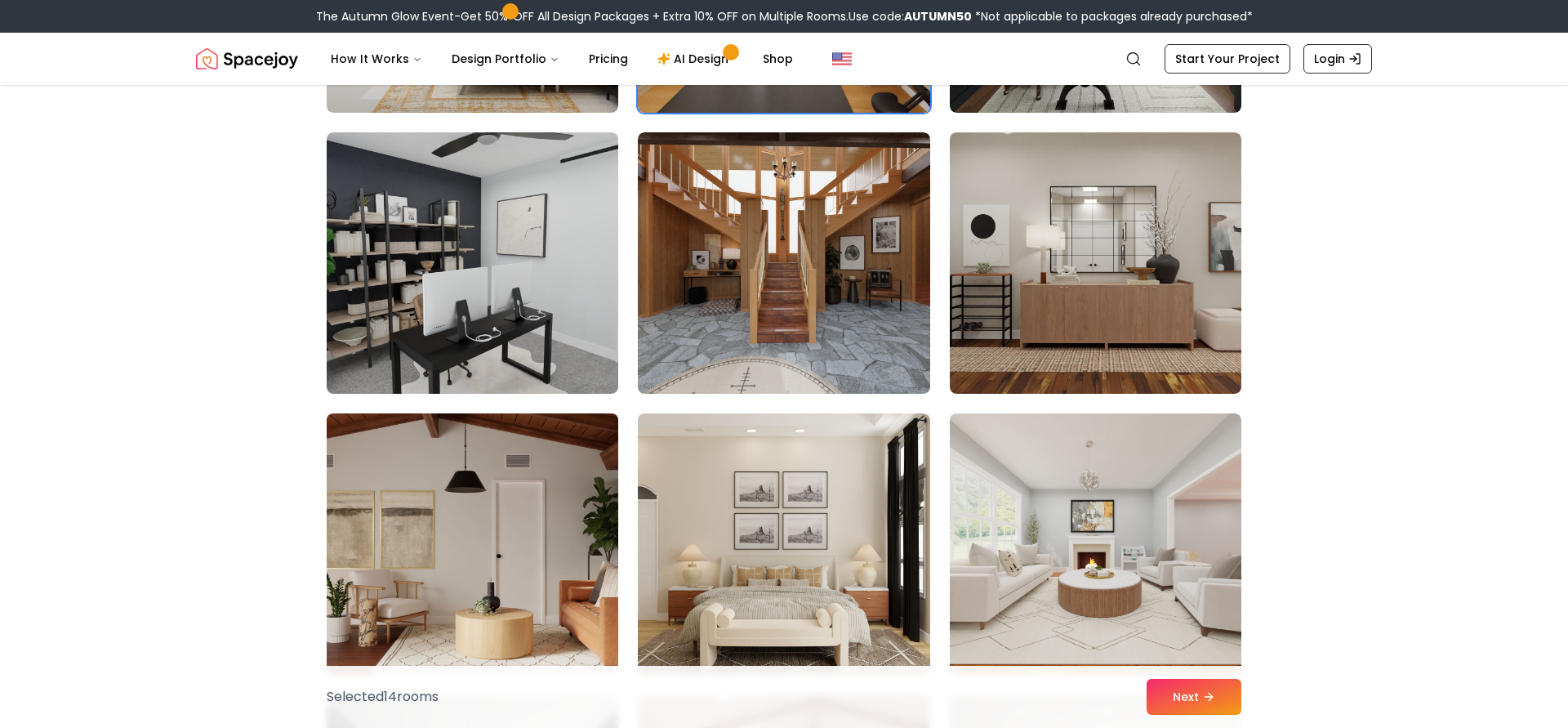
scroll to position [3479, 0]
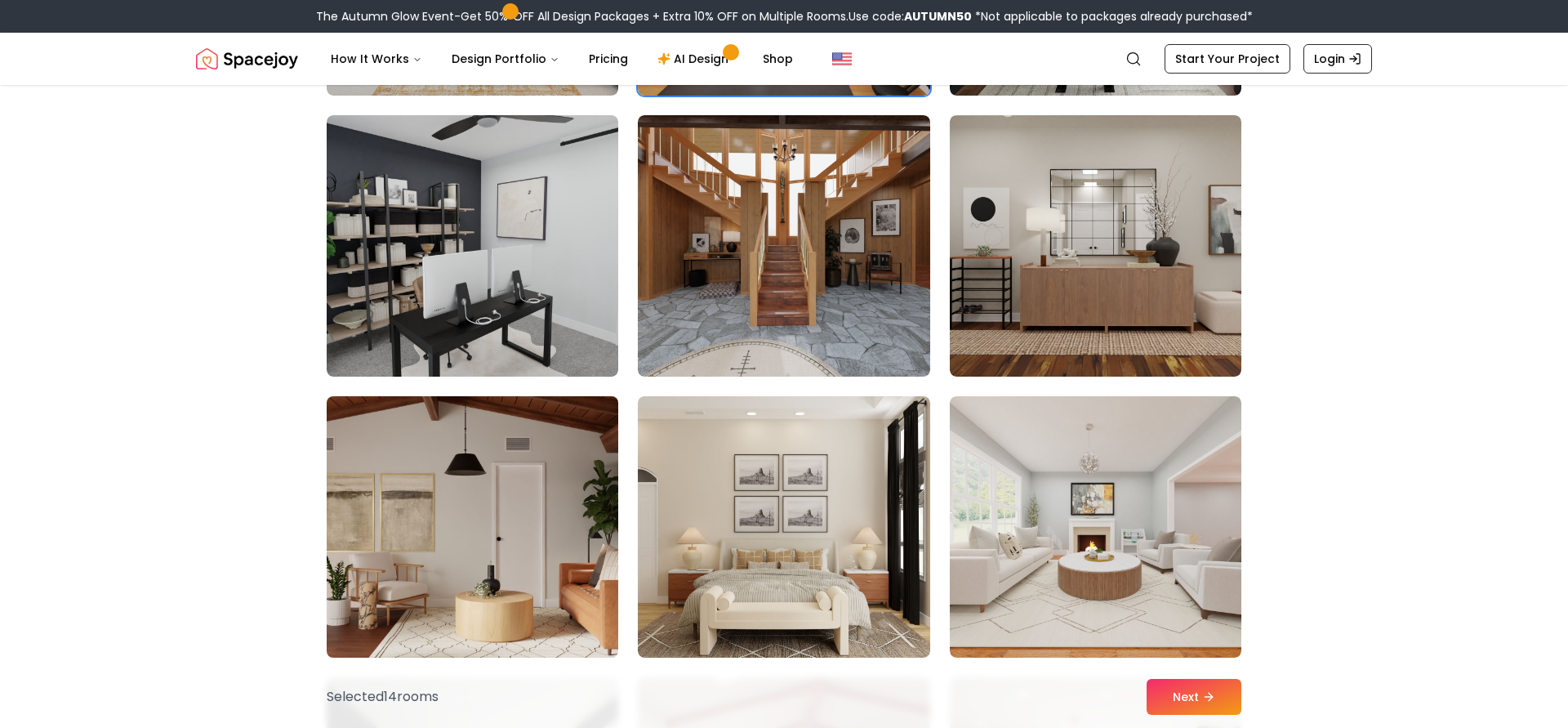
click at [529, 440] on img at bounding box center [472, 527] width 307 height 275
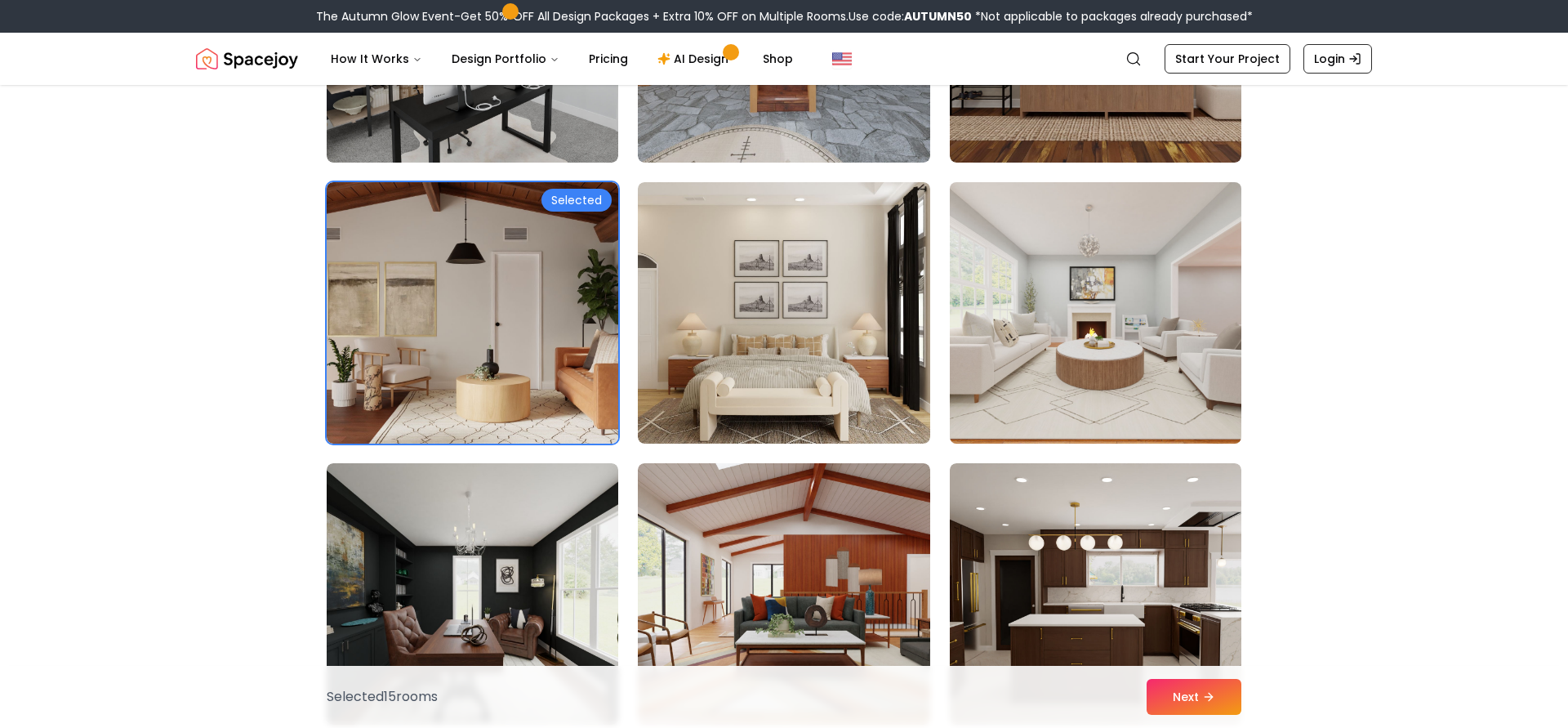
scroll to position [3581, 0]
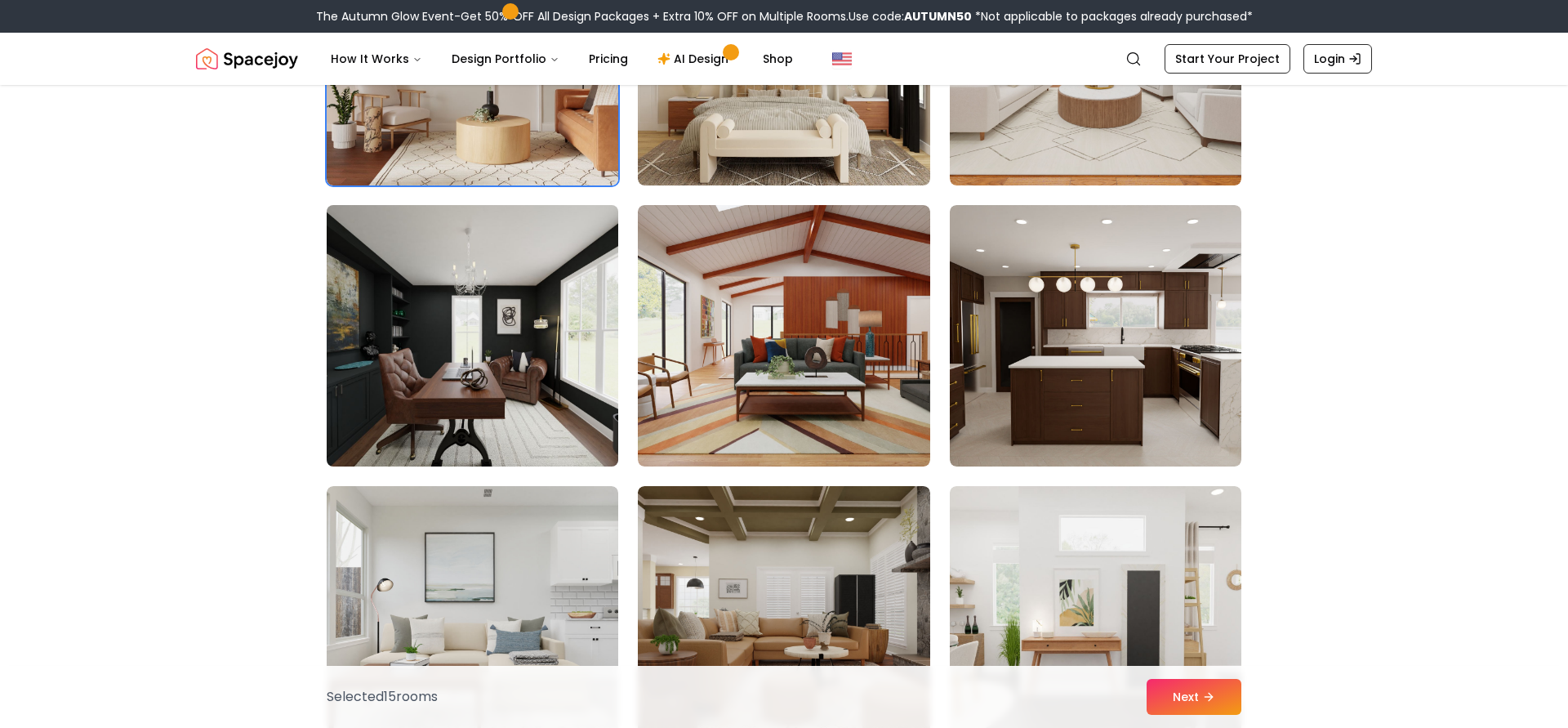
drag, startPoint x: 384, startPoint y: 382, endPoint x: 375, endPoint y: 419, distance: 38.1
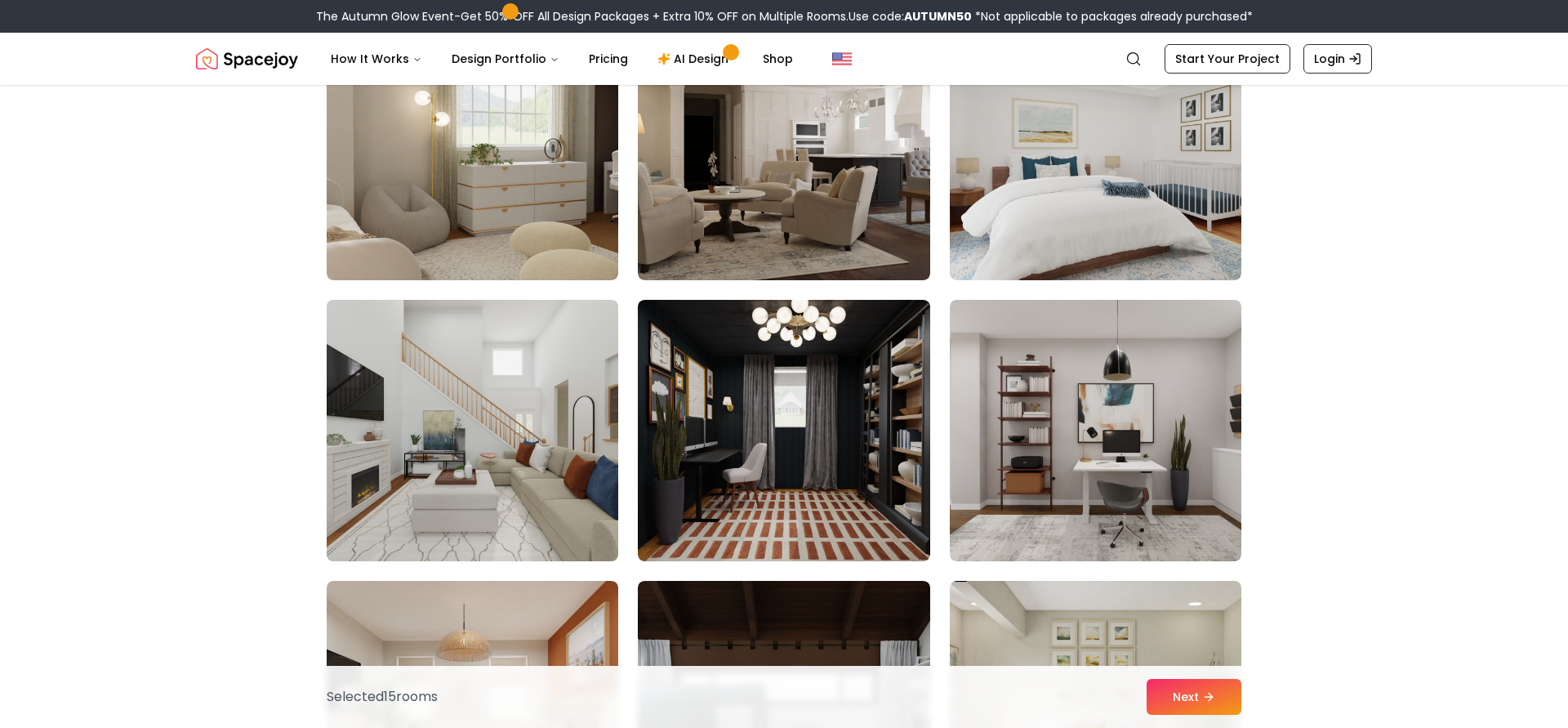
scroll to position [4748, 0]
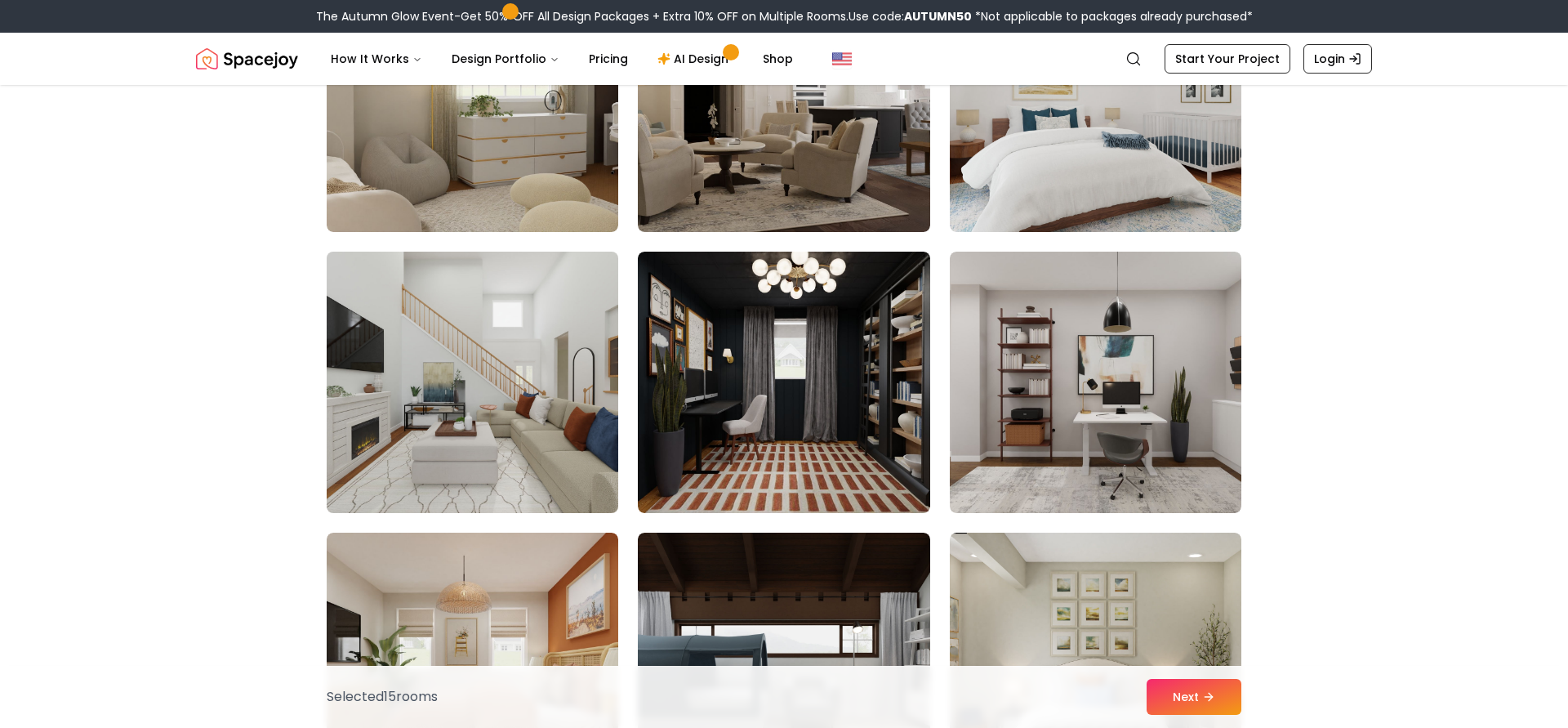
click at [563, 423] on img at bounding box center [472, 382] width 307 height 275
click at [1156, 689] on button "Next" at bounding box center [1193, 697] width 95 height 36
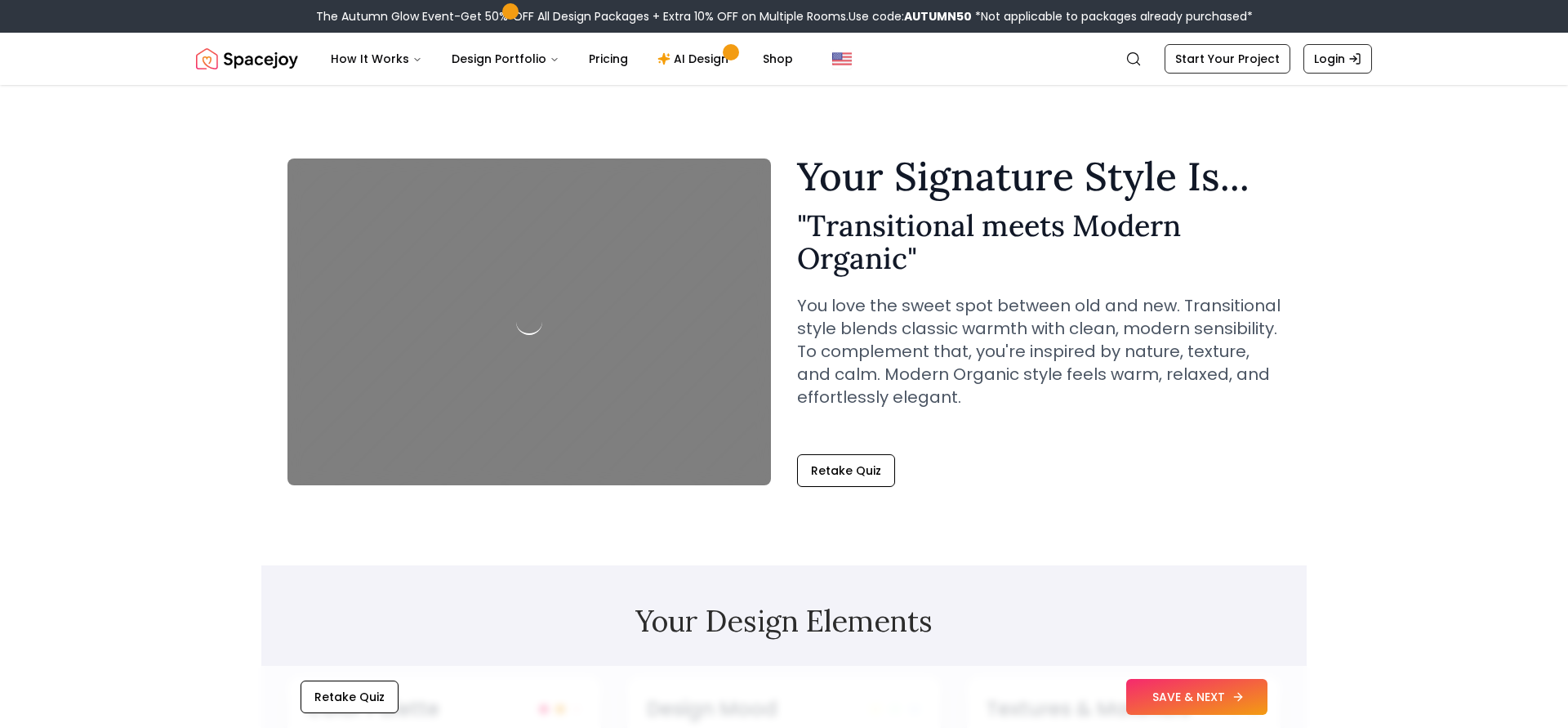
click at [1196, 681] on button "SAVE & NEXT" at bounding box center [1196, 697] width 141 height 36
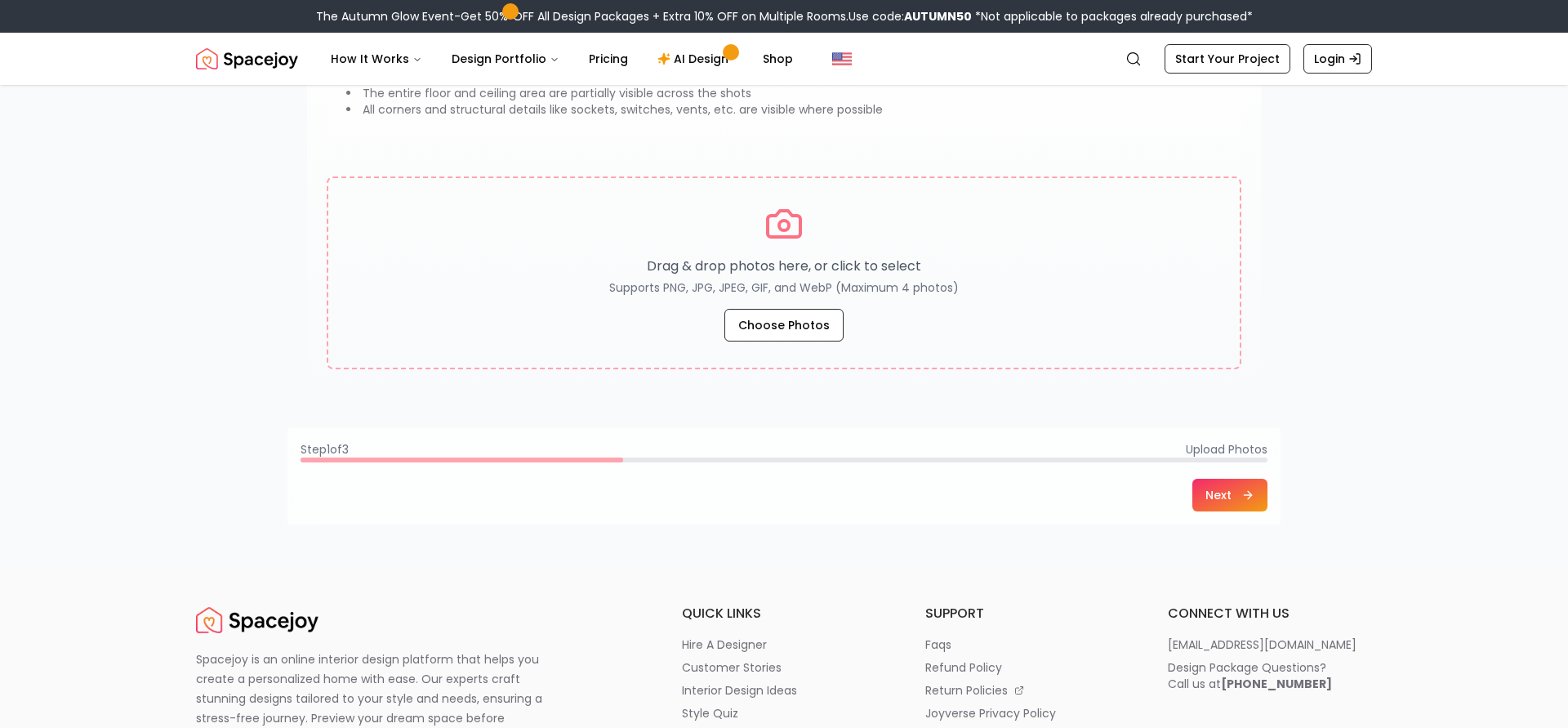
scroll to position [247, 0]
click at [1207, 489] on button "Next" at bounding box center [1229, 496] width 75 height 33
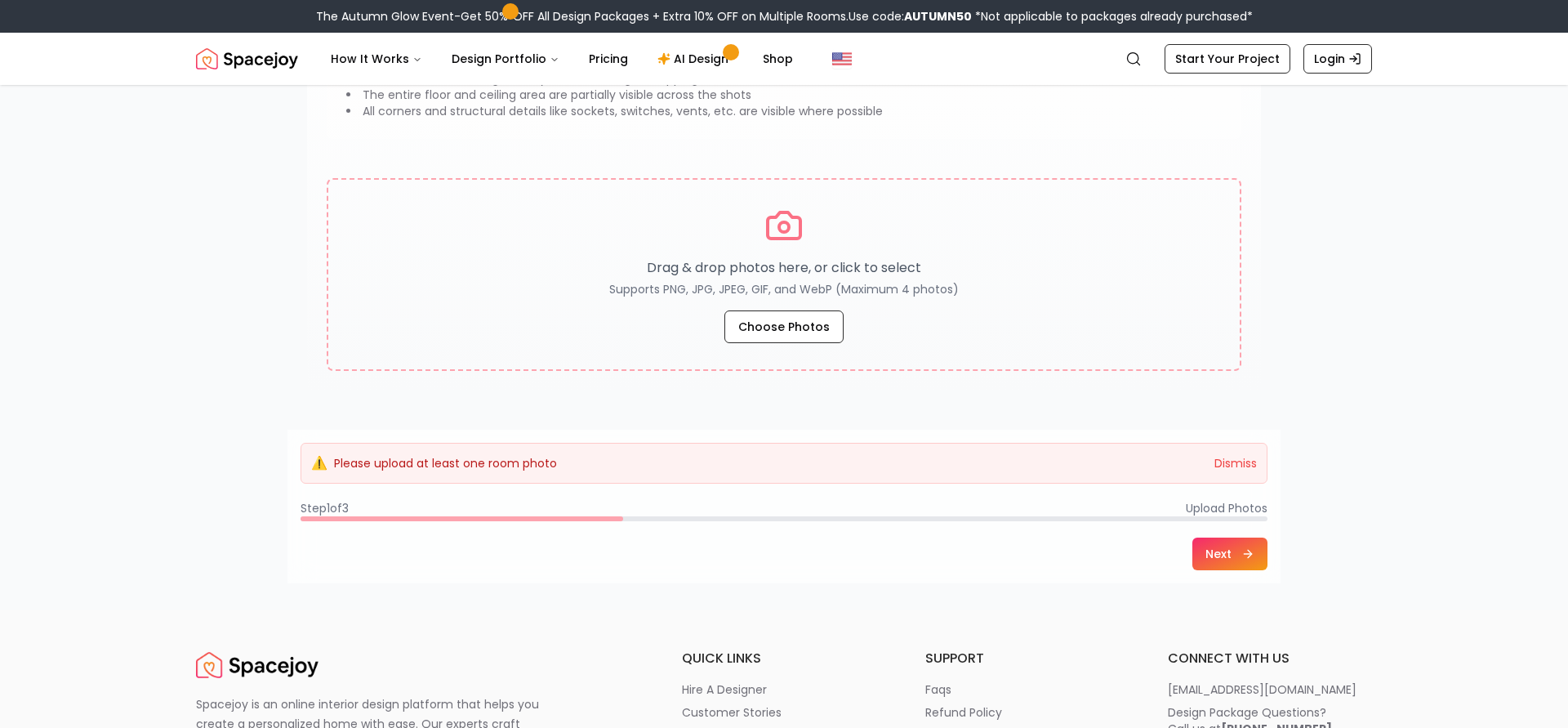
click at [1207, 489] on footer "⚠️ Please upload at least one room photo Dismiss Step 1 of 3 Upload Photos Next" at bounding box center [784, 506] width 993 height 153
drag, startPoint x: 1210, startPoint y: 541, endPoint x: 1138, endPoint y: 524, distance: 74.0
click at [1209, 541] on button "Next" at bounding box center [1229, 554] width 75 height 33
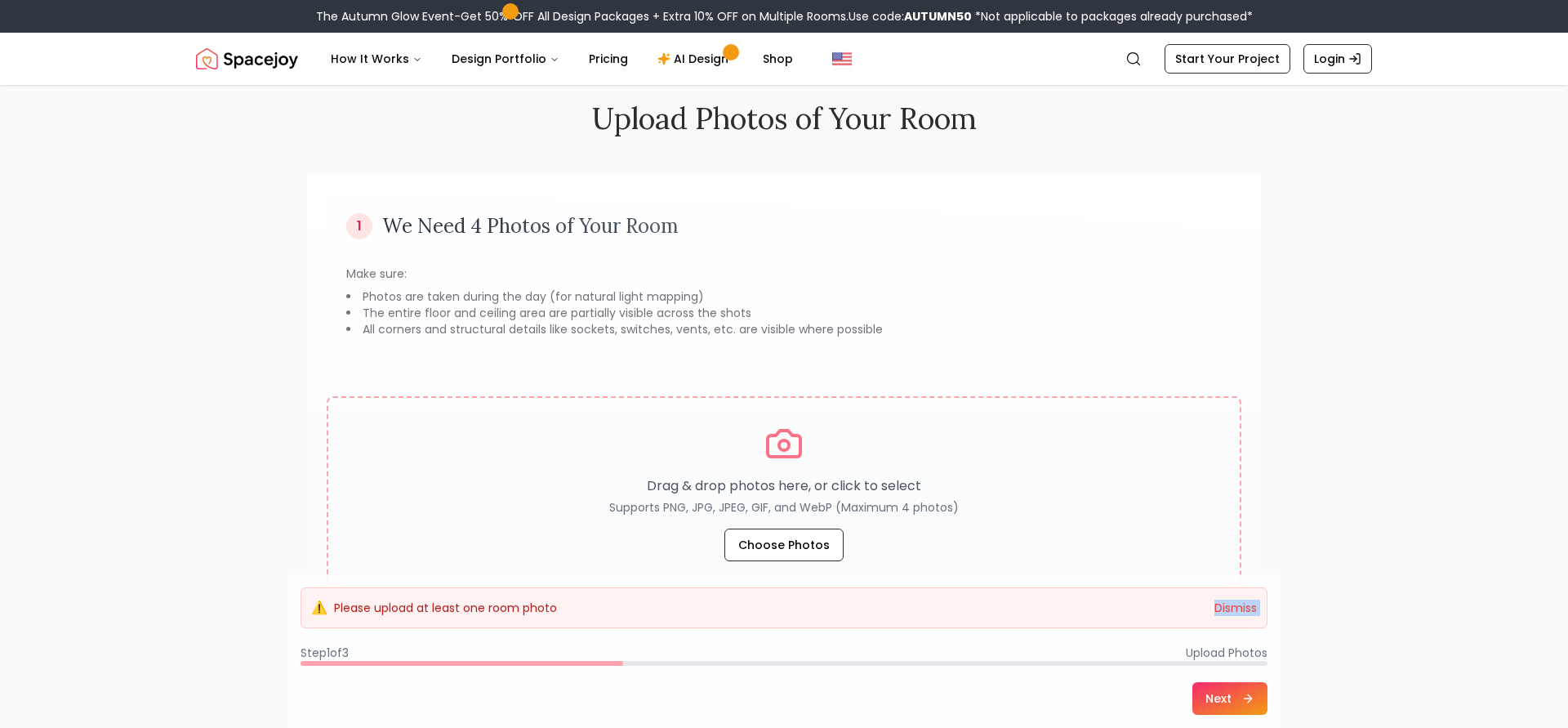
scroll to position [0, 0]
